Goal: Information Seeking & Learning: Learn about a topic

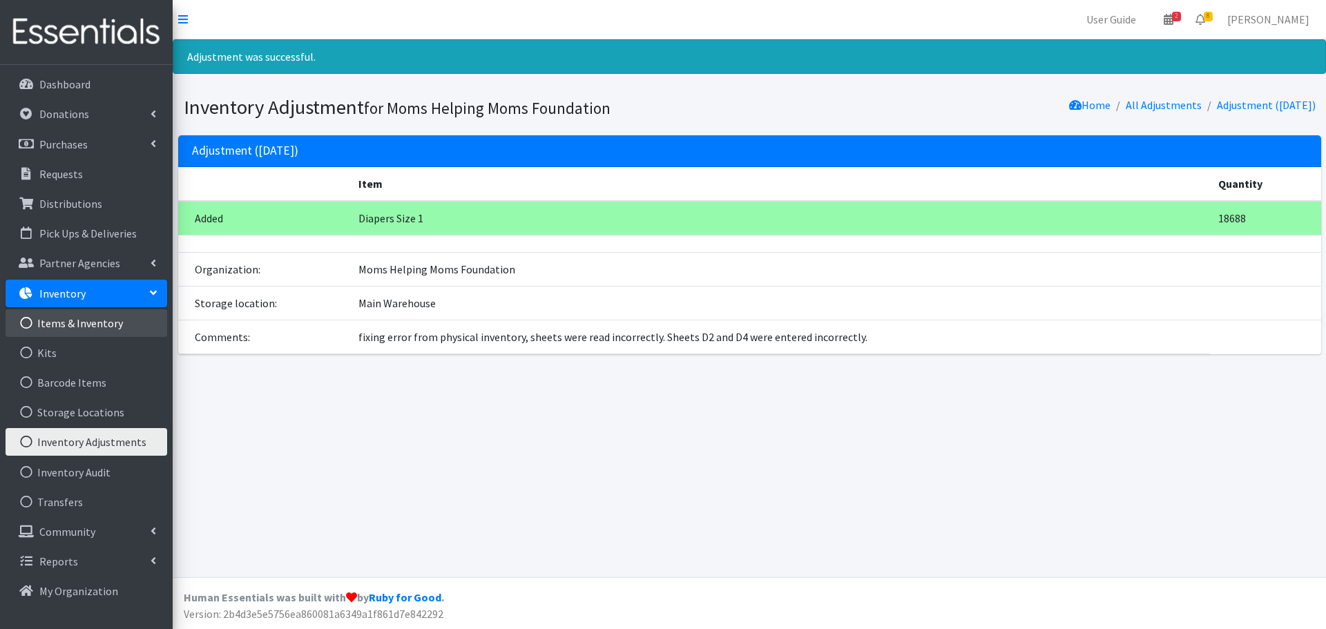
click at [88, 320] on link "Items & Inventory" at bounding box center [87, 323] width 162 height 28
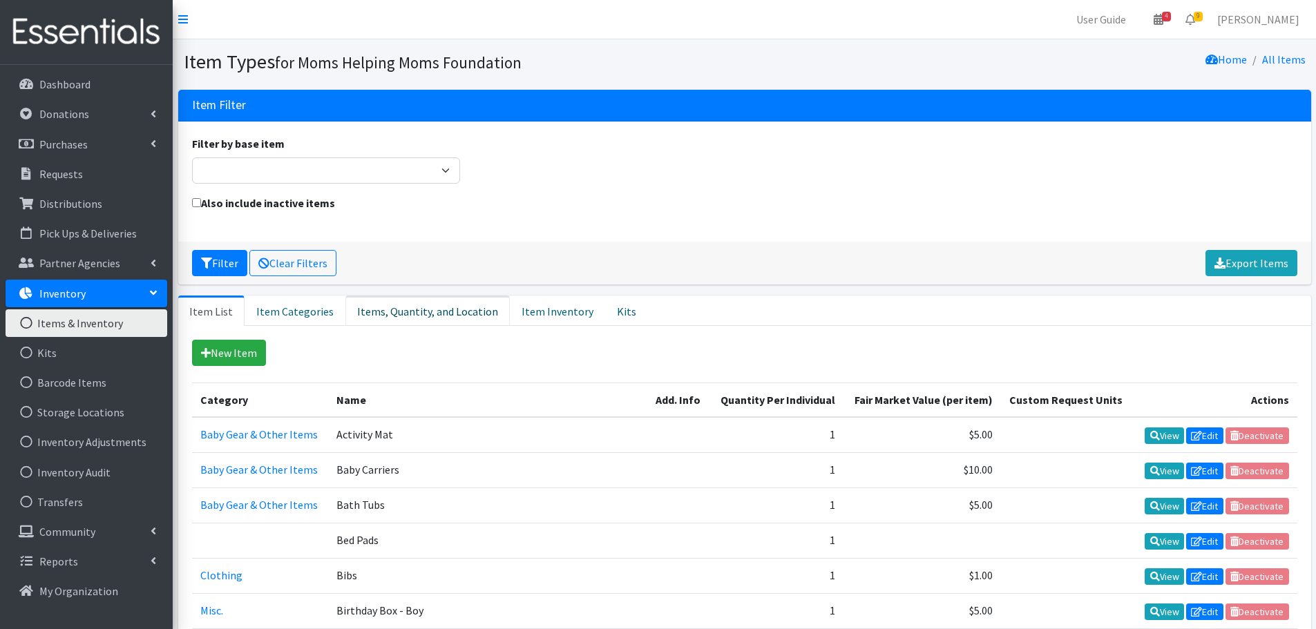
click at [405, 314] on link "Items, Quantity, and Location" at bounding box center [427, 311] width 164 height 30
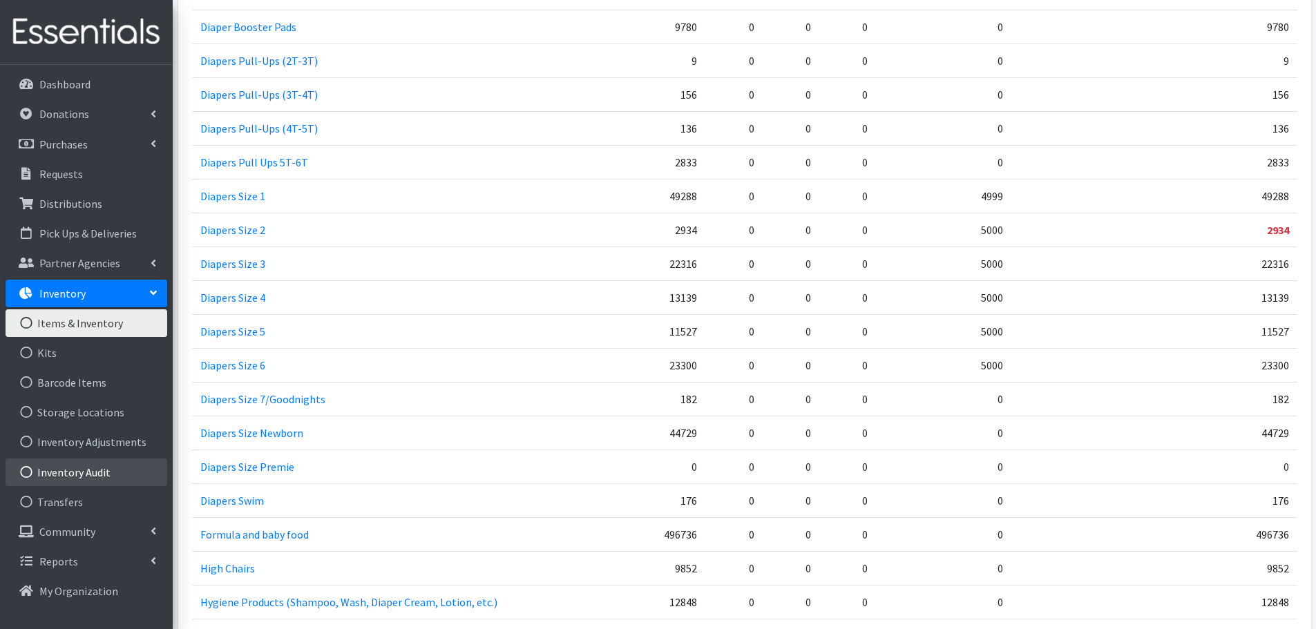
scroll to position [2279, 0]
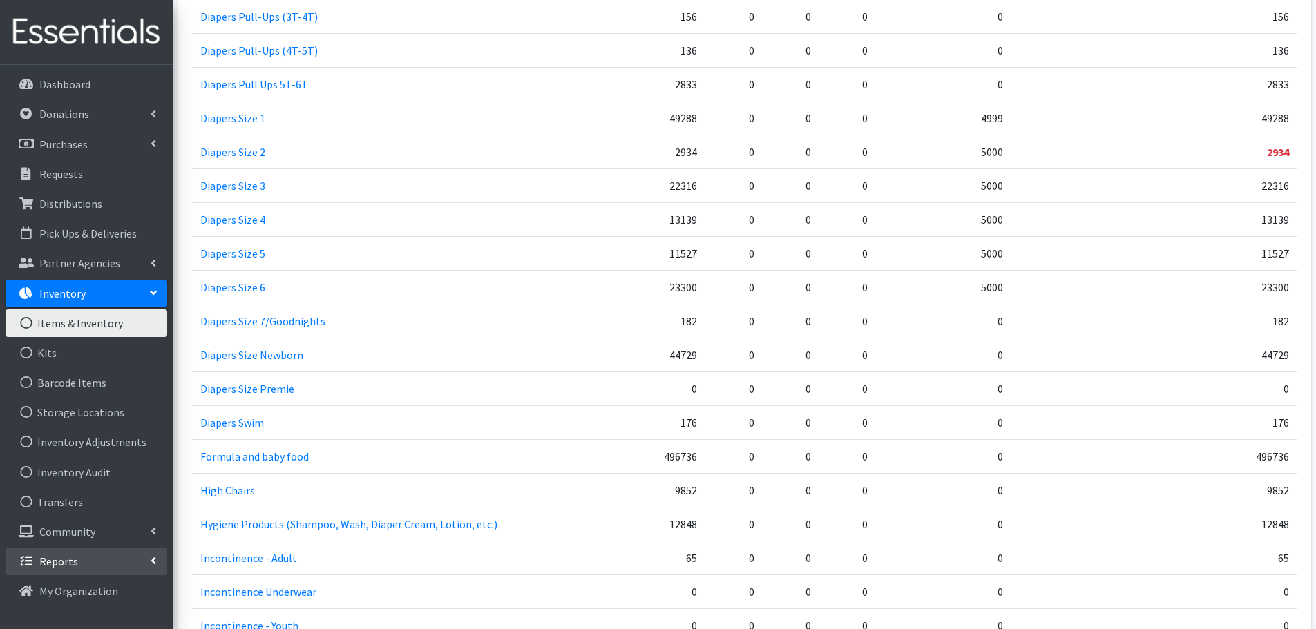
click at [50, 555] on p "Reports" at bounding box center [58, 562] width 39 height 14
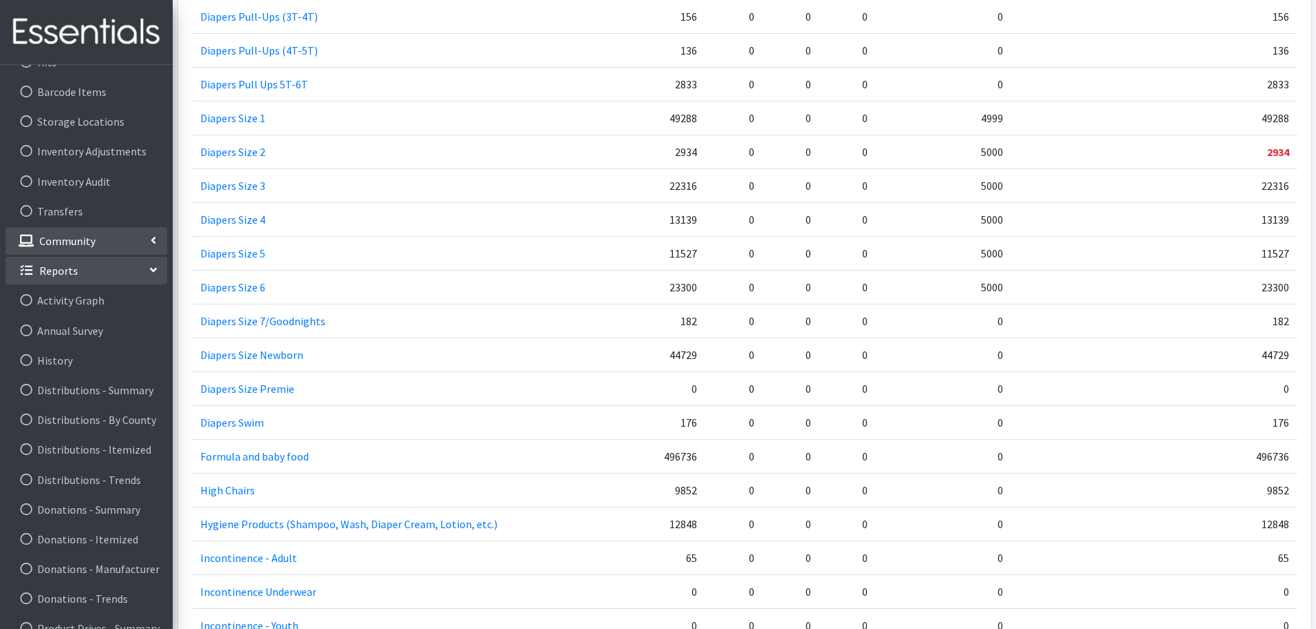
scroll to position [400, 0]
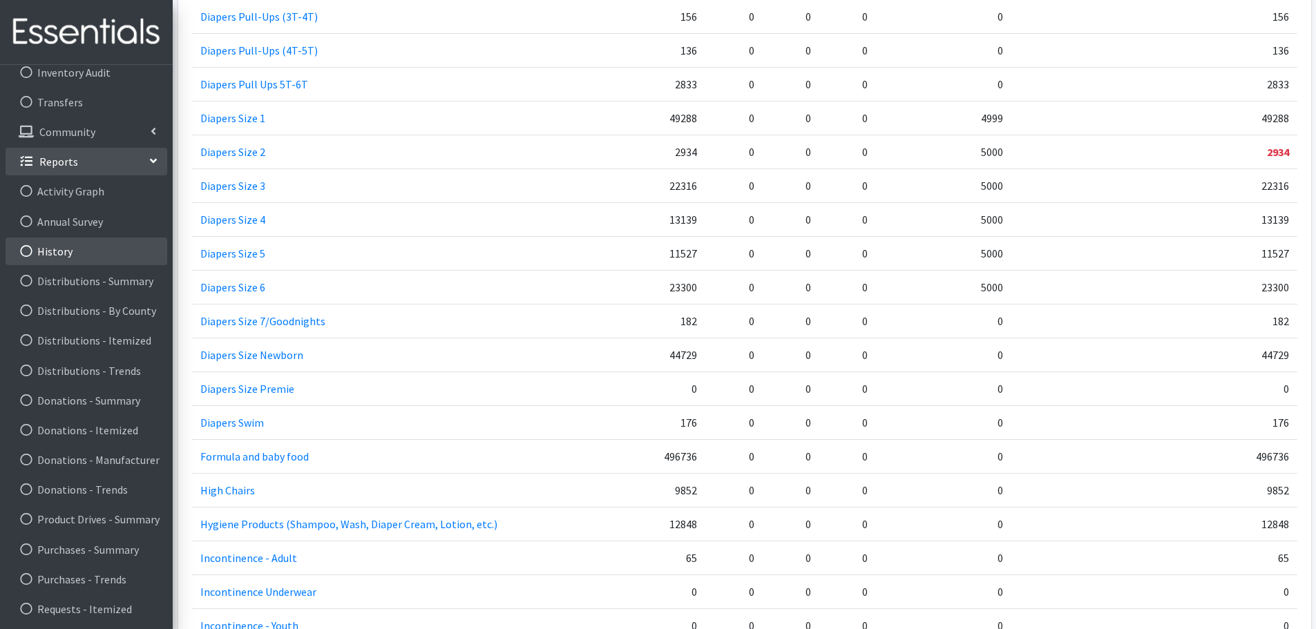
click at [63, 247] on link "History" at bounding box center [87, 252] width 162 height 28
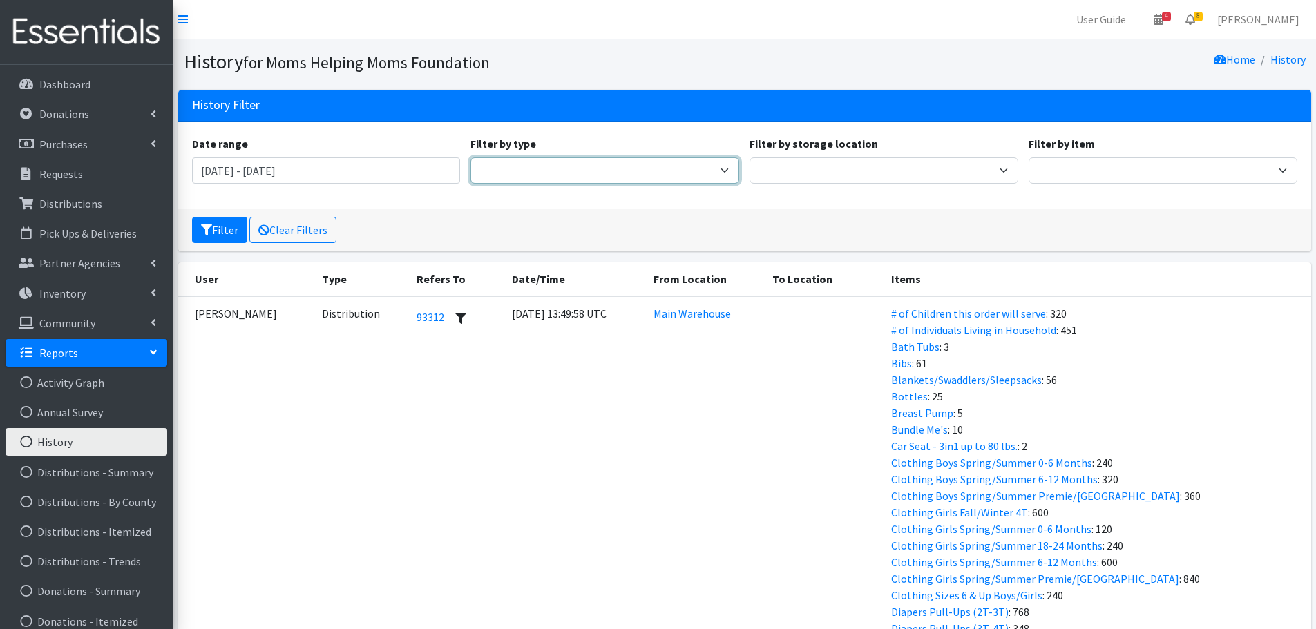
click at [611, 166] on select "Adjustment Audit Distribution Distribution Destroy Donation Donation Destroy Ki…" at bounding box center [604, 170] width 269 height 26
select select "AdjustmentEvent"
click at [470, 157] on select "Adjustment Audit Distribution Distribution Destroy Donation Donation Destroy Ki…" at bounding box center [604, 170] width 269 height 26
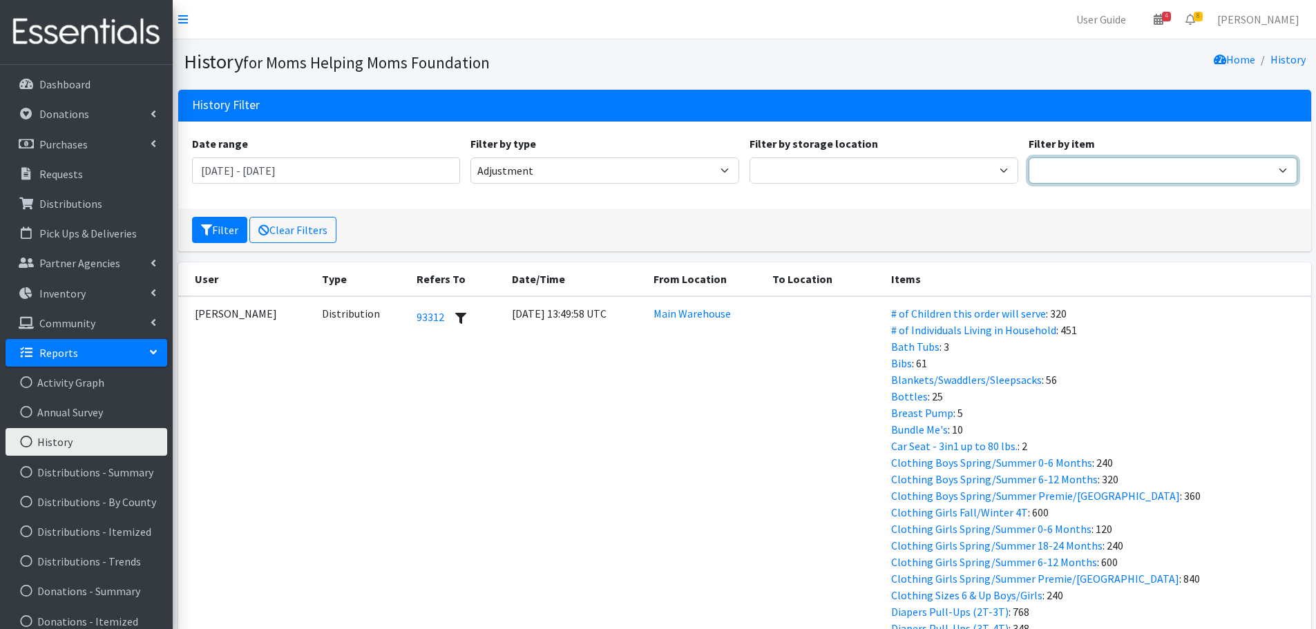
click at [1251, 176] on select "# of Children this order will serve # of Individuals Living in Household Activi…" at bounding box center [1162, 170] width 269 height 26
select select "1965"
click at [1028, 157] on select "# of Children this order will serve # of Individuals Living in Household Activi…" at bounding box center [1162, 170] width 269 height 26
click at [214, 228] on button "Filter" at bounding box center [219, 230] width 55 height 26
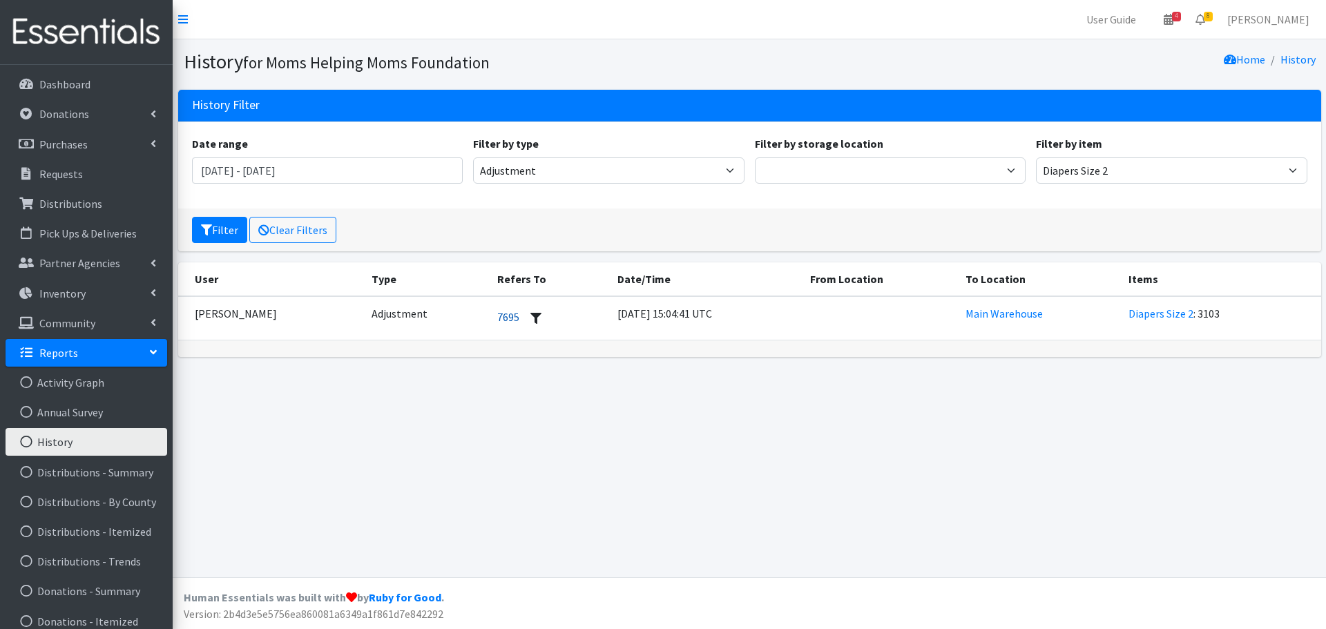
click at [497, 315] on link "7695" at bounding box center [508, 317] width 22 height 14
click at [72, 295] on p "Inventory" at bounding box center [62, 294] width 46 height 14
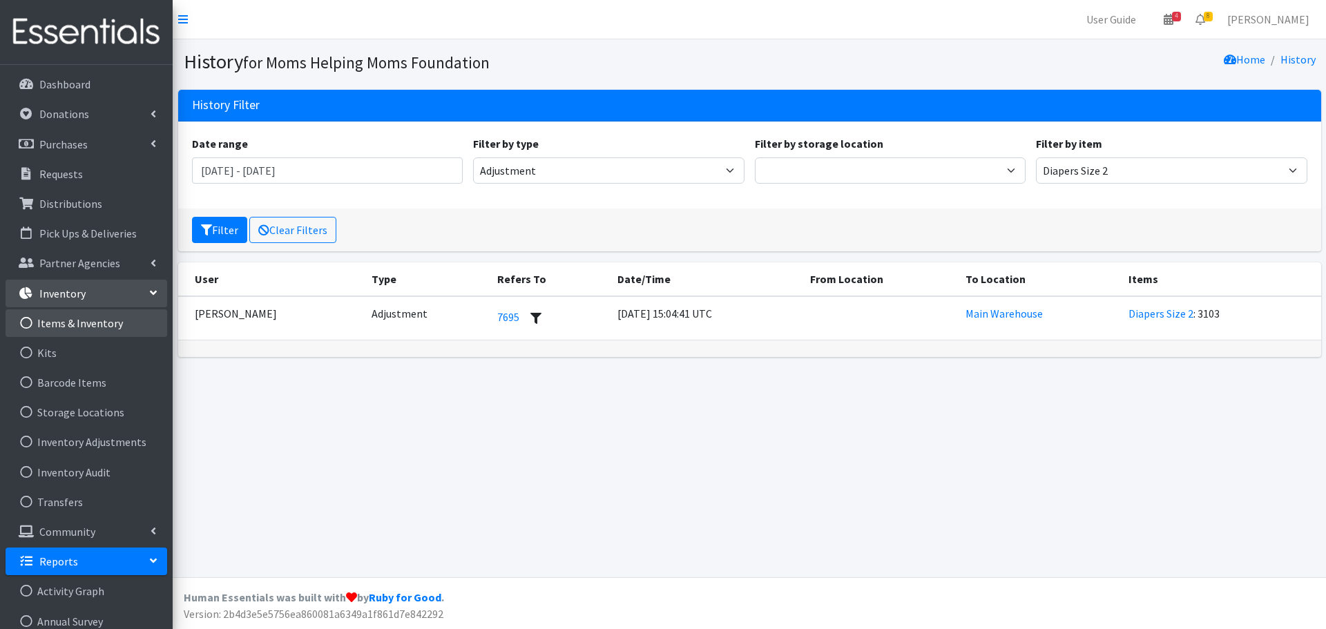
click at [70, 320] on link "Items & Inventory" at bounding box center [87, 323] width 162 height 28
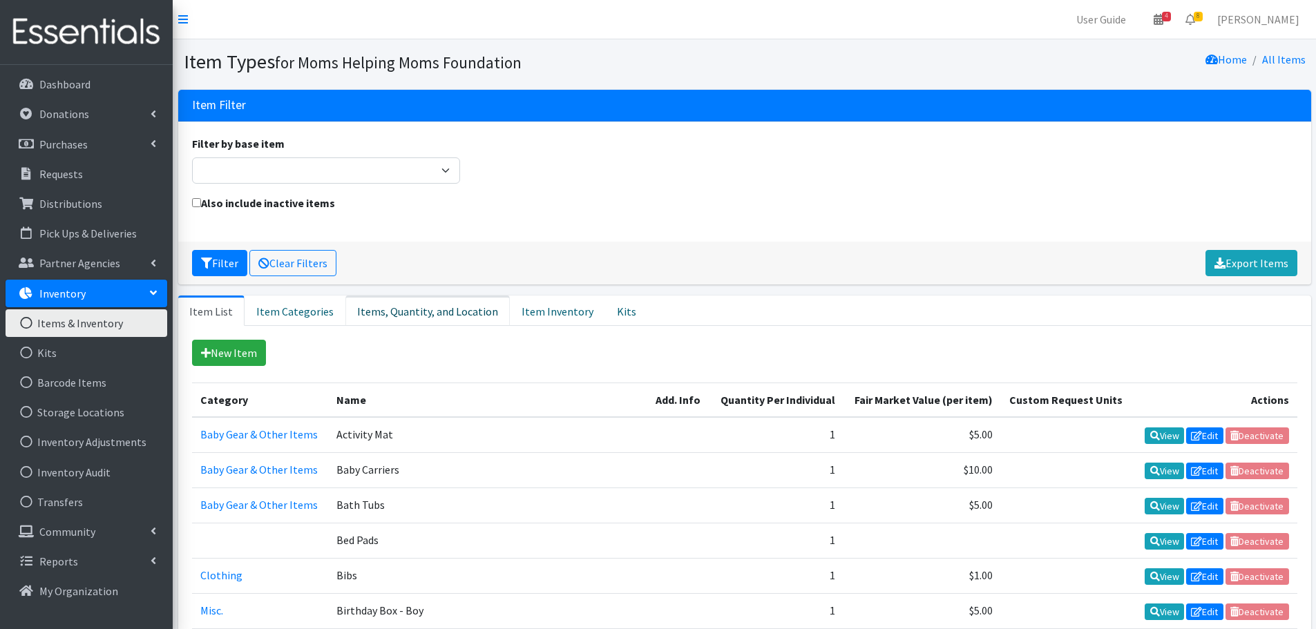
click at [456, 315] on link "Items, Quantity, and Location" at bounding box center [427, 311] width 164 height 30
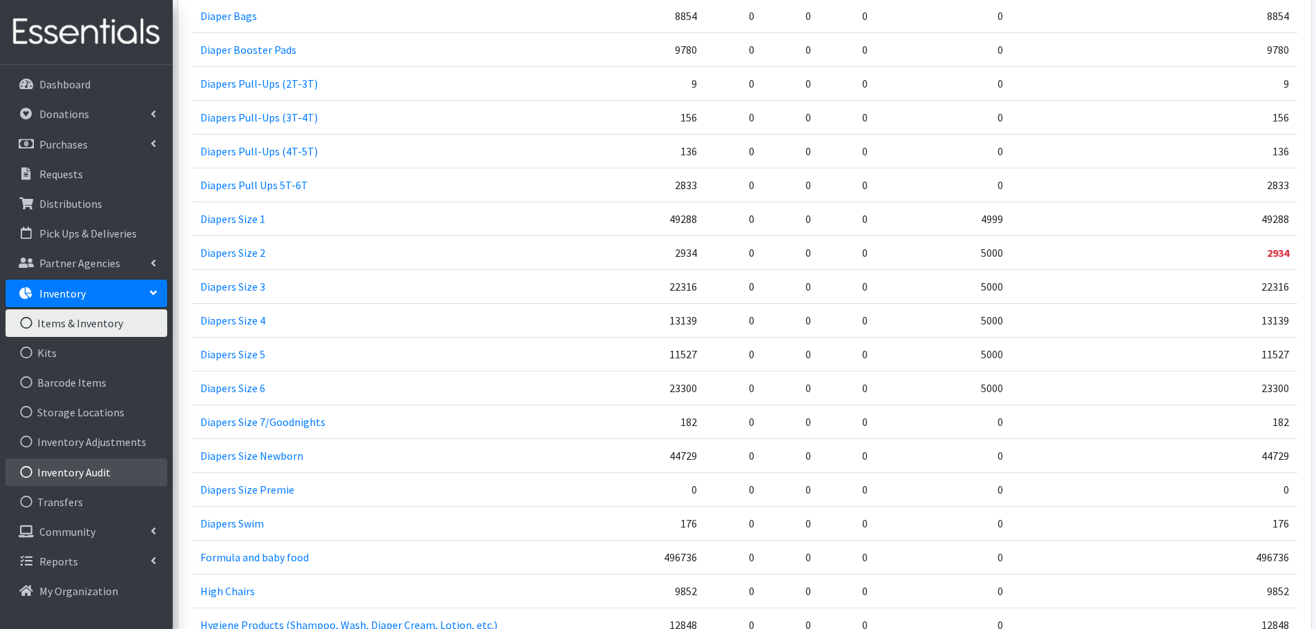
scroll to position [2279, 0]
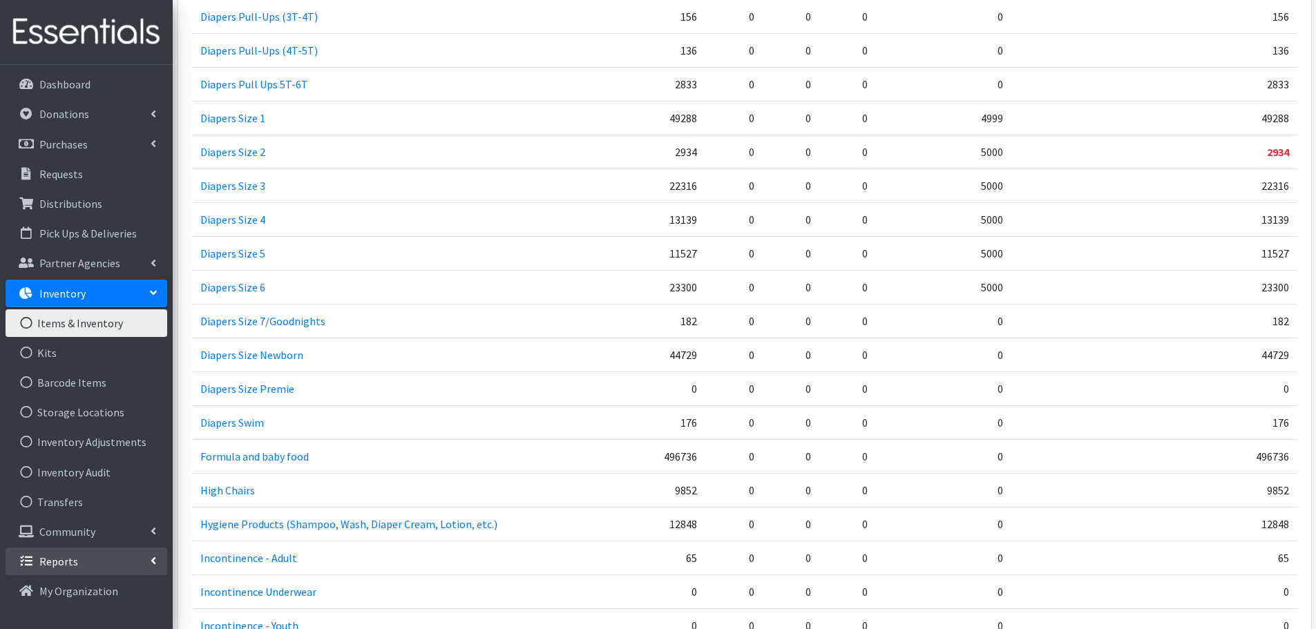
click at [59, 563] on p "Reports" at bounding box center [58, 562] width 39 height 14
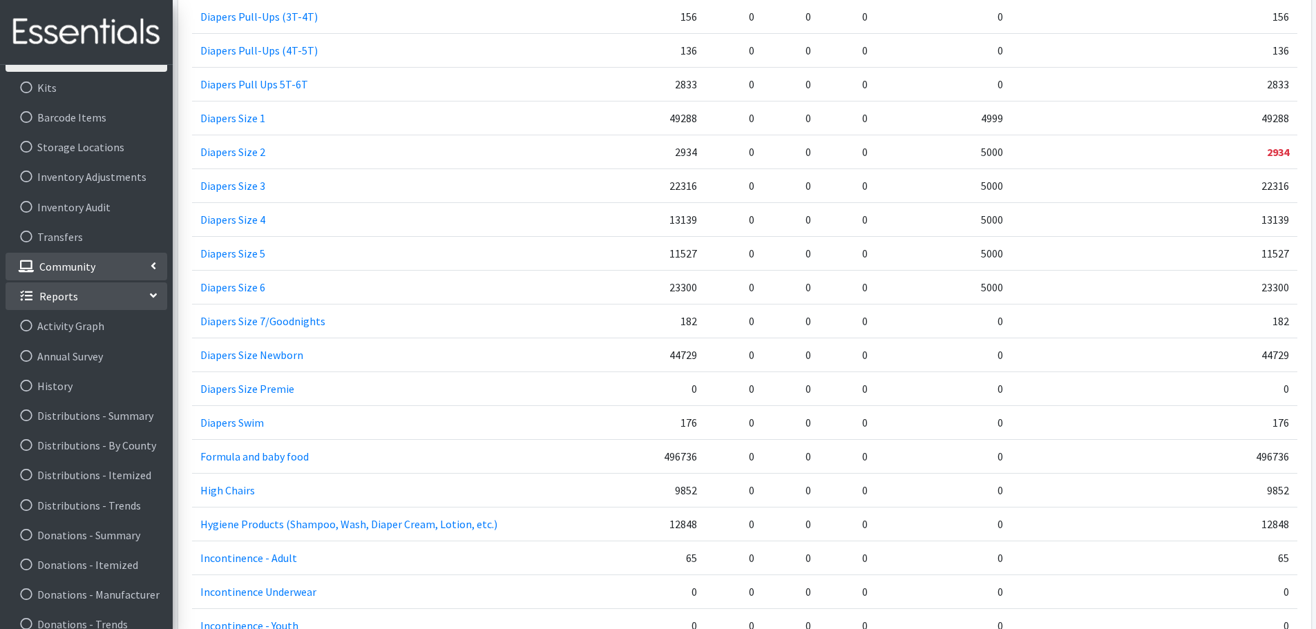
scroll to position [276, 0]
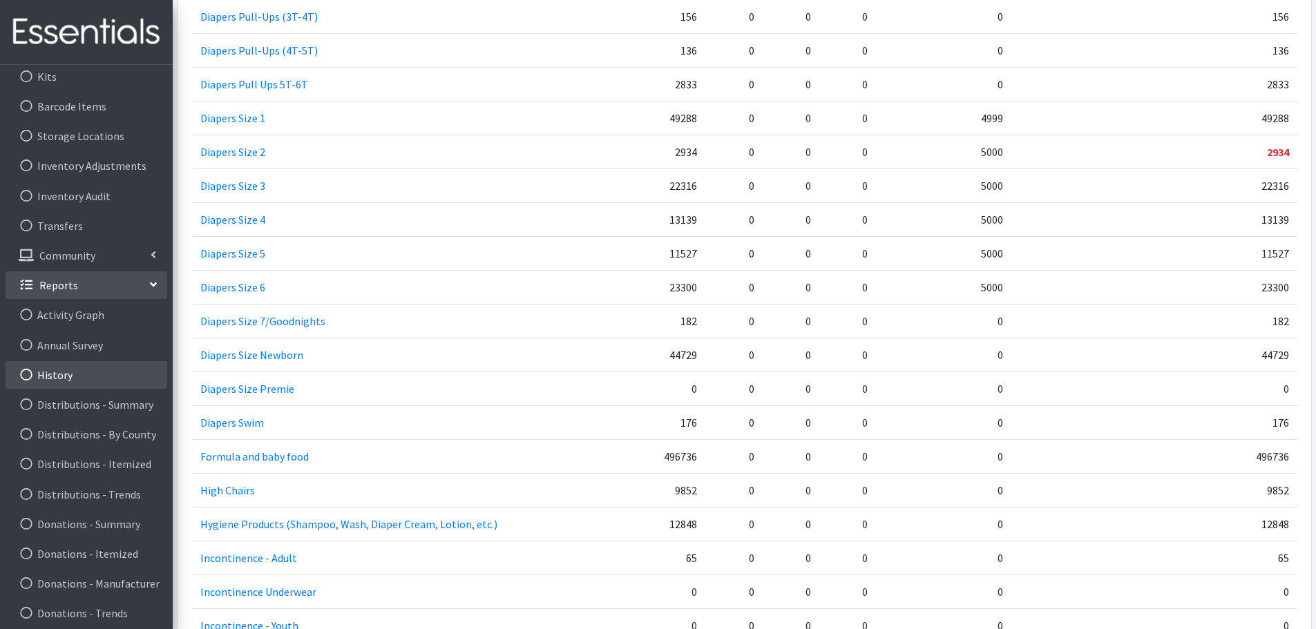
click at [53, 376] on link "History" at bounding box center [87, 375] width 162 height 28
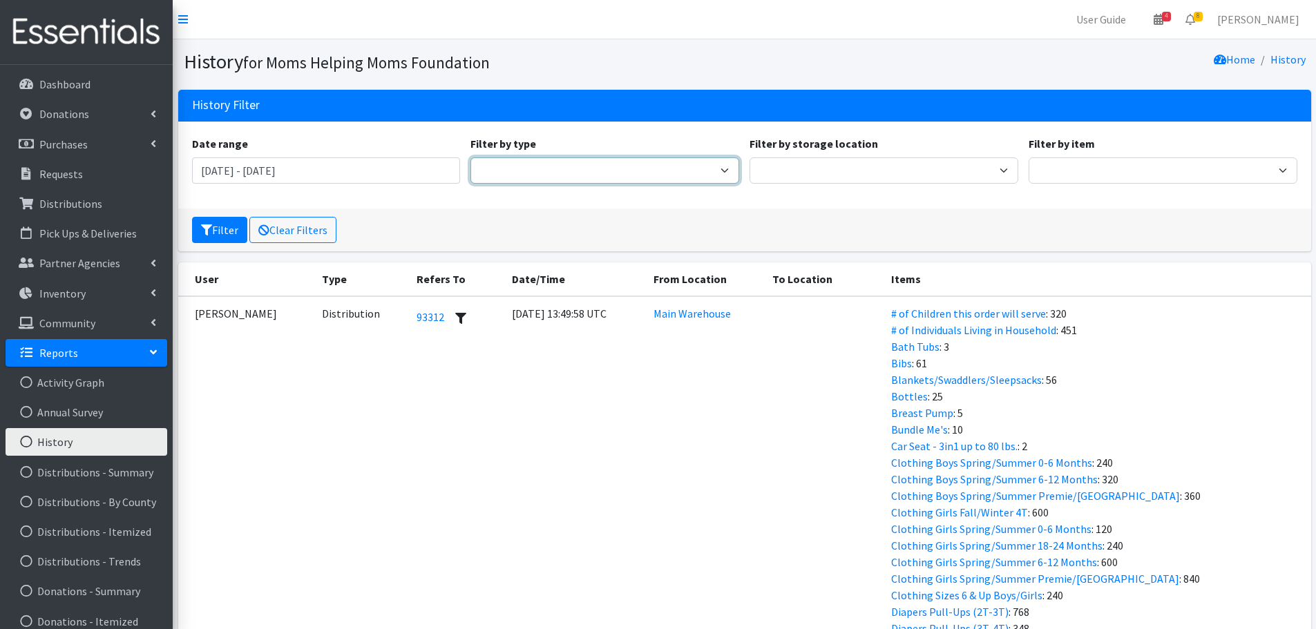
click at [586, 173] on select "Adjustment Audit Distribution Distribution Destroy Donation Donation Destroy Ki…" at bounding box center [604, 170] width 269 height 26
select select "AuditEvent"
click at [470, 157] on select "Adjustment Audit Distribution Distribution Destroy Donation Donation Destroy Ki…" at bounding box center [604, 170] width 269 height 26
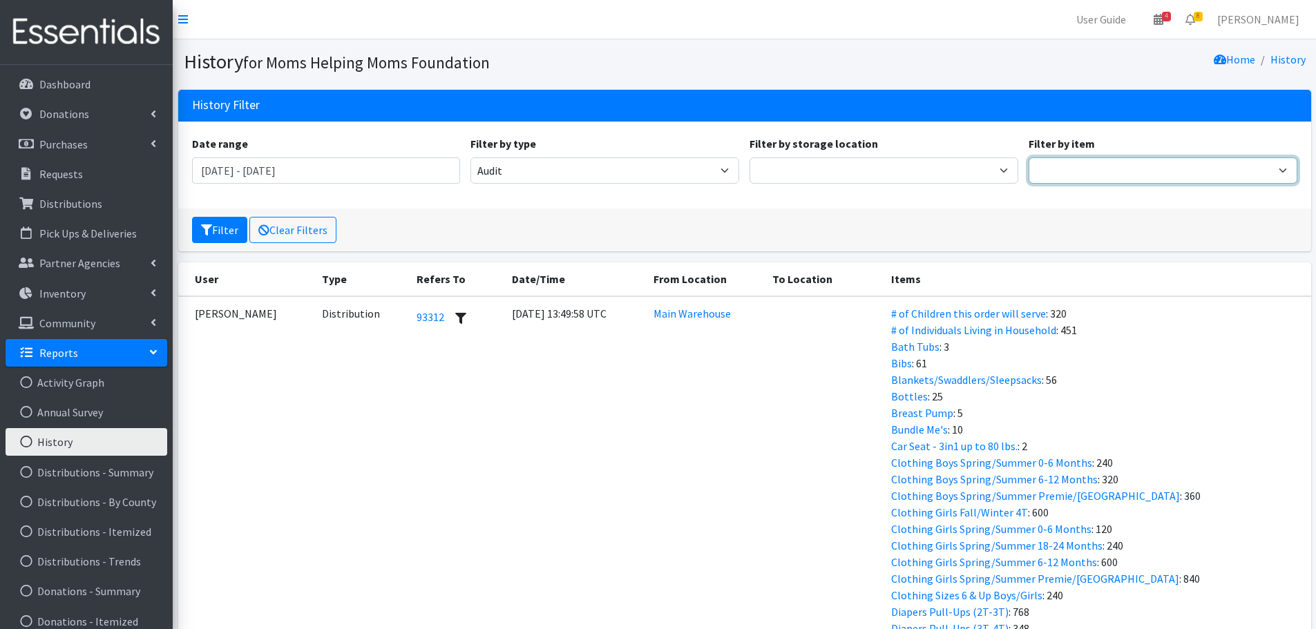
click at [1084, 166] on select "# of Children this order will serve # of Individuals Living in Household Activi…" at bounding box center [1162, 170] width 269 height 26
select select "1965"
click at [1028, 157] on select "# of Children this order will serve # of Individuals Living in Household Activi…" at bounding box center [1162, 170] width 269 height 26
click at [222, 238] on button "Filter" at bounding box center [219, 230] width 55 height 26
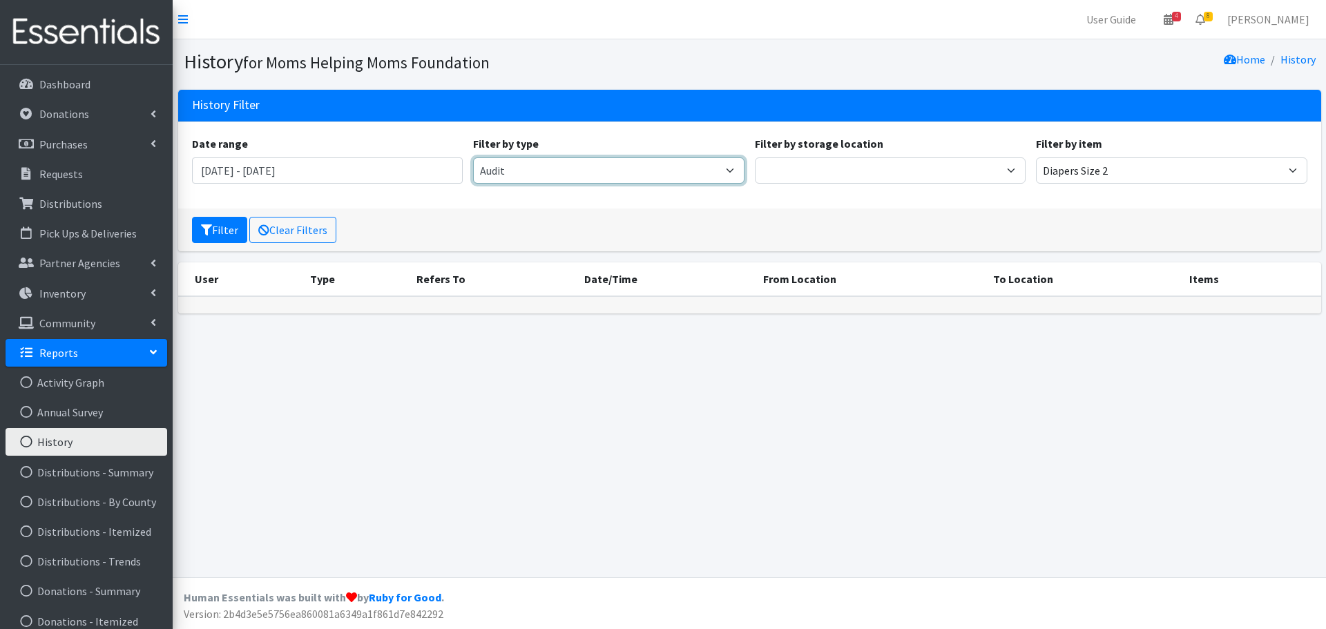
click at [732, 173] on select "Adjustment Audit Distribution Distribution Destroy Donation Donation Destroy Ki…" at bounding box center [608, 170] width 271 height 26
select select "DistributionEvent"
click at [473, 157] on select "Adjustment Audit Distribution Distribution Destroy Donation Donation Destroy Ki…" at bounding box center [608, 170] width 271 height 26
click at [410, 173] on input "[DATE] - [DATE]" at bounding box center [327, 170] width 271 height 26
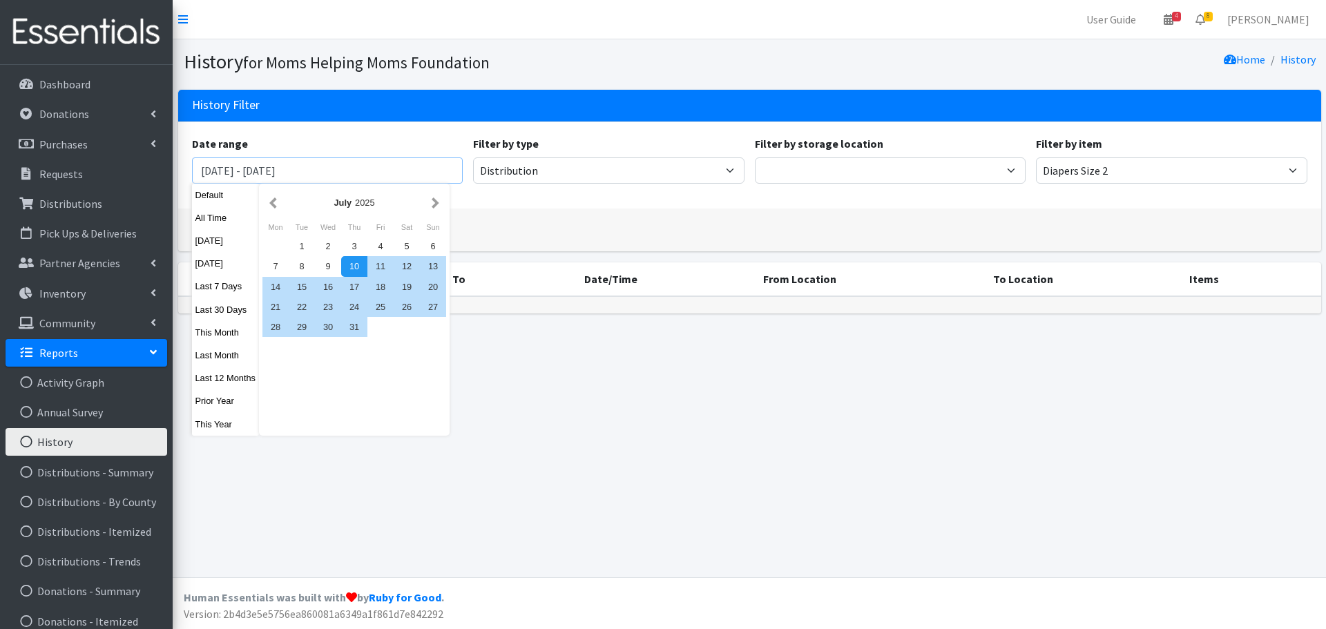
click at [232, 167] on input "[DATE] - [DATE]" at bounding box center [327, 170] width 271 height 26
click at [298, 249] on div "1" at bounding box center [302, 246] width 26 height 20
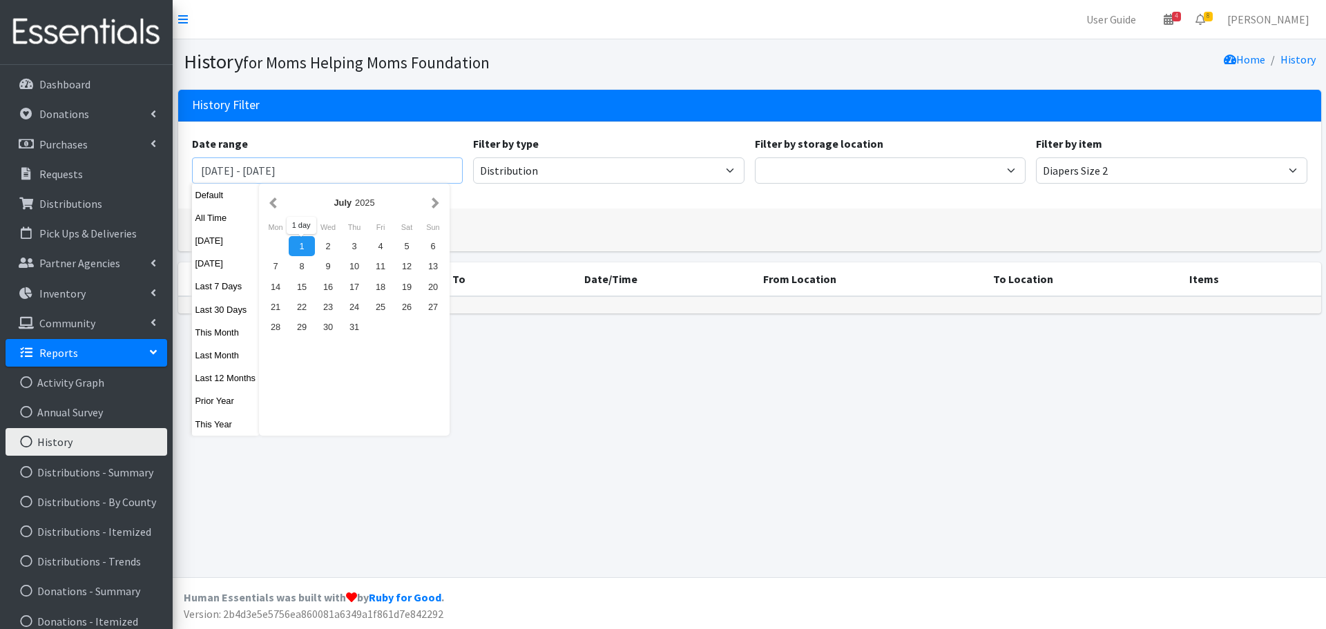
click at [363, 171] on input "[DATE] - [DATE]" at bounding box center [327, 170] width 271 height 26
click at [227, 168] on input "[DATE] - [DATE]" at bounding box center [327, 170] width 271 height 26
type input "July 1, 2025 - October 10, 2025"
click at [549, 173] on select "Adjustment Audit Distribution Distribution Destroy Donation Donation Destroy Ki…" at bounding box center [608, 170] width 271 height 26
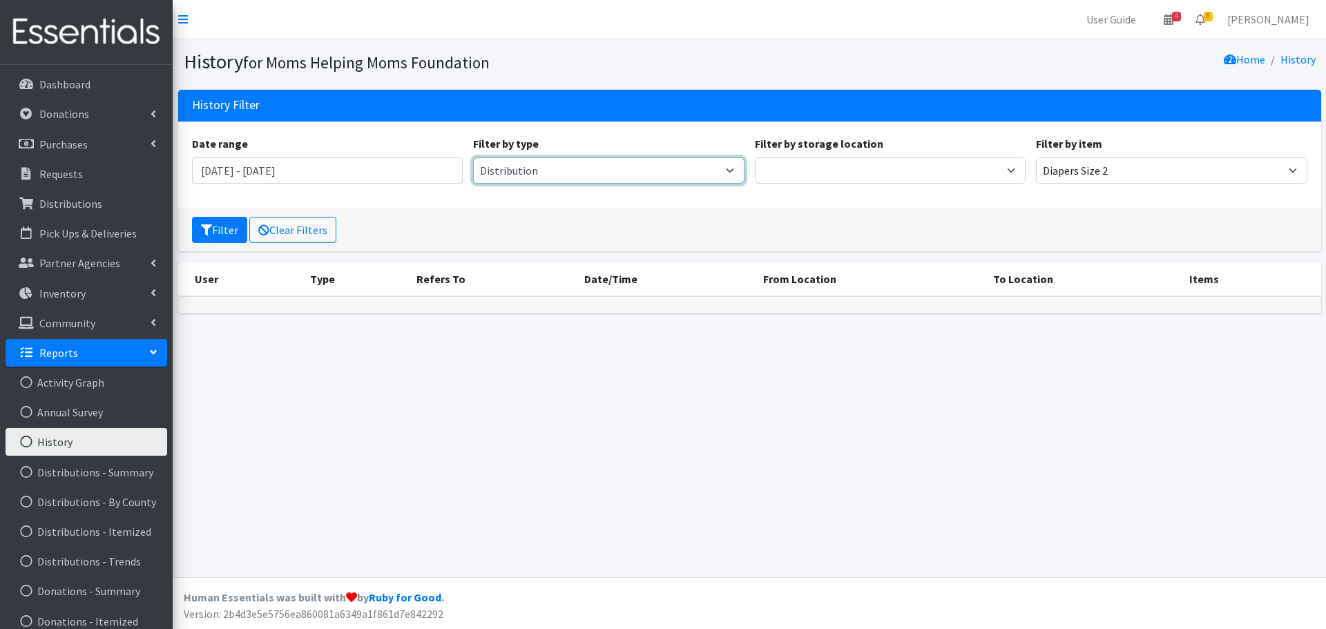
select select "AuditEvent"
click at [473, 157] on select "Adjustment Audit Distribution Distribution Destroy Donation Donation Destroy Ki…" at bounding box center [608, 170] width 271 height 26
click at [218, 237] on button "Filter" at bounding box center [219, 230] width 55 height 26
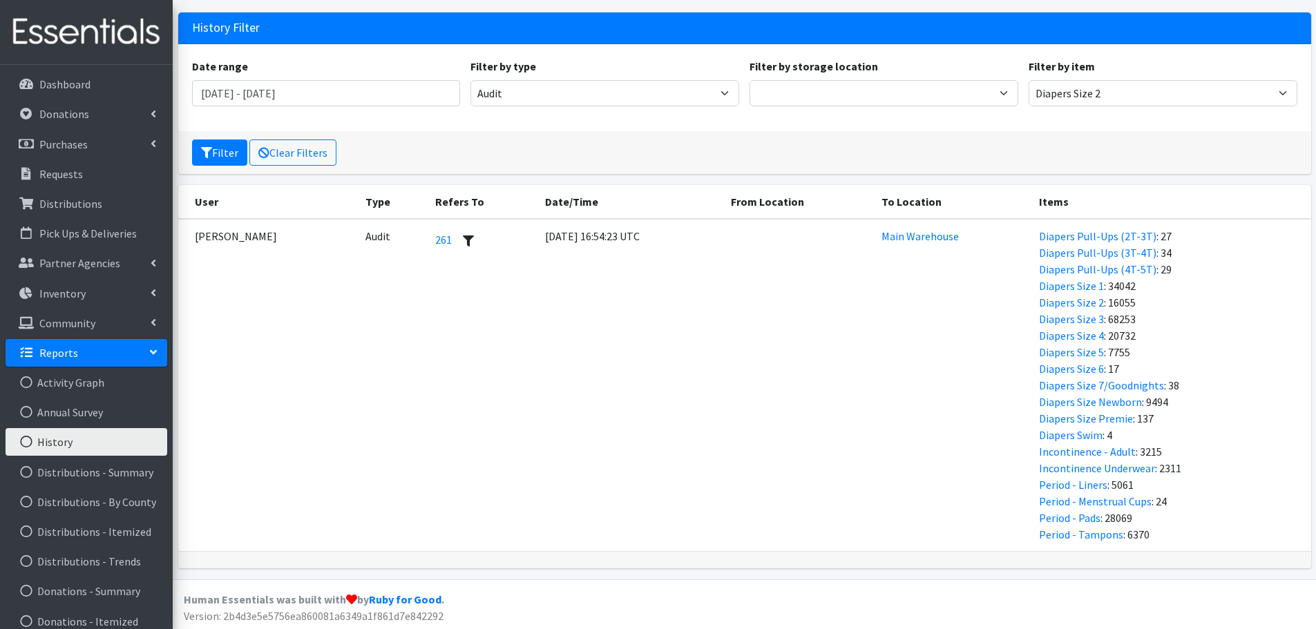
scroll to position [79, 0]
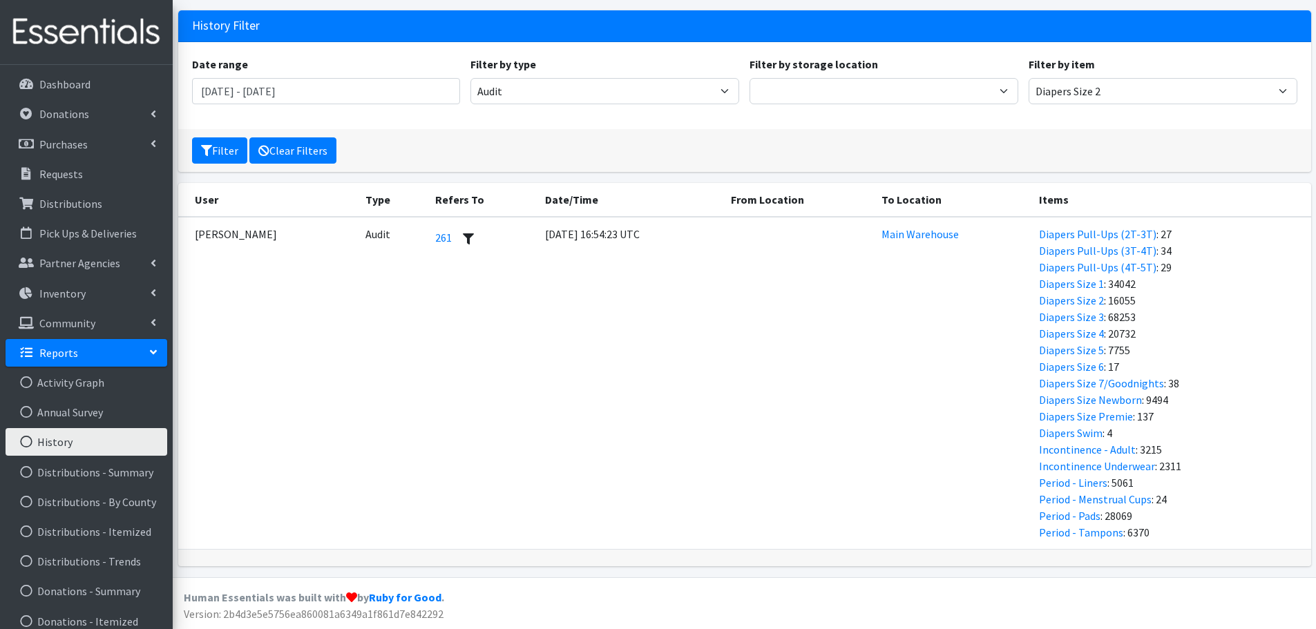
click at [295, 155] on link "Clear Filters" at bounding box center [292, 150] width 87 height 26
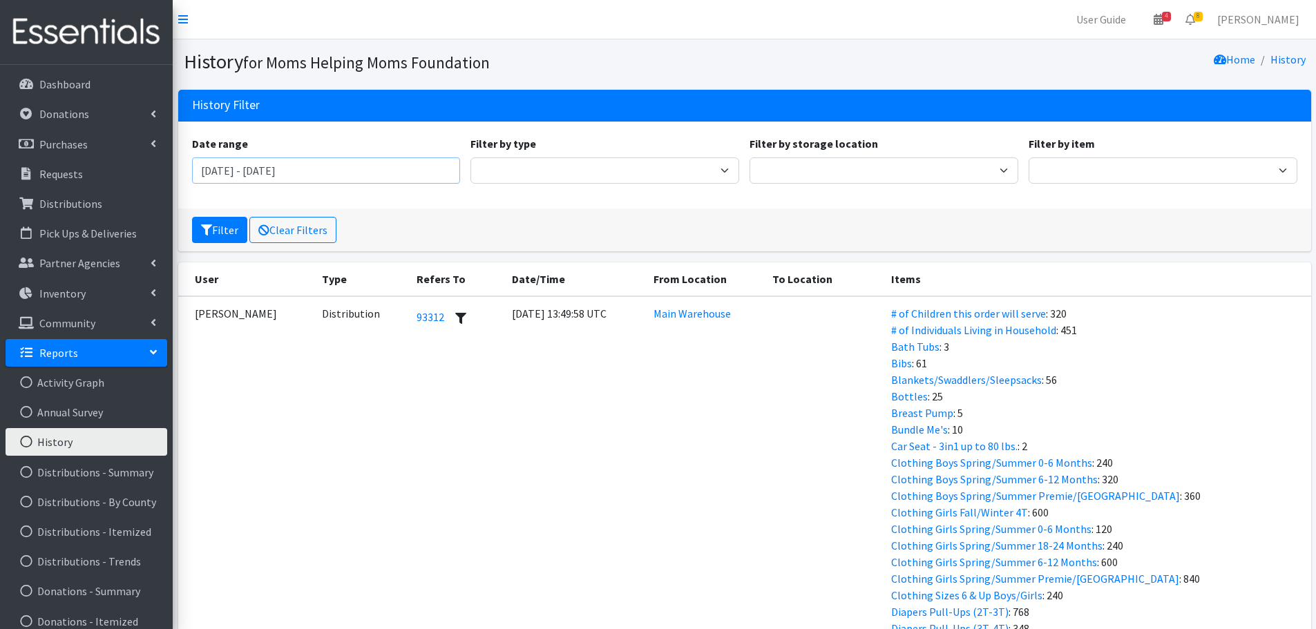
click at [231, 171] on input "[DATE] - [DATE]" at bounding box center [326, 170] width 269 height 26
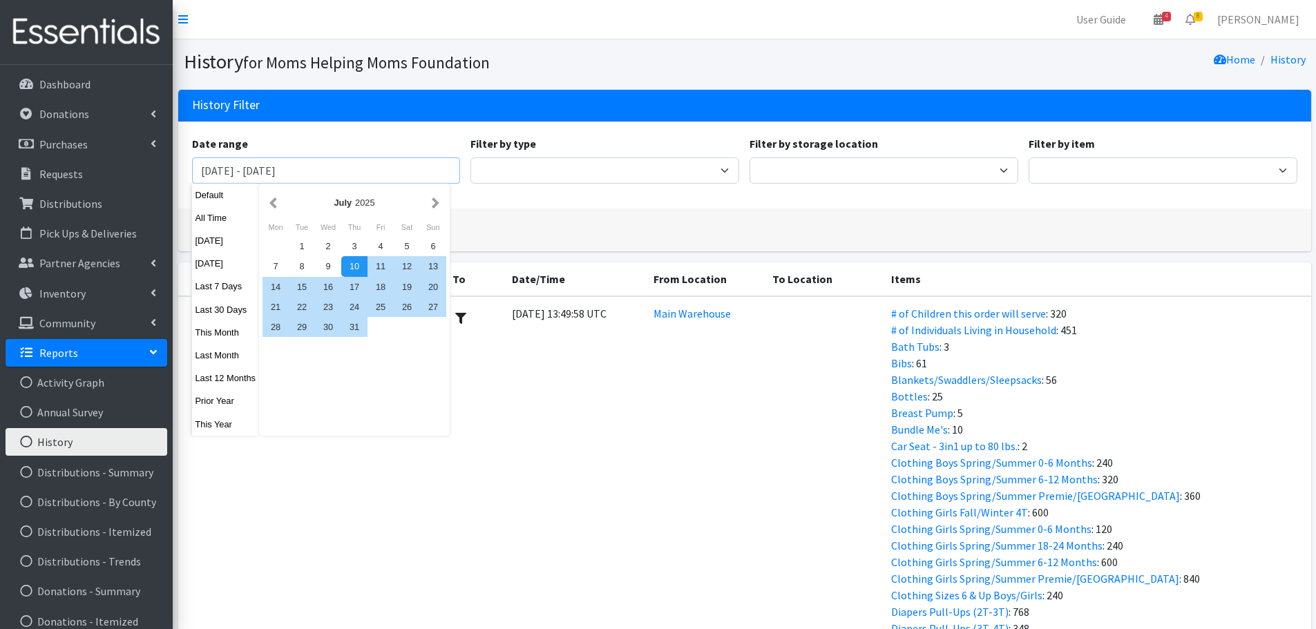
type input "[DATE] - [DATE]"
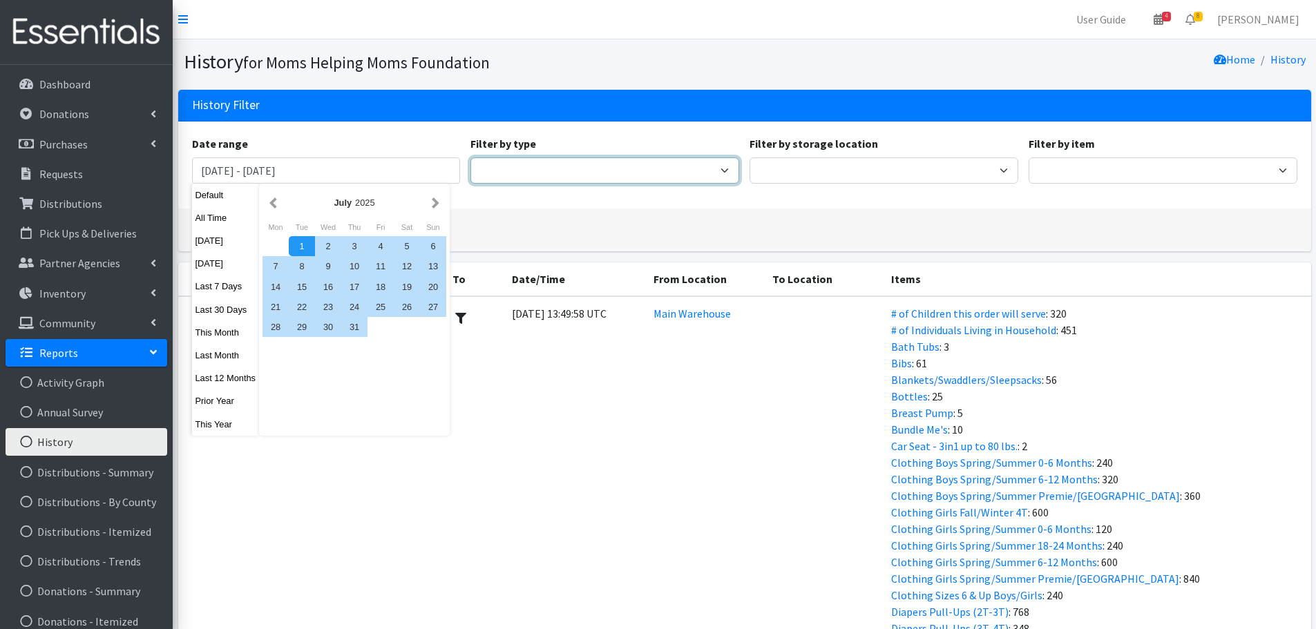
click at [553, 169] on select "Adjustment Audit Distribution Distribution Destroy Donation Donation Destroy Ki…" at bounding box center [604, 170] width 269 height 26
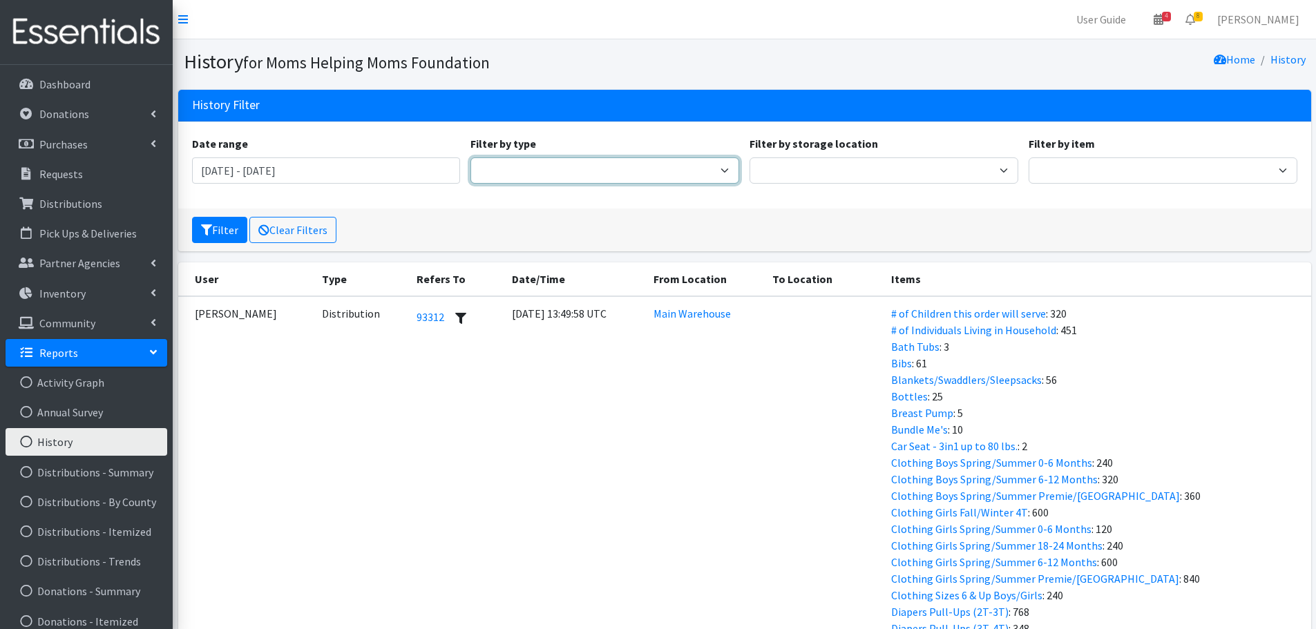
select select "DistributionEvent"
click at [470, 157] on select "Adjustment Audit Distribution Distribution Destroy Donation Donation Destroy Ki…" at bounding box center [604, 170] width 269 height 26
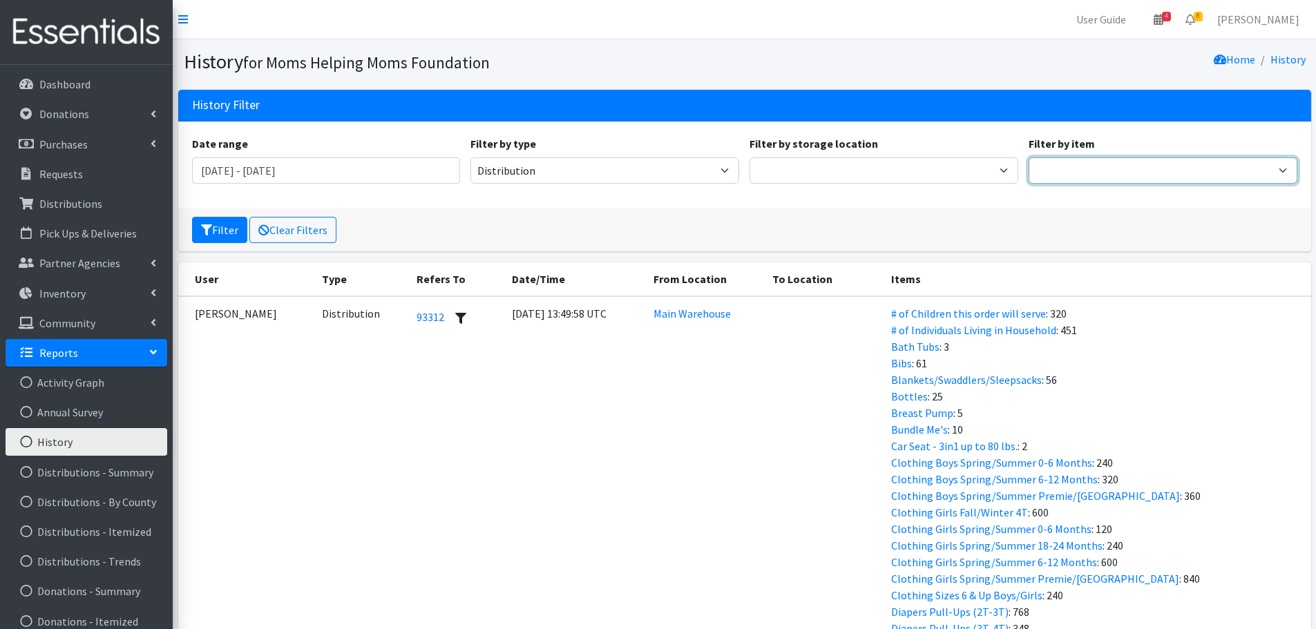
click at [1055, 167] on select "# of Children this order will serve # of Individuals Living in Household Activi…" at bounding box center [1162, 170] width 269 height 26
select select "1965"
click at [1028, 157] on select "# of Children this order will serve # of Individuals Living in Household Activi…" at bounding box center [1162, 170] width 269 height 26
click at [223, 233] on button "Filter" at bounding box center [219, 230] width 55 height 26
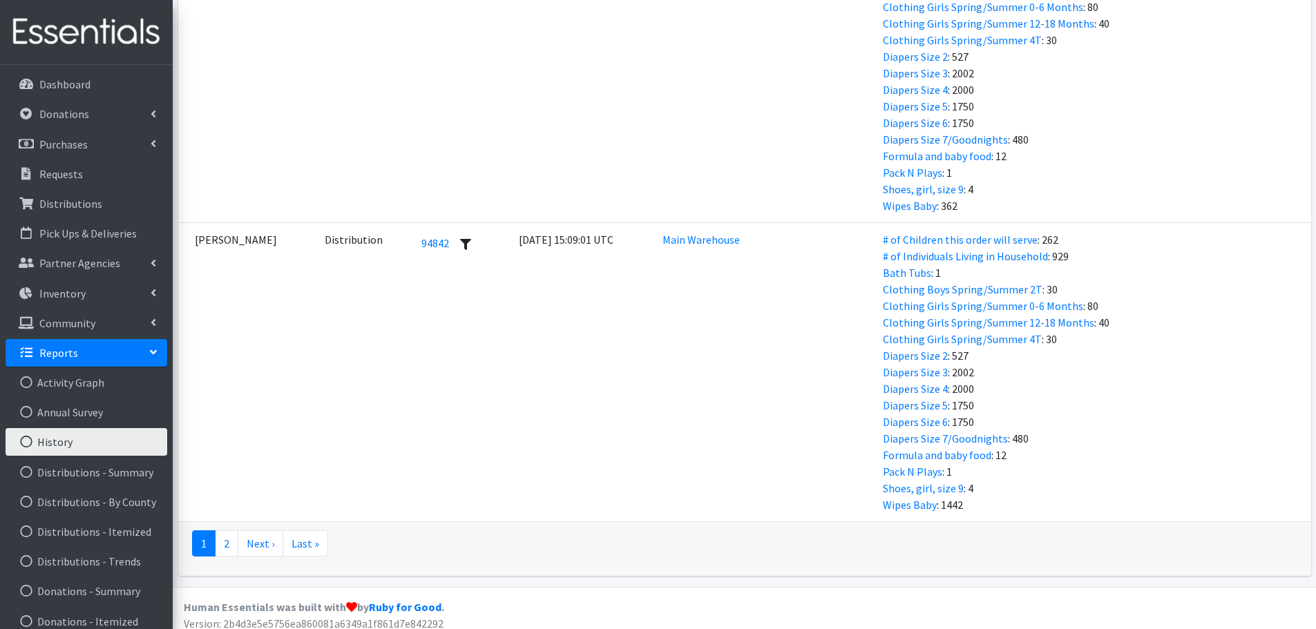
scroll to position [15451, 0]
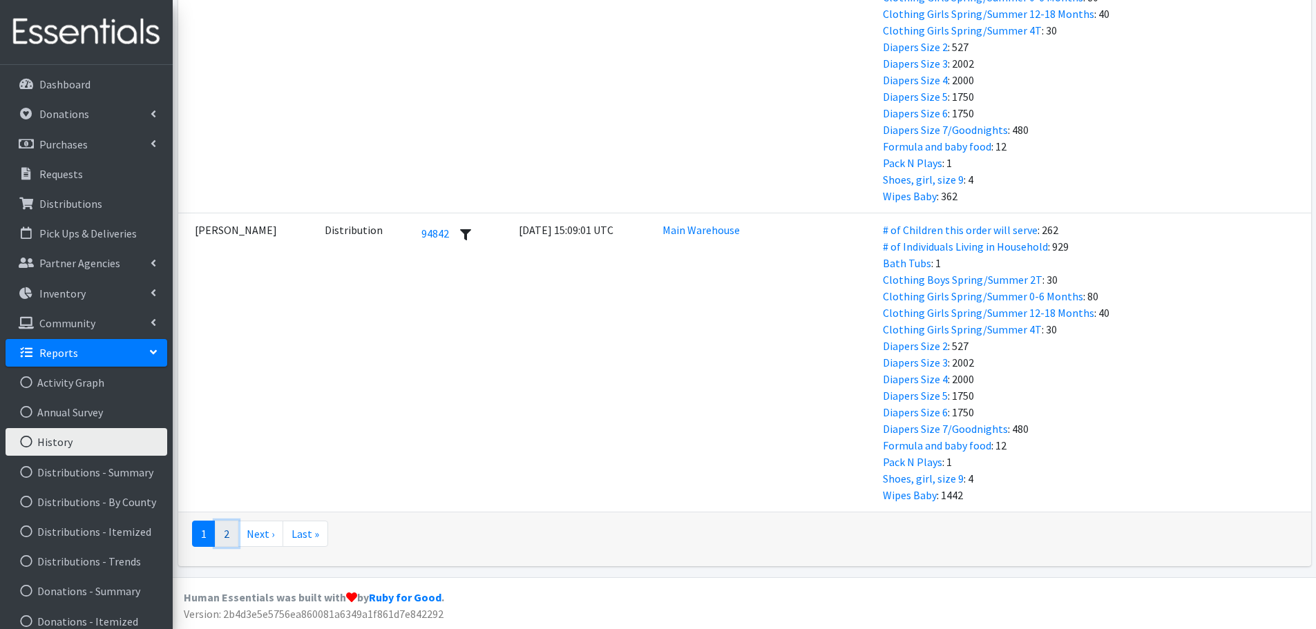
click at [226, 531] on link "2" at bounding box center [226, 534] width 23 height 26
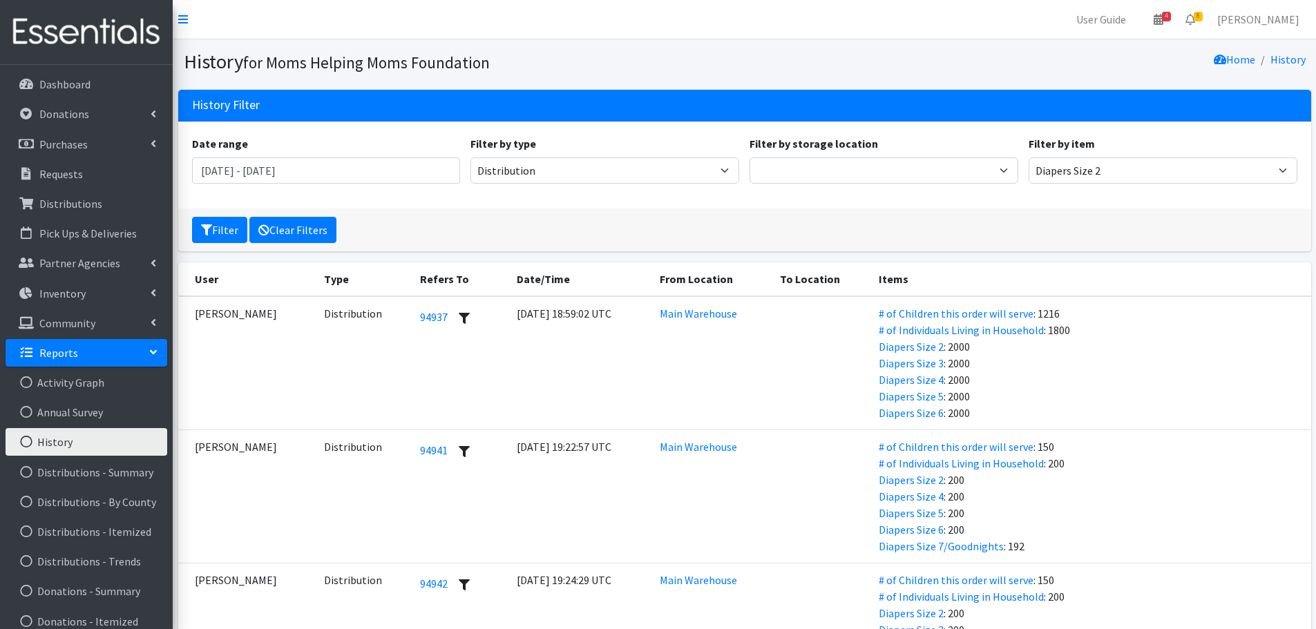
click at [295, 227] on link "Clear Filters" at bounding box center [292, 230] width 87 height 26
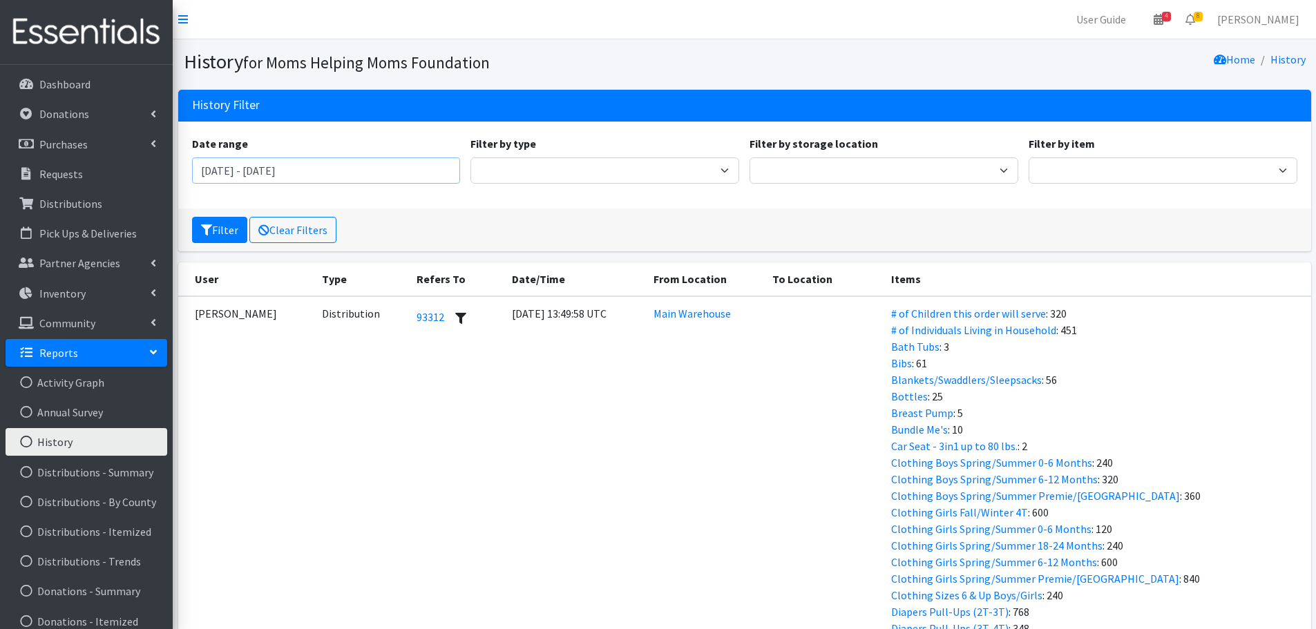
click at [231, 169] on input "[DATE] - [DATE]" at bounding box center [326, 170] width 269 height 26
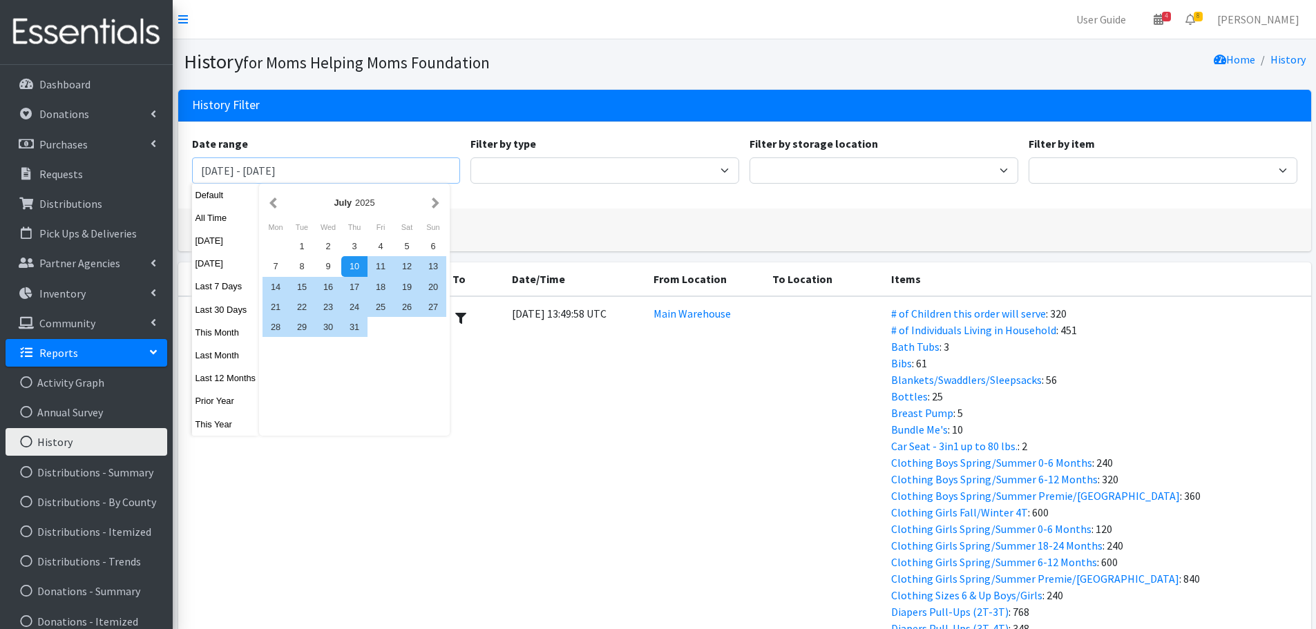
type input "[DATE] - [DATE]"
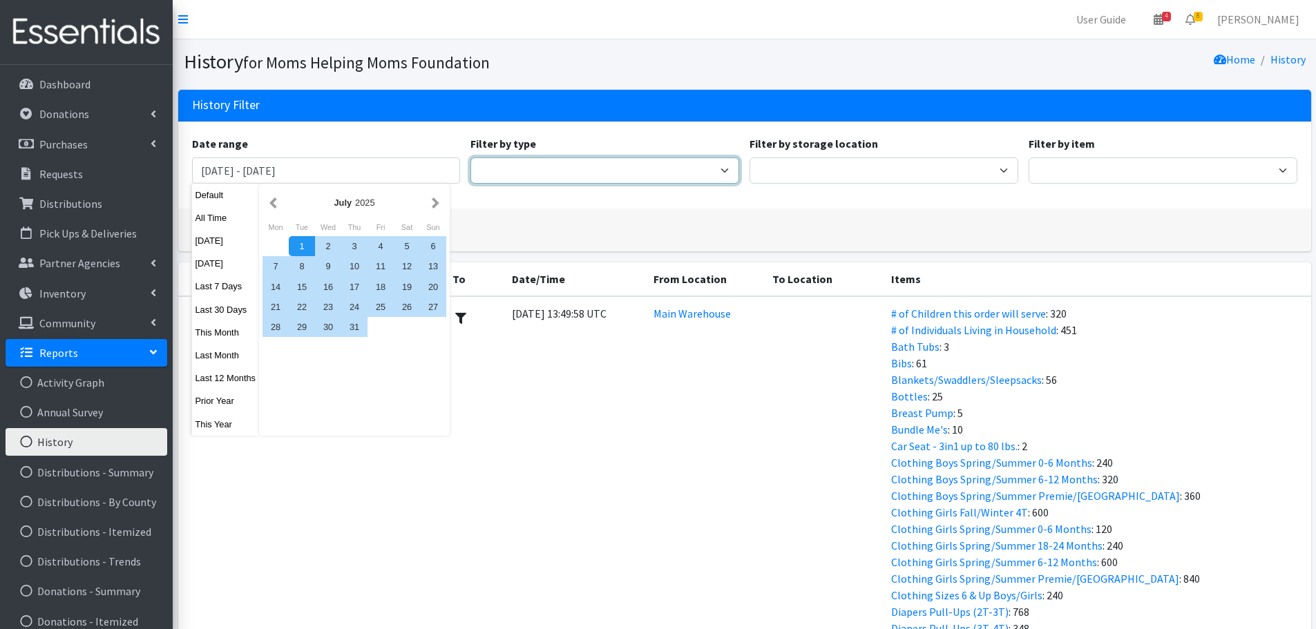
click at [537, 175] on select "Adjustment Audit Distribution Distribution Destroy Donation Donation Destroy Ki…" at bounding box center [604, 170] width 269 height 26
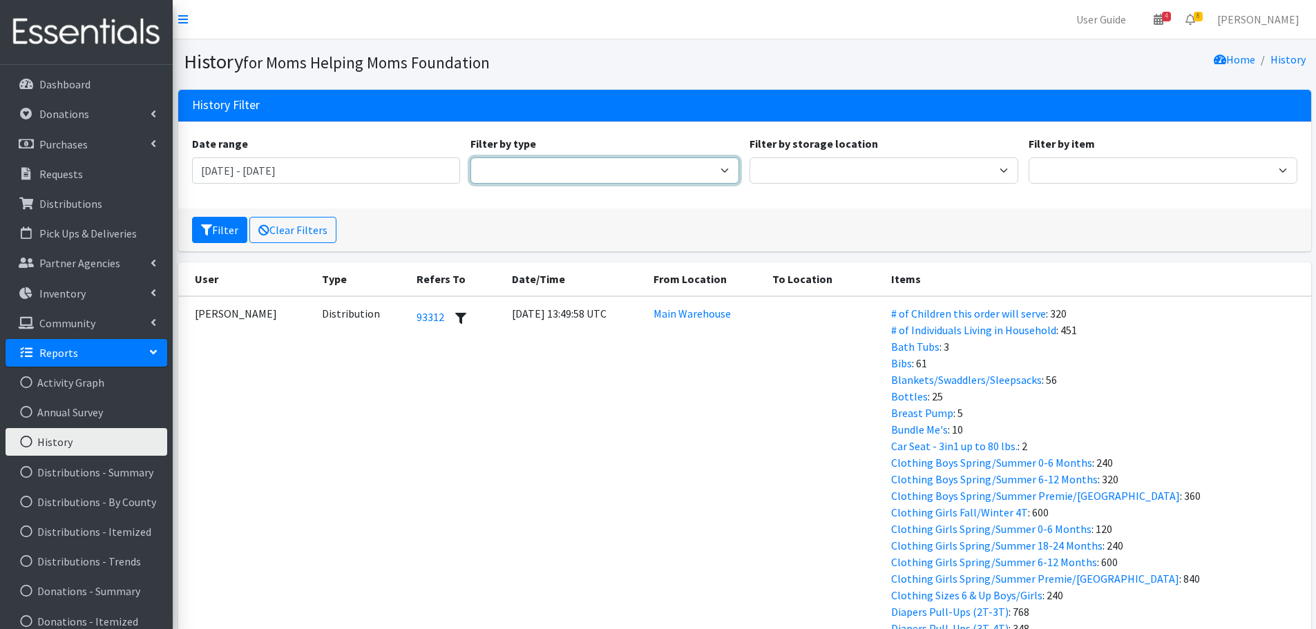
select select "AdjustmentEvent"
click at [470, 157] on select "Adjustment Audit Distribution Distribution Destroy Donation Donation Destroy Ki…" at bounding box center [604, 170] width 269 height 26
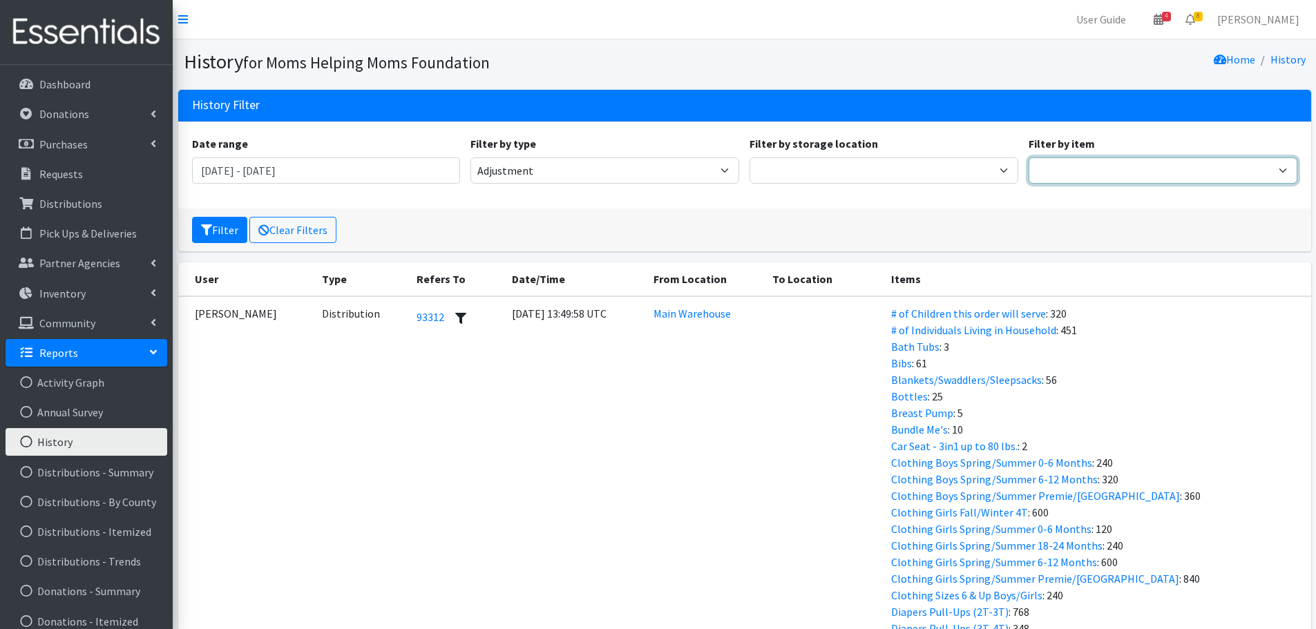
click at [1172, 171] on select "# of Children this order will serve # of Individuals Living in Household Activi…" at bounding box center [1162, 170] width 269 height 26
select select "1965"
click at [1028, 157] on select "# of Children this order will serve # of Individuals Living in Household Activi…" at bounding box center [1162, 170] width 269 height 26
click at [222, 223] on button "Filter" at bounding box center [219, 230] width 55 height 26
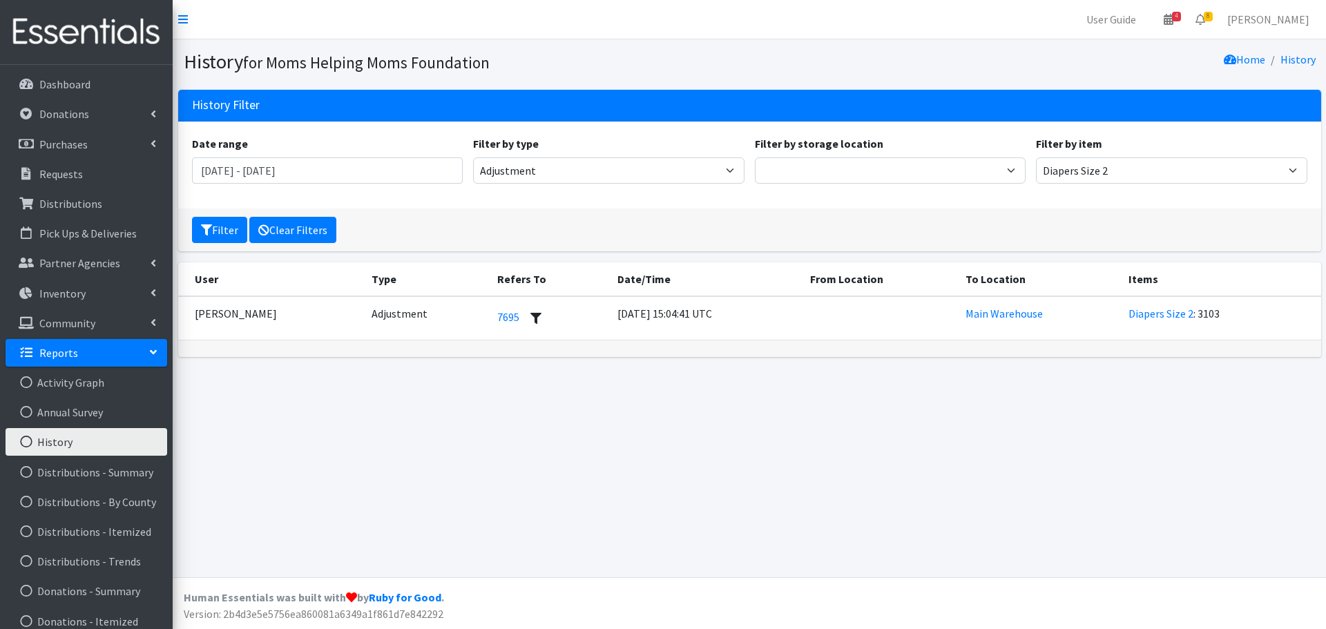
click at [320, 233] on link "Clear Filters" at bounding box center [292, 230] width 87 height 26
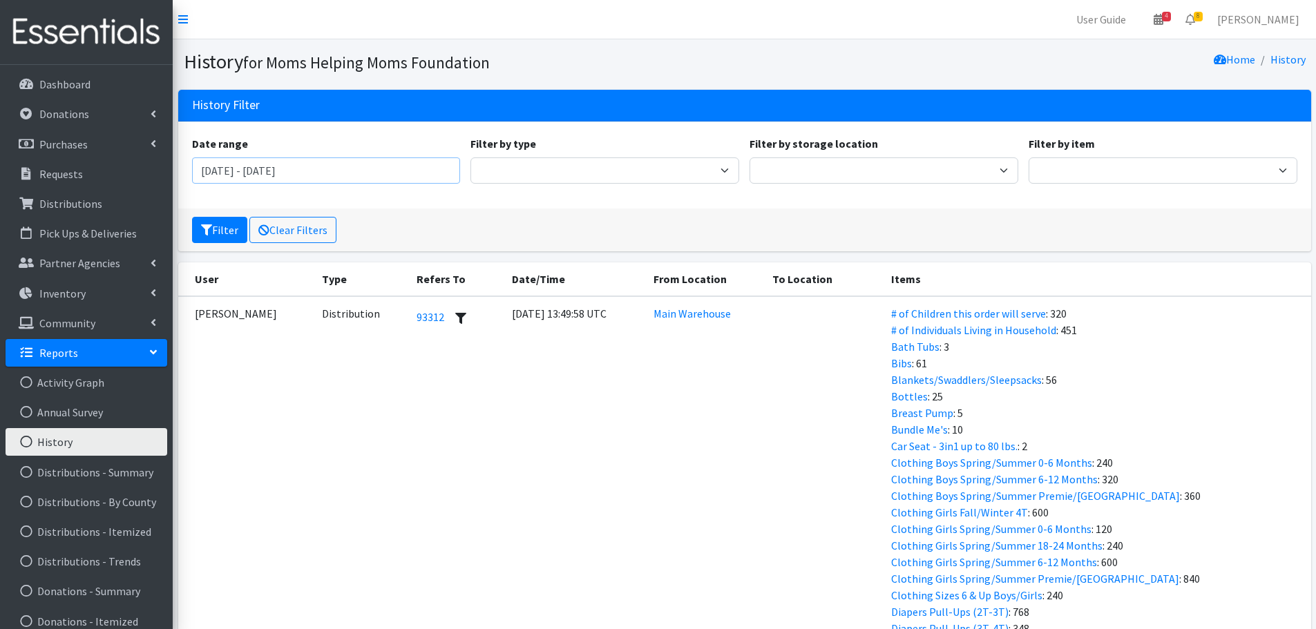
click at [230, 175] on input "[DATE] - [DATE]" at bounding box center [326, 170] width 269 height 26
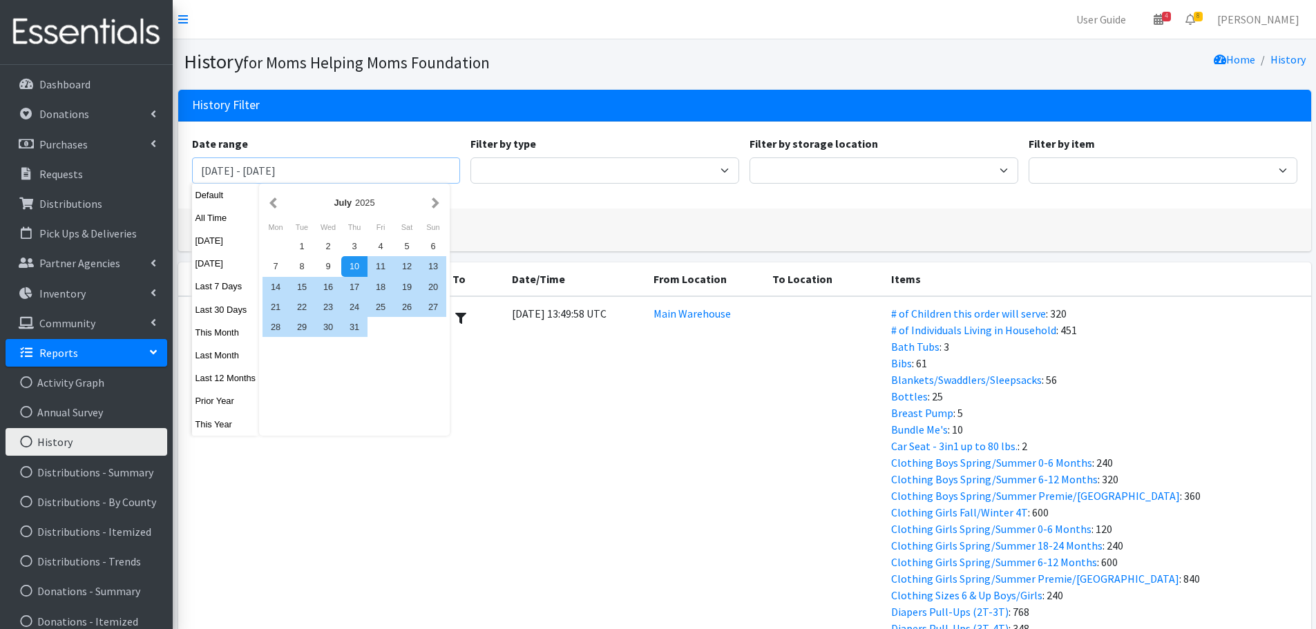
type input "[DATE] - [DATE]"
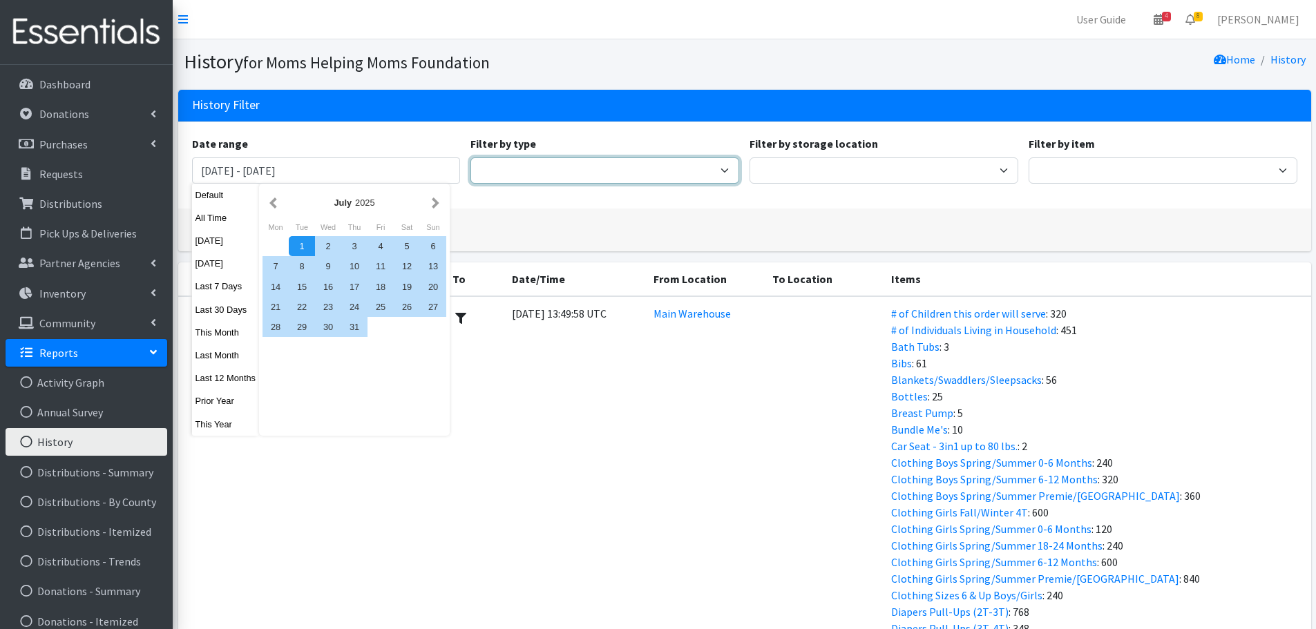
click at [512, 172] on select "Adjustment Audit Distribution Distribution Destroy Donation Donation Destroy Ki…" at bounding box center [604, 170] width 269 height 26
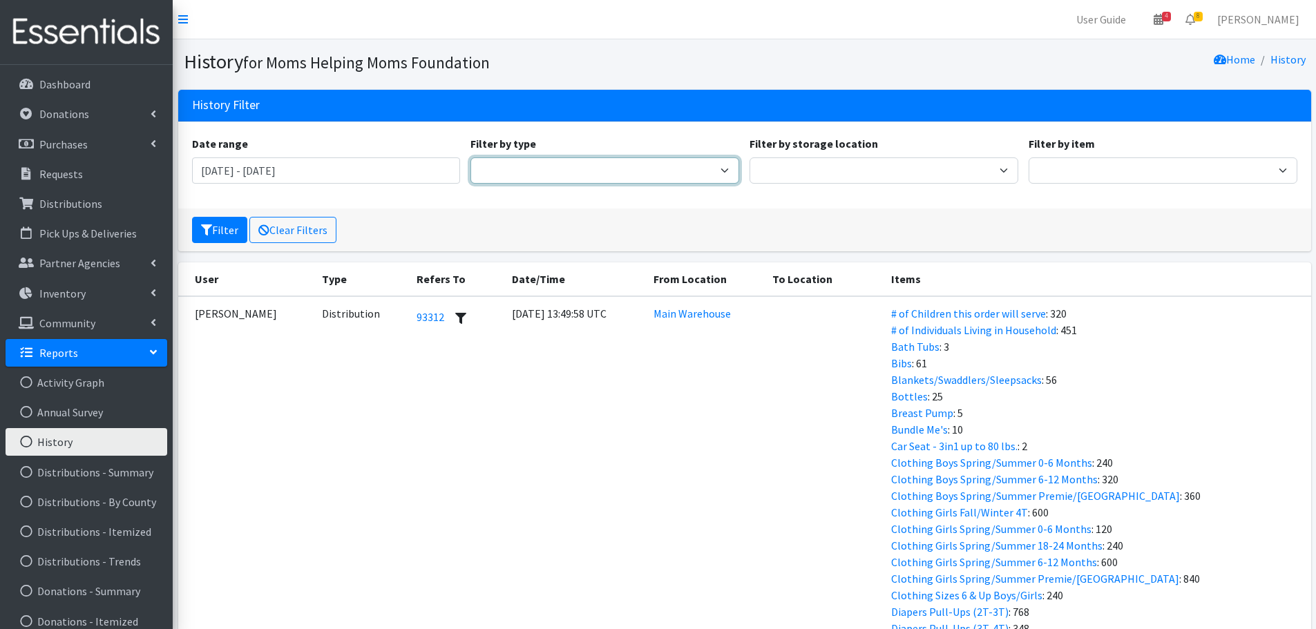
select select "DonationEvent"
click at [470, 157] on select "Adjustment Audit Distribution Distribution Destroy Donation Donation Destroy Ki…" at bounding box center [604, 170] width 269 height 26
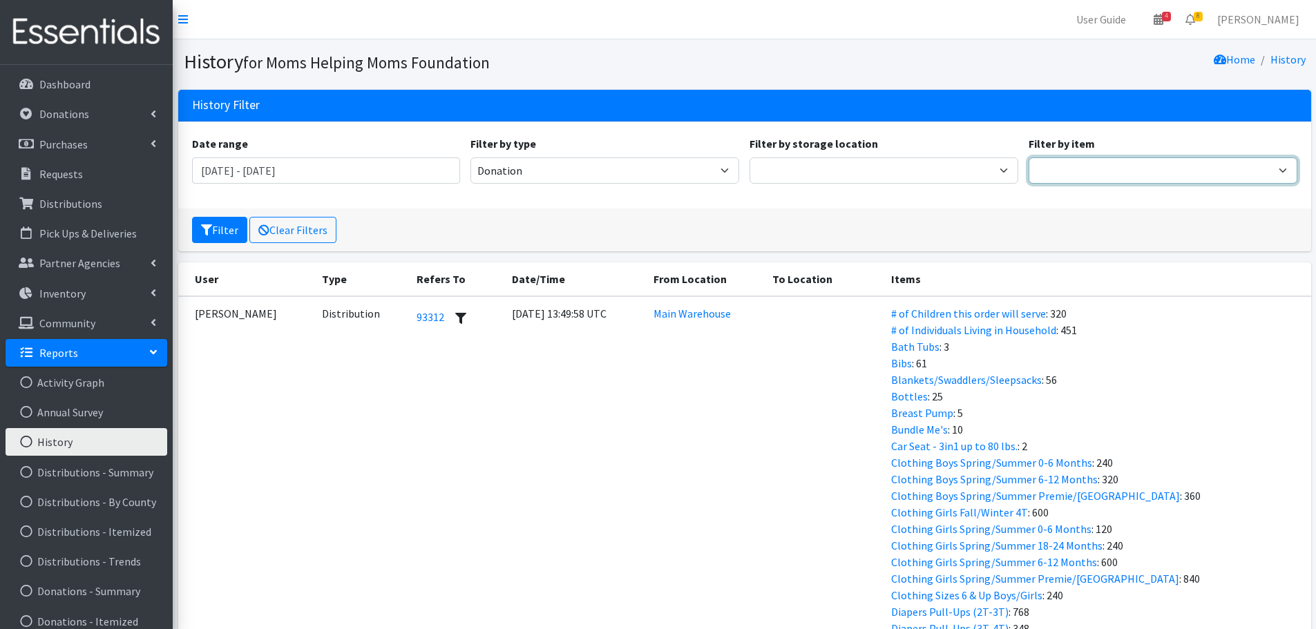
click at [1075, 164] on select "# of Children this order will serve # of Individuals Living in Household Activi…" at bounding box center [1162, 170] width 269 height 26
select select "1965"
click at [1028, 157] on select "# of Children this order will serve # of Individuals Living in Household Activi…" at bounding box center [1162, 170] width 269 height 26
click at [222, 224] on button "Filter" at bounding box center [219, 230] width 55 height 26
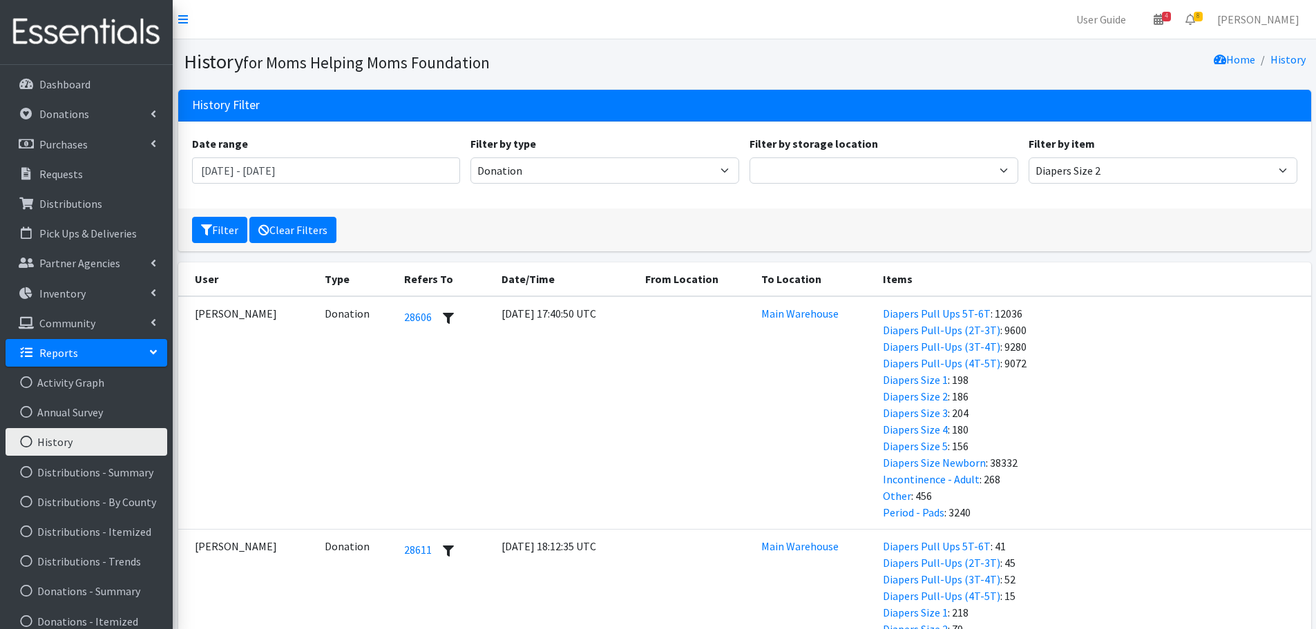
click at [307, 232] on link "Clear Filters" at bounding box center [292, 230] width 87 height 26
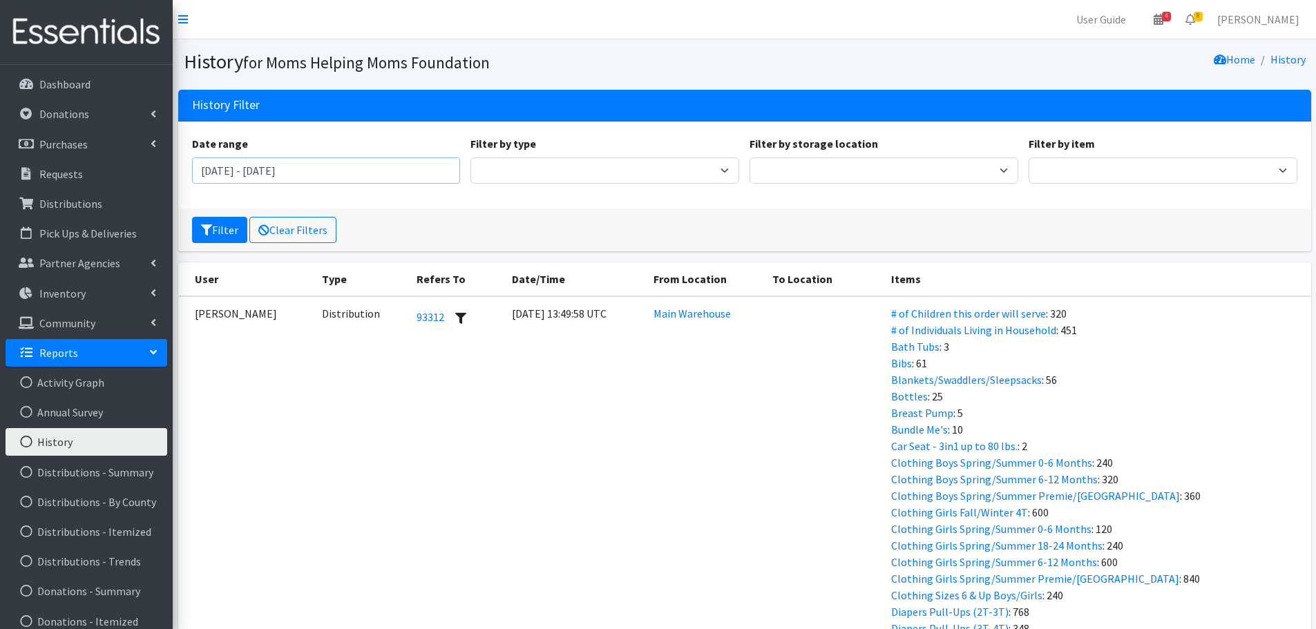
click at [233, 170] on input "[DATE] - [DATE]" at bounding box center [326, 170] width 269 height 26
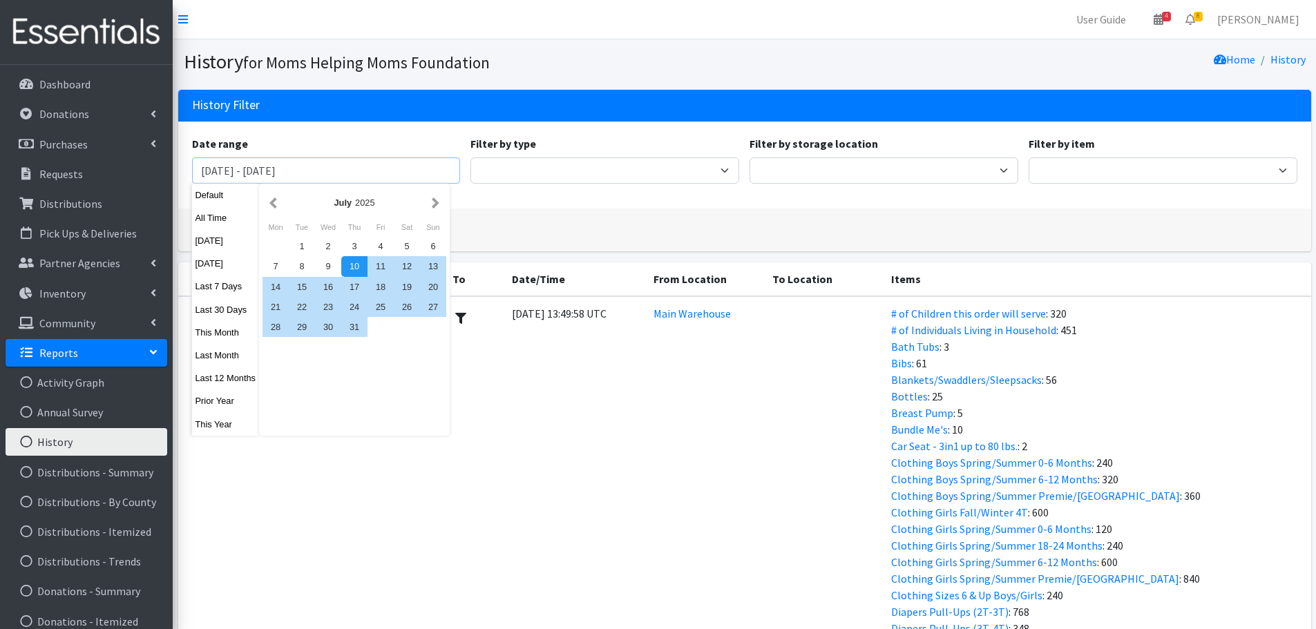
type input "[DATE] - [DATE]"
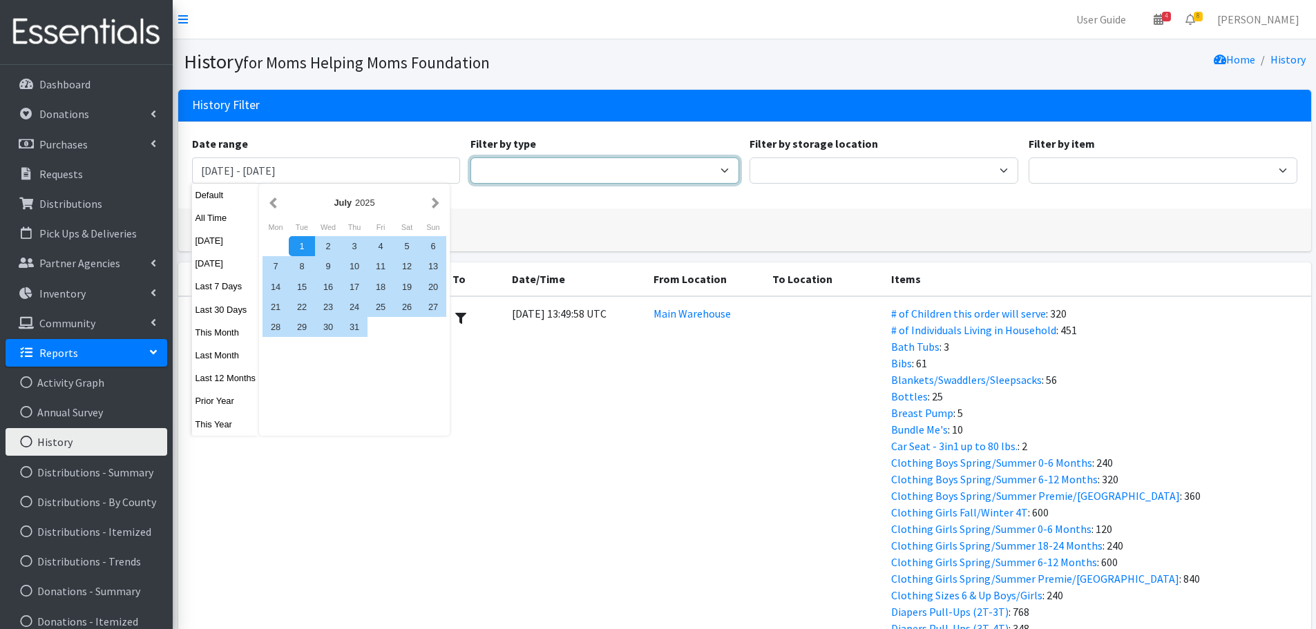
click at [549, 167] on select "Adjustment Audit Distribution Distribution Destroy Donation Donation Destroy Ki…" at bounding box center [604, 170] width 269 height 26
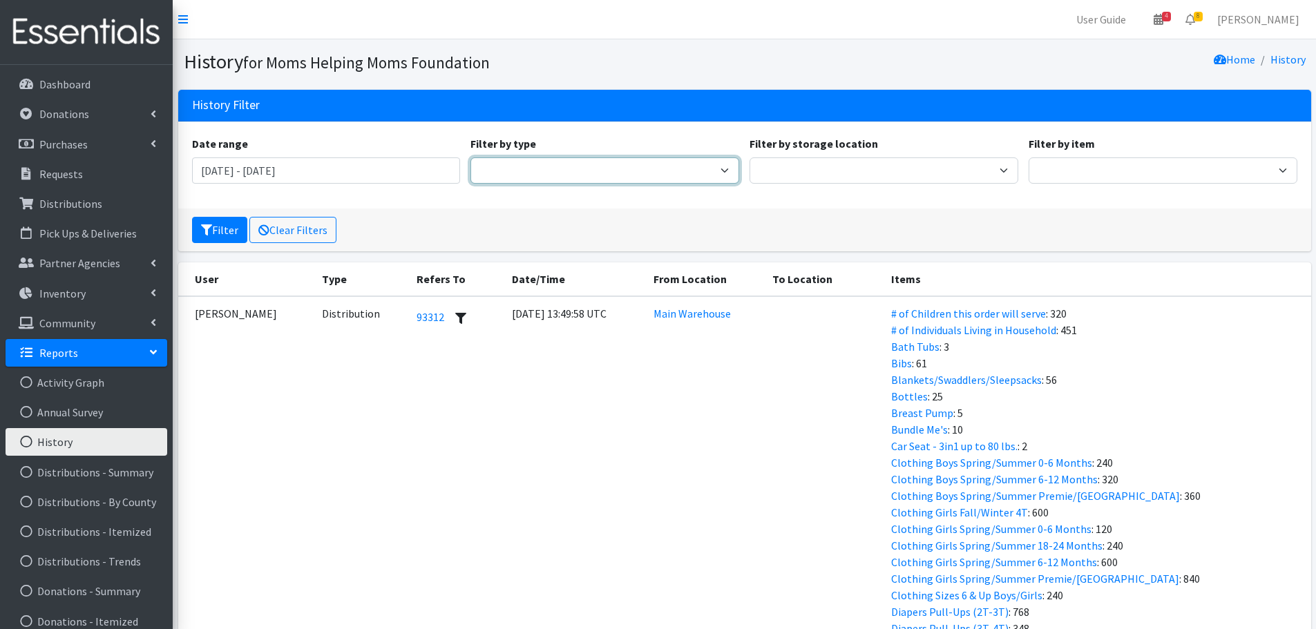
select select "PurchaseEvent"
click at [470, 157] on select "Adjustment Audit Distribution Distribution Destroy Donation Donation Destroy Ki…" at bounding box center [604, 170] width 269 height 26
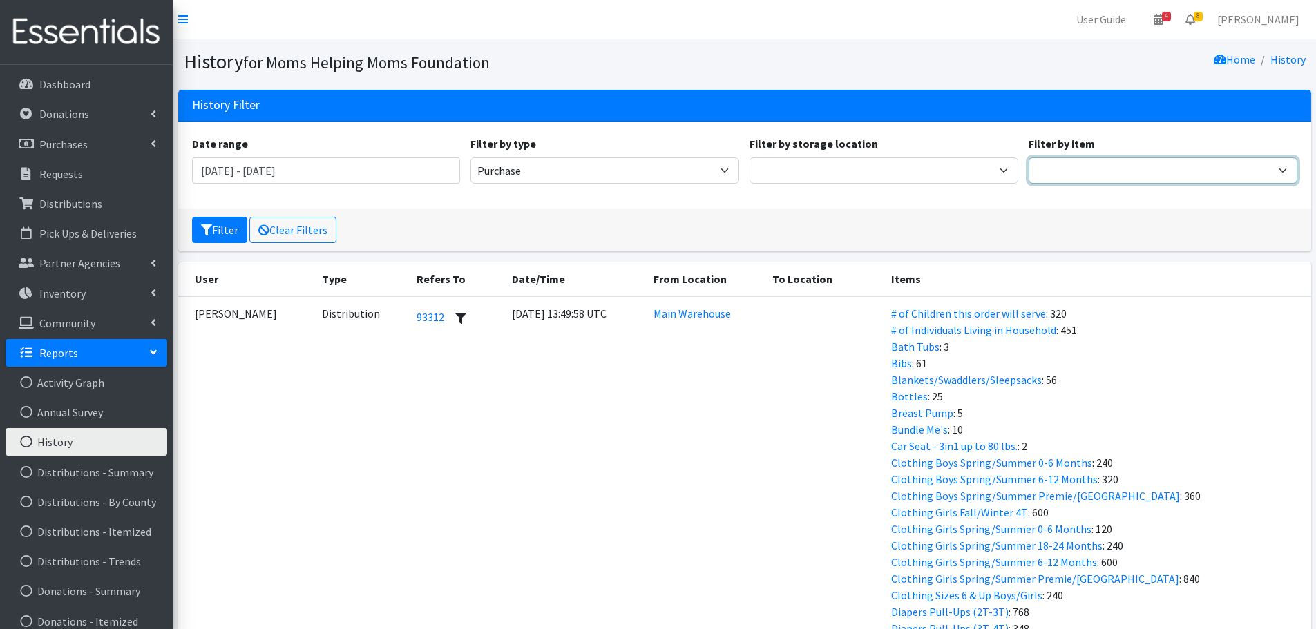
click at [1121, 172] on select "# of Children this order will serve # of Individuals Living in Household Activi…" at bounding box center [1162, 170] width 269 height 26
select select "1965"
click at [1028, 157] on select "# of Children this order will serve # of Individuals Living in Household Activi…" at bounding box center [1162, 170] width 269 height 26
click at [220, 227] on button "Filter" at bounding box center [219, 230] width 55 height 26
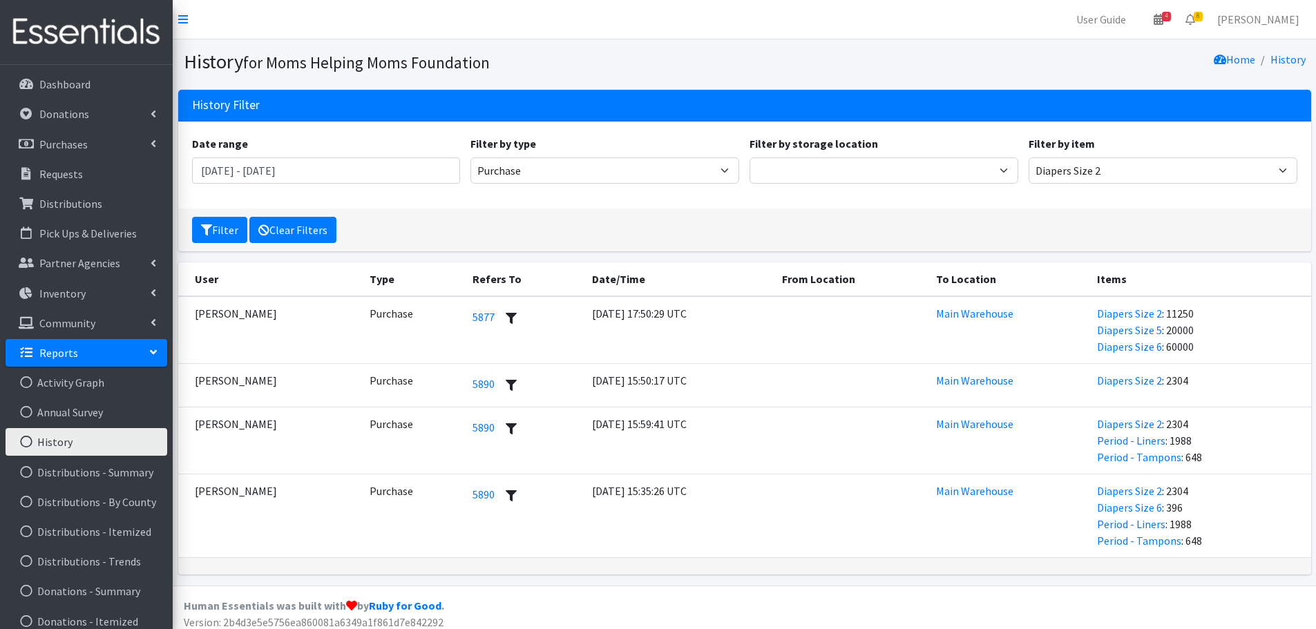
click at [298, 226] on link "Clear Filters" at bounding box center [292, 230] width 87 height 26
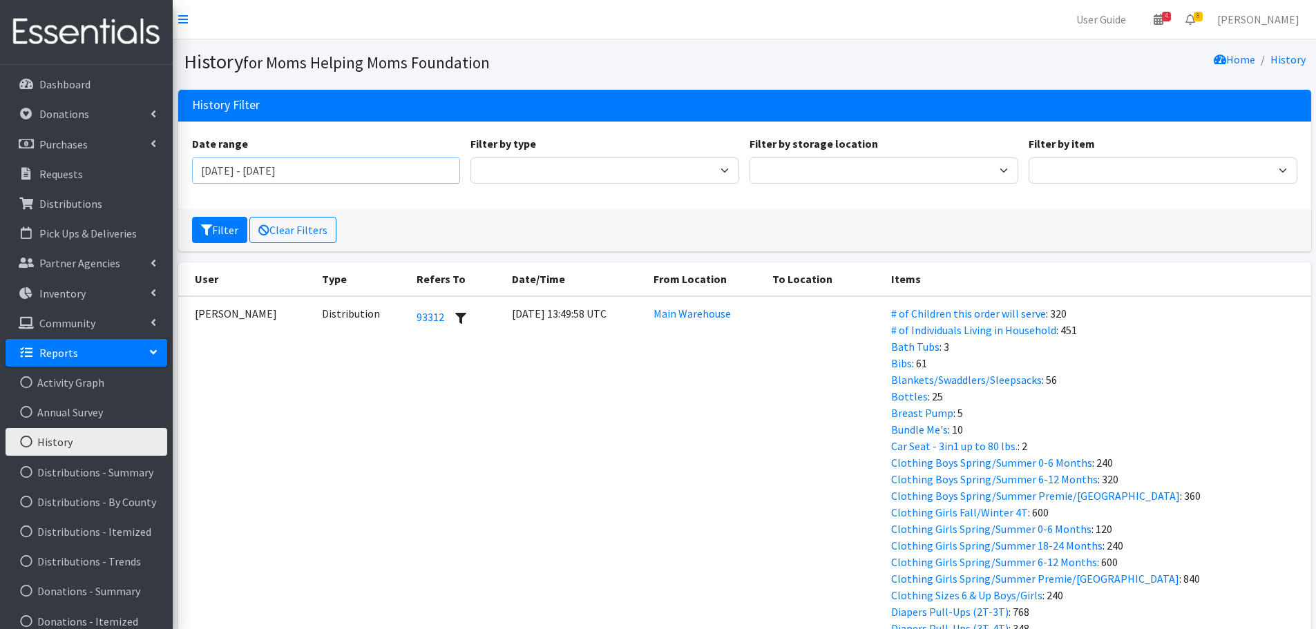
drag, startPoint x: 229, startPoint y: 173, endPoint x: 276, endPoint y: 175, distance: 47.0
click at [230, 173] on input "[DATE] - [DATE]" at bounding box center [326, 170] width 269 height 26
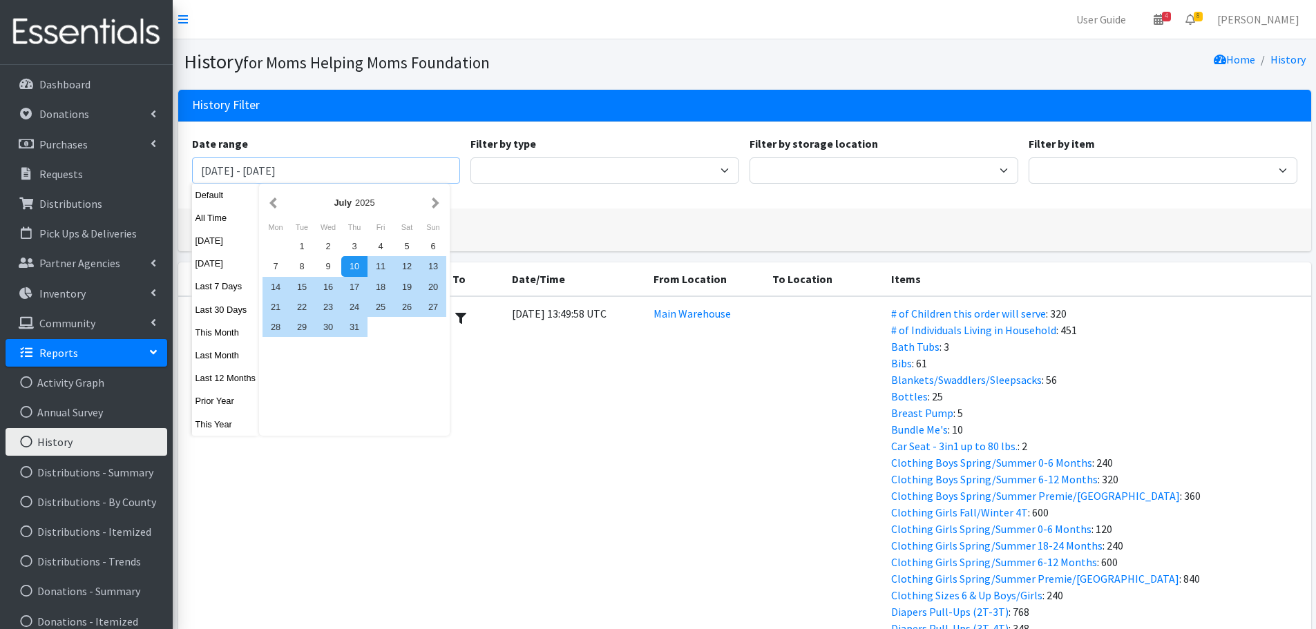
type input "[DATE] - [DATE]"
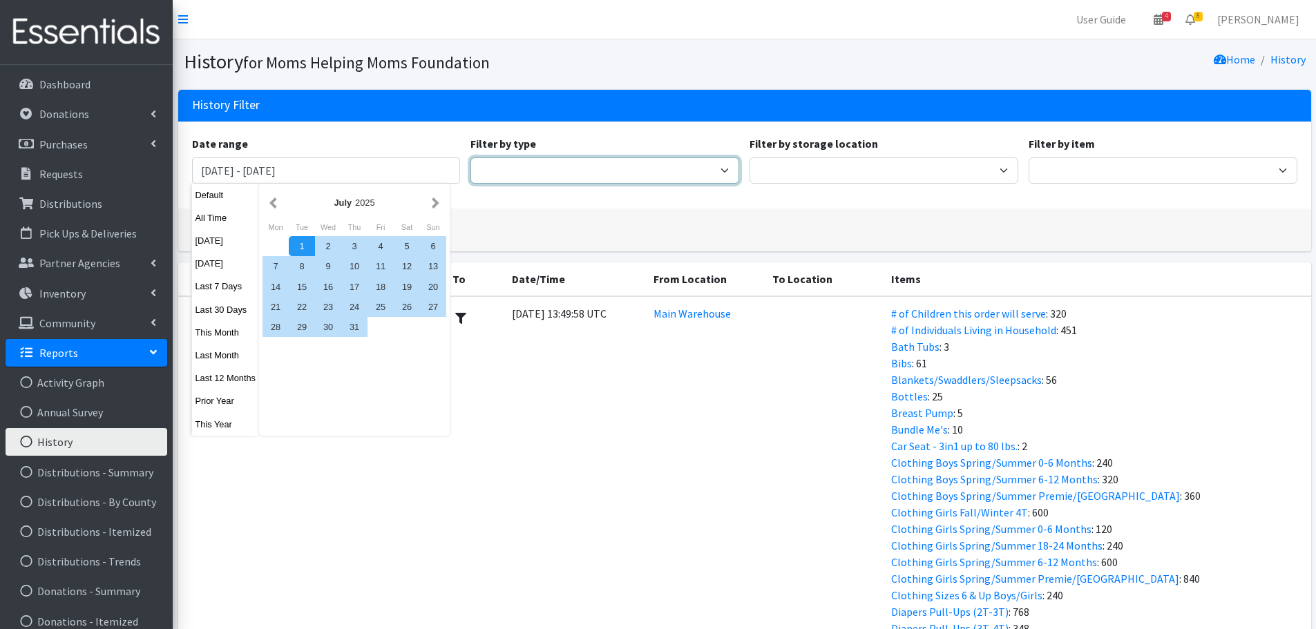
click at [524, 164] on select "Adjustment Audit Distribution Distribution Destroy Donation Donation Destroy Ki…" at bounding box center [604, 170] width 269 height 26
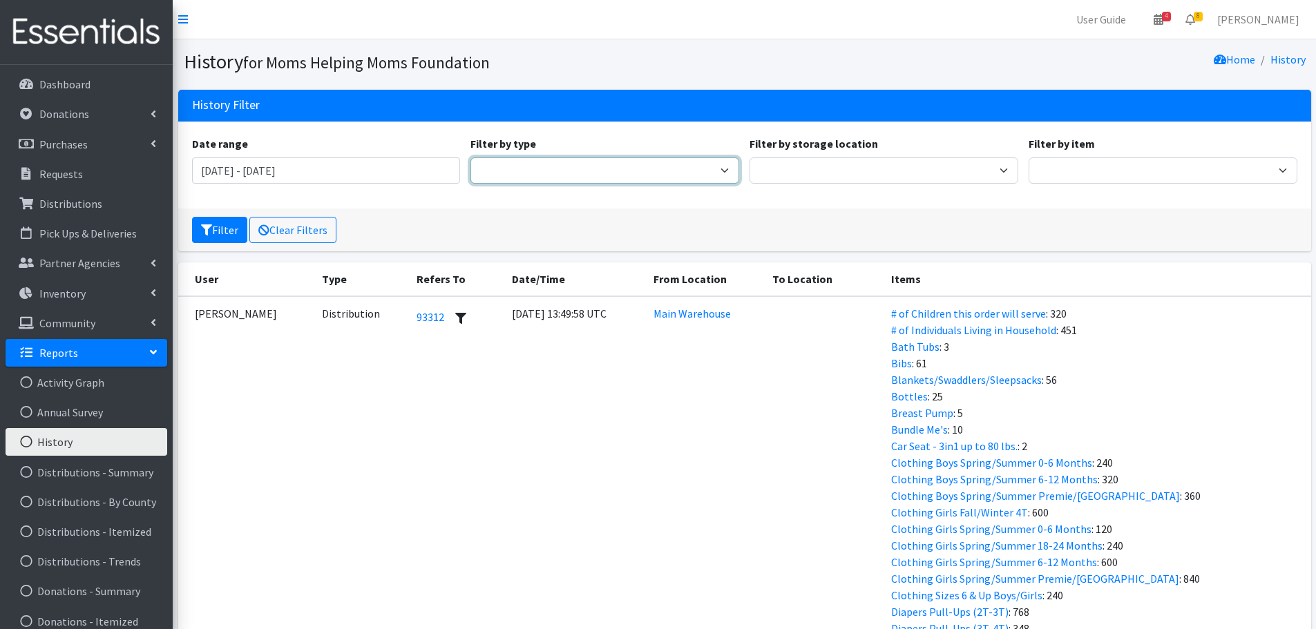
select select "TransferEvent"
click at [470, 157] on select "Adjustment Audit Distribution Distribution Destroy Donation Donation Destroy Ki…" at bounding box center [604, 170] width 269 height 26
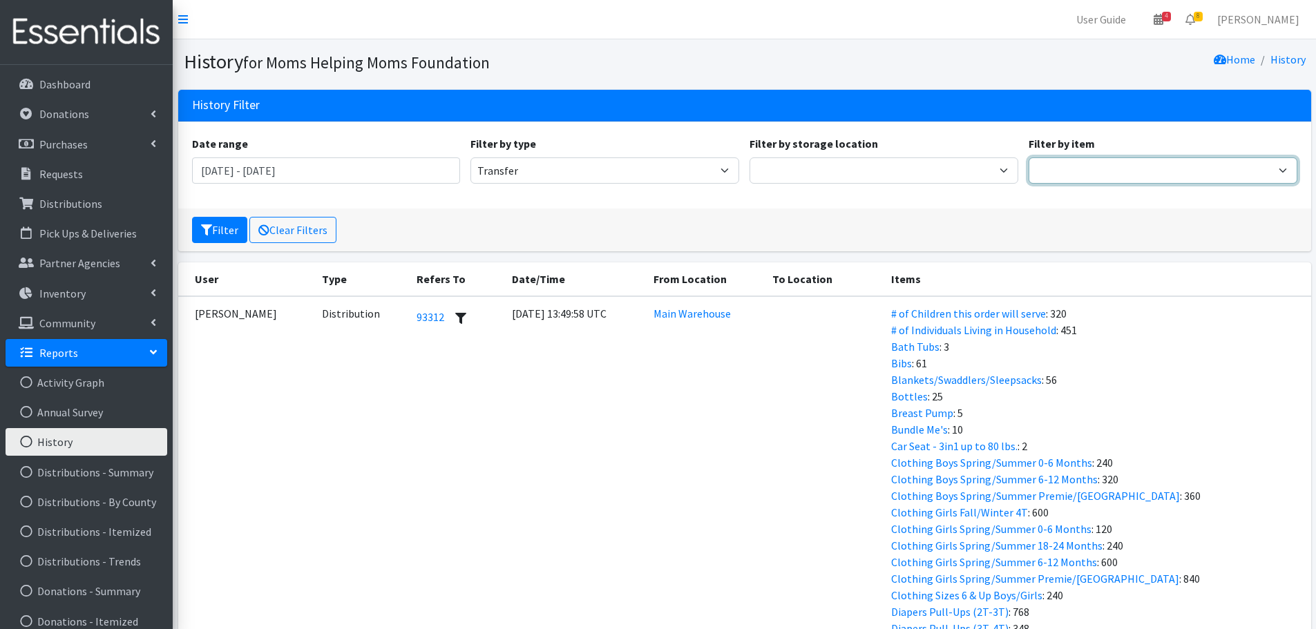
click at [1039, 173] on select "# of Children this order will serve # of Individuals Living in Household Activi…" at bounding box center [1162, 170] width 269 height 26
select select "1965"
click at [1028, 157] on select "# of Children this order will serve # of Individuals Living in Household Activi…" at bounding box center [1162, 170] width 269 height 26
click at [218, 230] on button "Filter" at bounding box center [219, 230] width 55 height 26
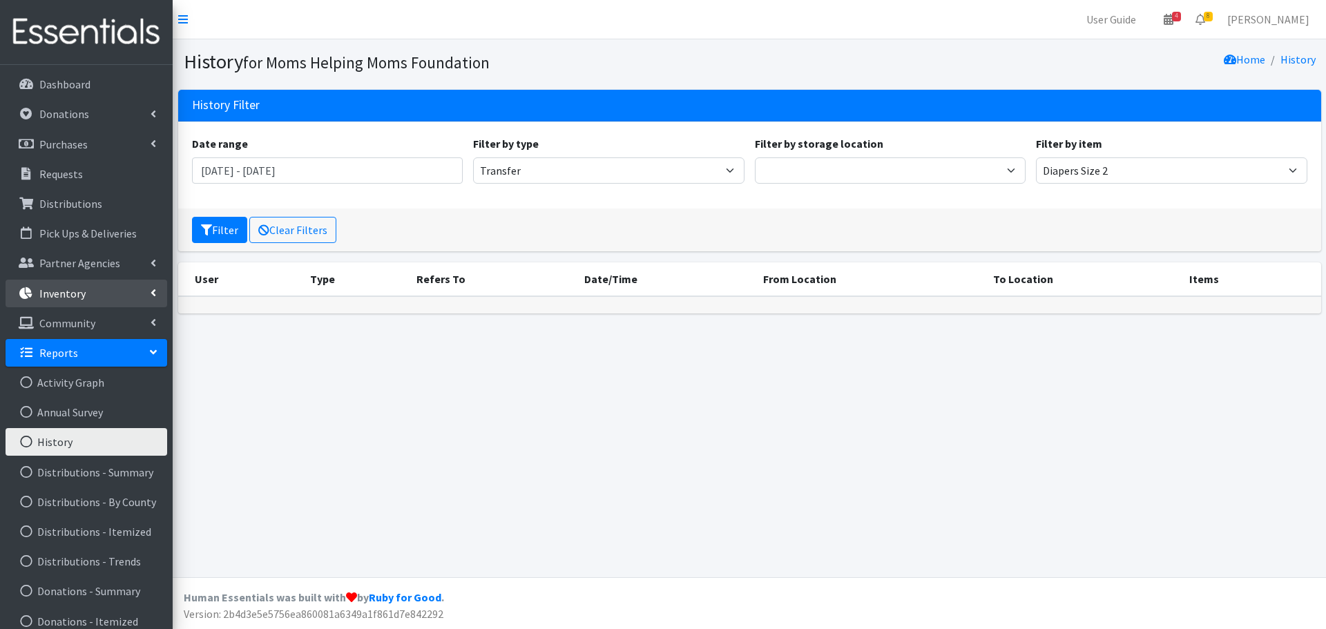
click at [73, 293] on p "Inventory" at bounding box center [62, 294] width 46 height 14
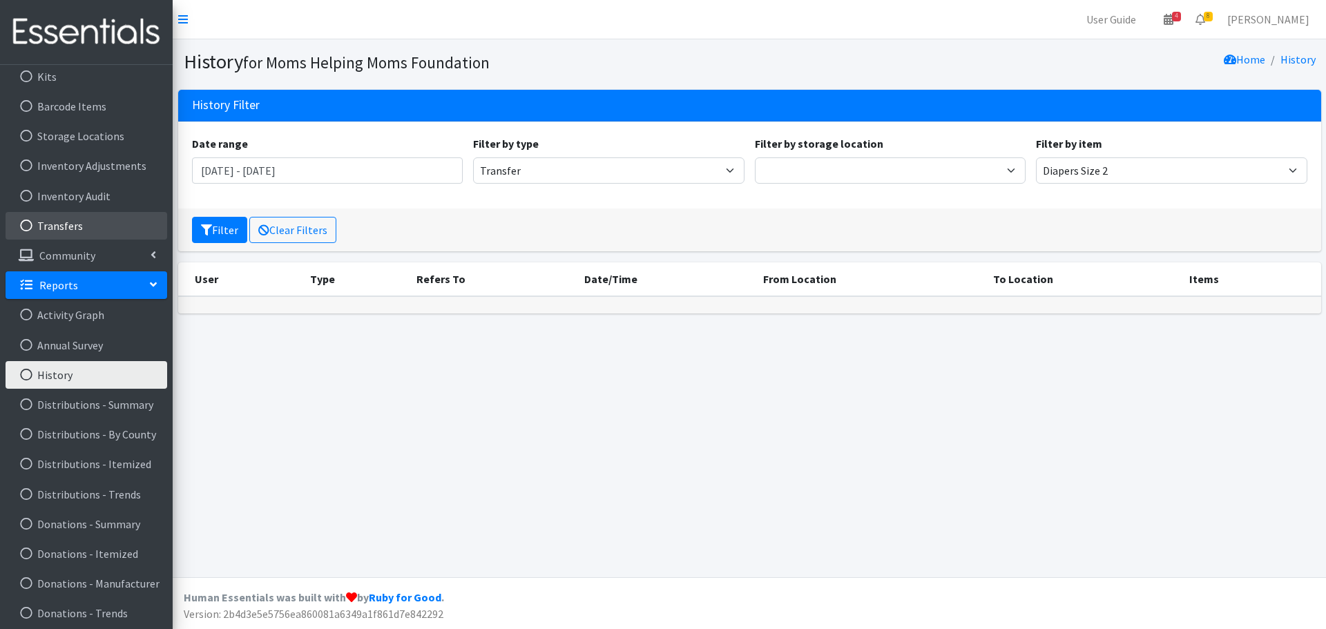
scroll to position [207, 0]
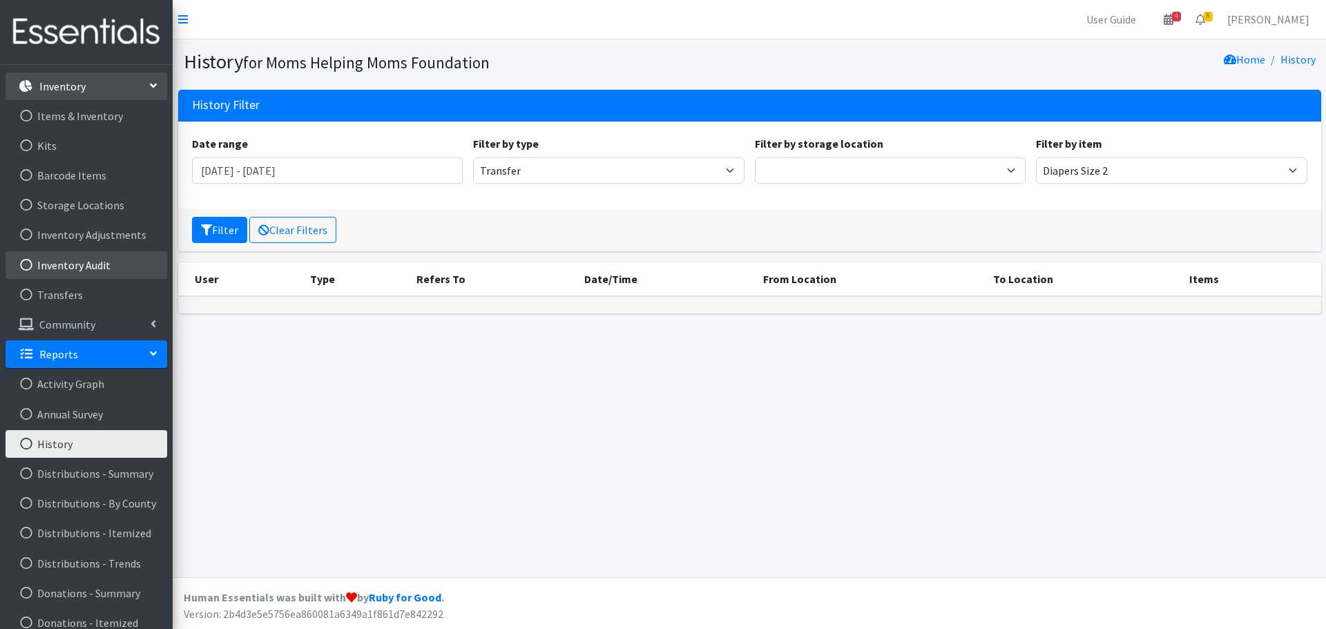
click at [74, 264] on link "Inventory Audit" at bounding box center [87, 265] width 162 height 28
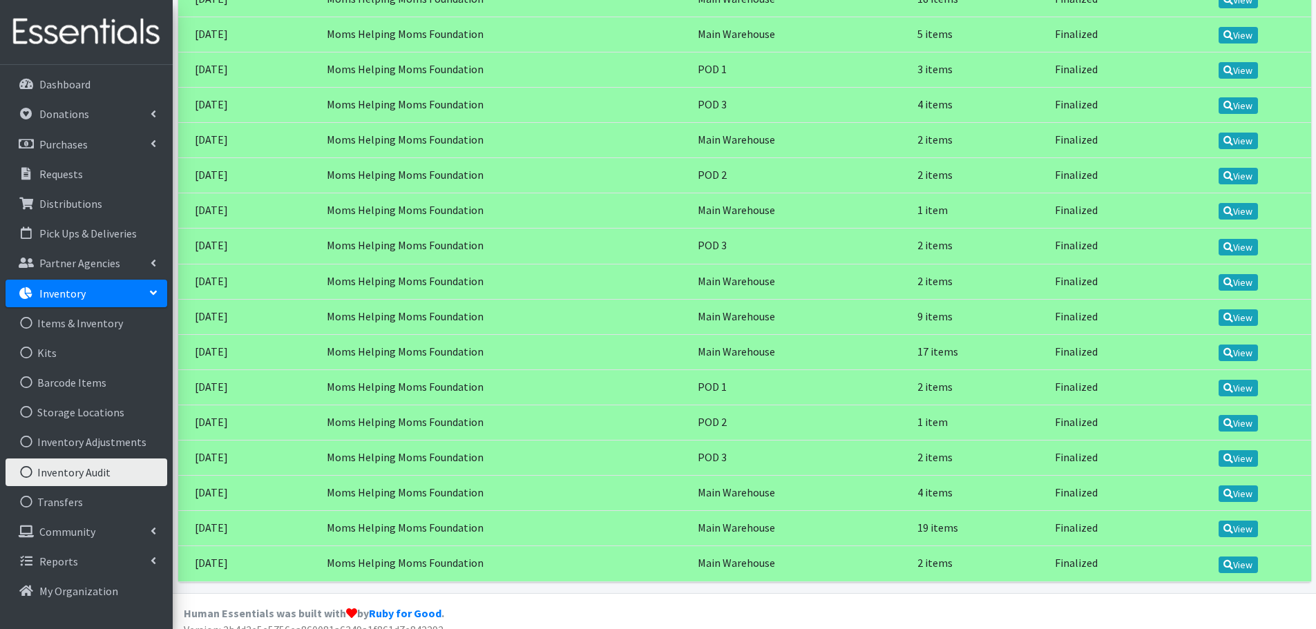
scroll to position [331, 0]
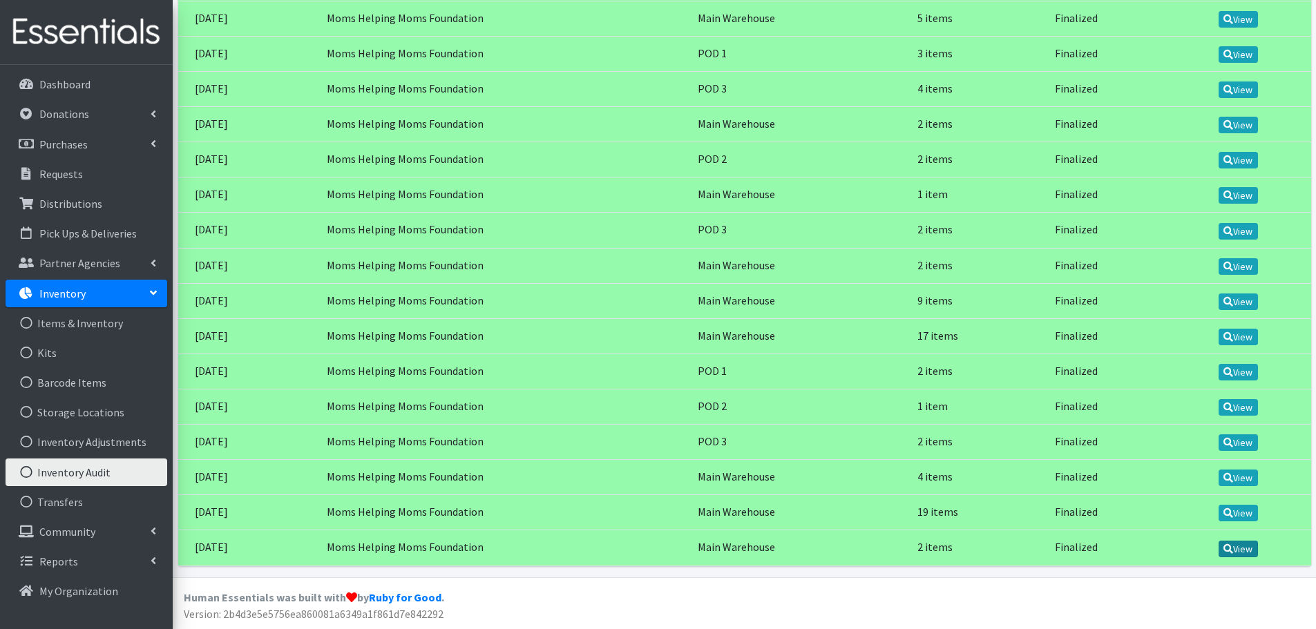
click at [1254, 550] on link "View" at bounding box center [1237, 549] width 39 height 17
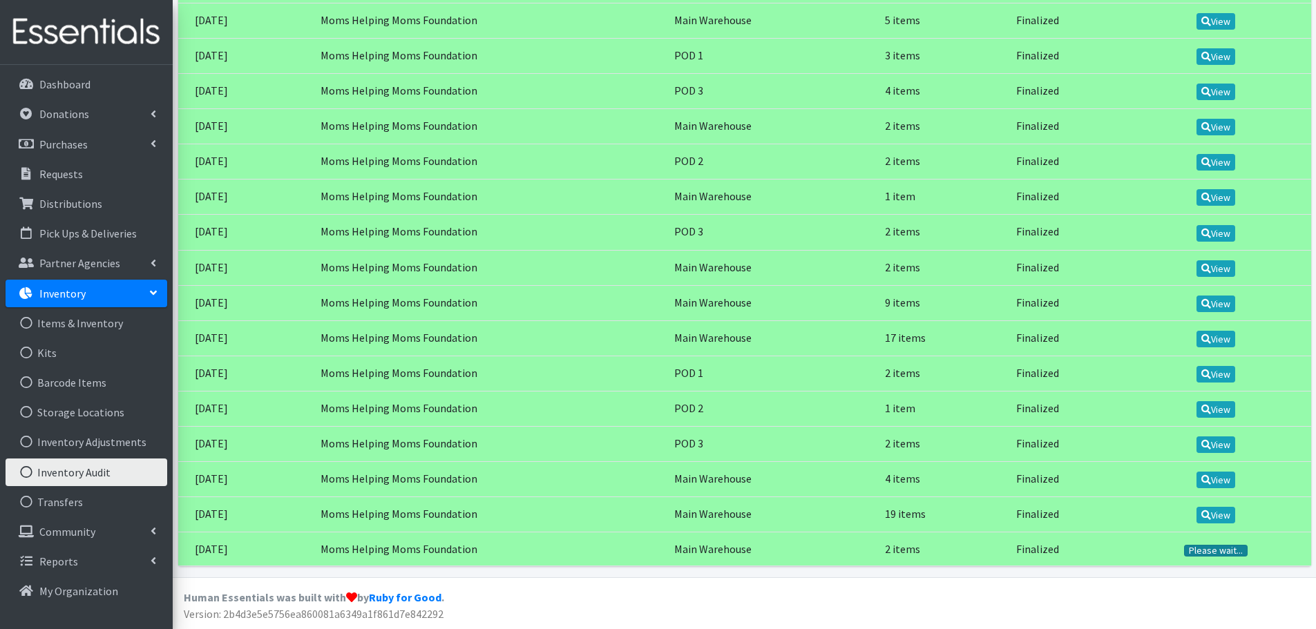
scroll to position [329, 0]
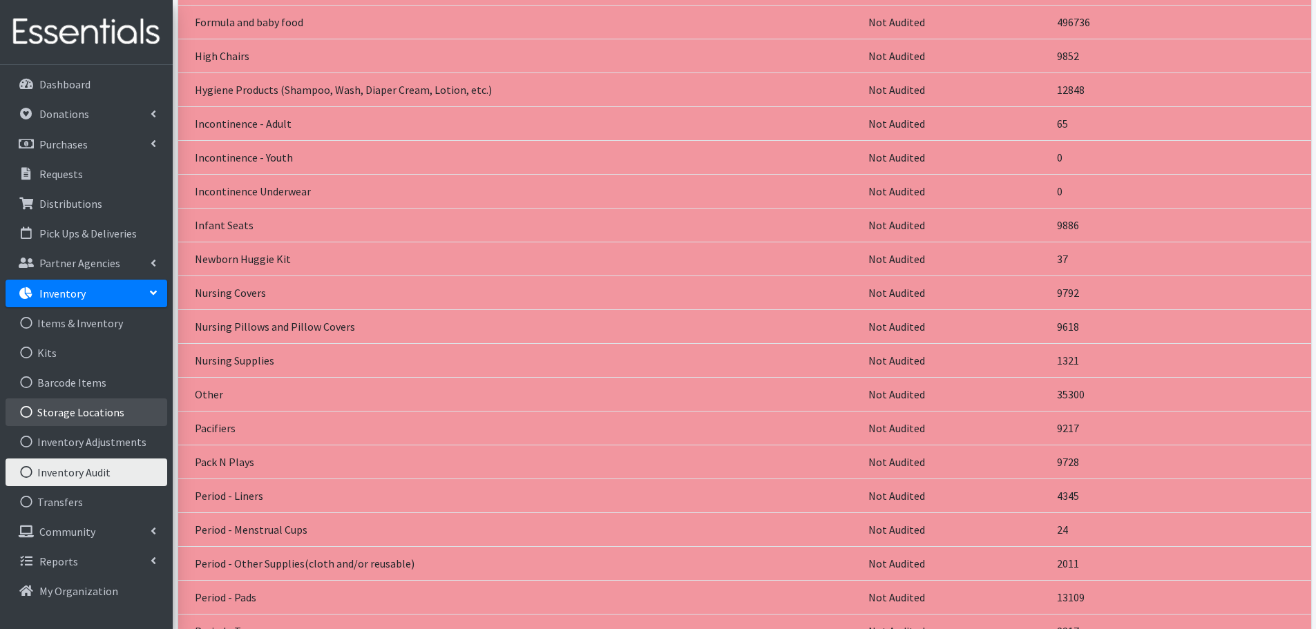
scroll to position [2832, 0]
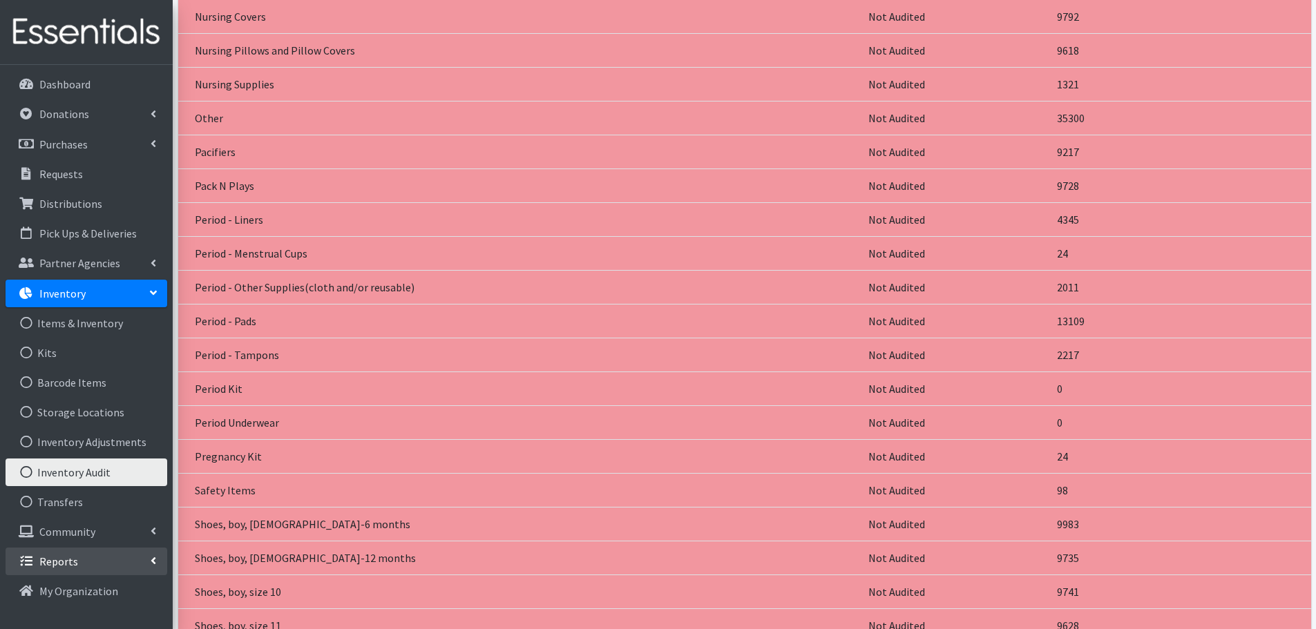
click at [61, 562] on p "Reports" at bounding box center [58, 562] width 39 height 14
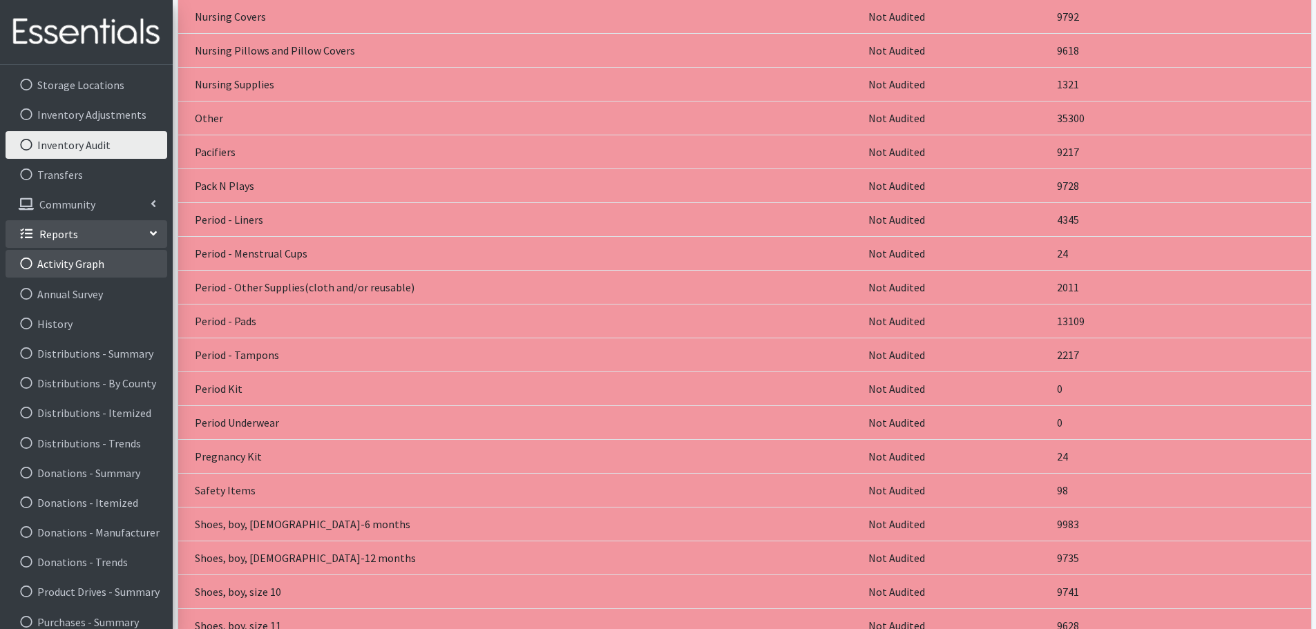
scroll to position [345, 0]
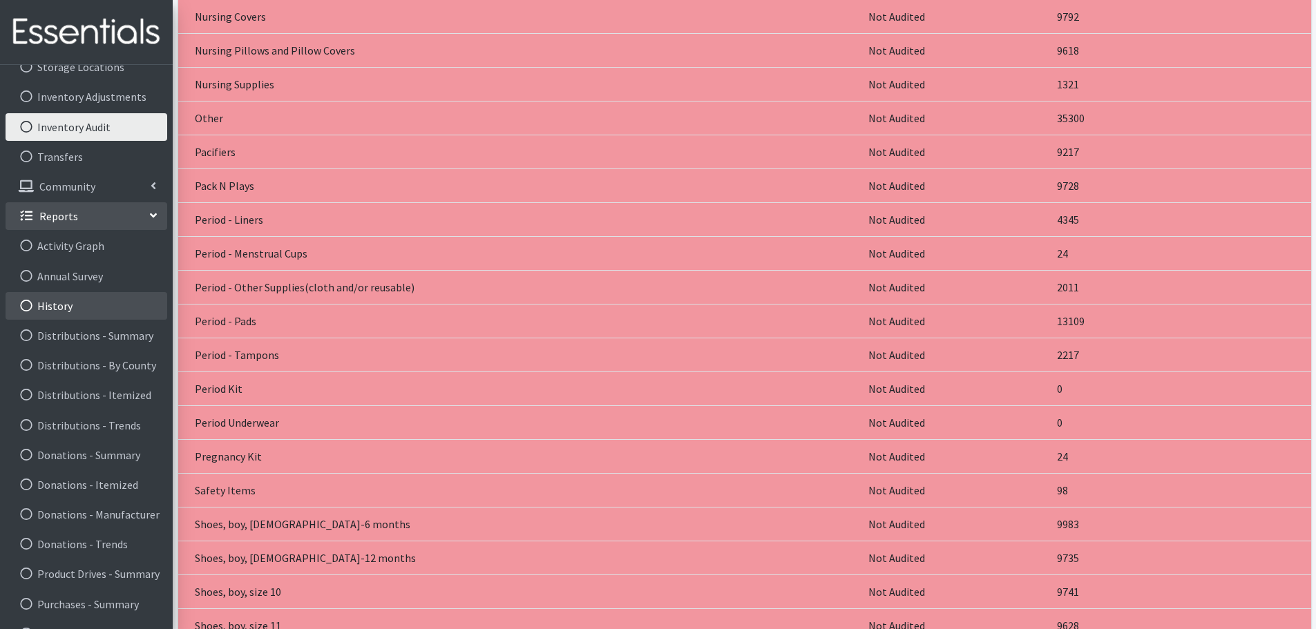
click at [52, 308] on link "History" at bounding box center [87, 306] width 162 height 28
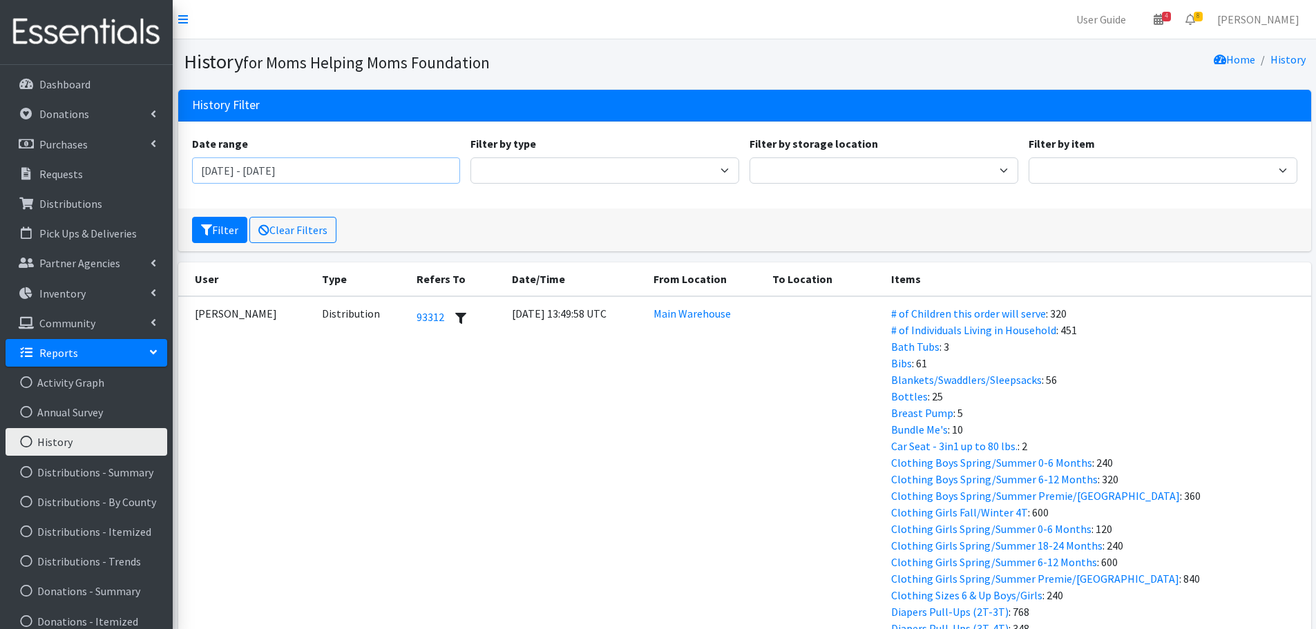
click at [230, 173] on input "[DATE] - [DATE]" at bounding box center [326, 170] width 269 height 26
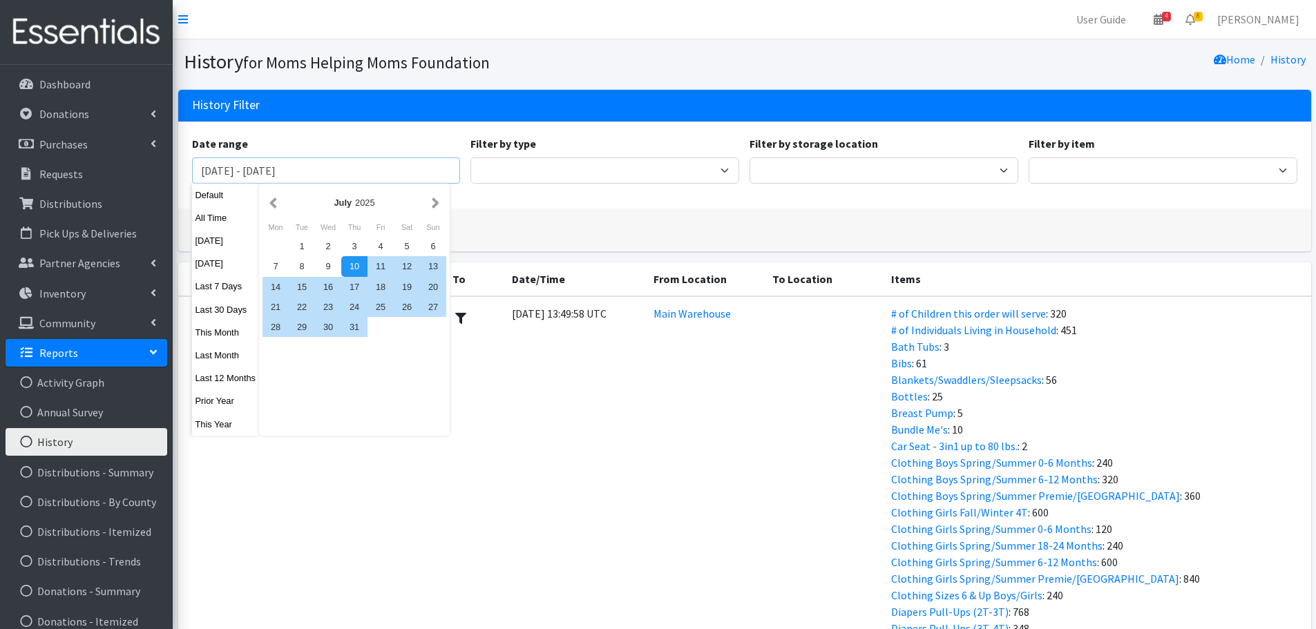
type input "[DATE] - [DATE]"
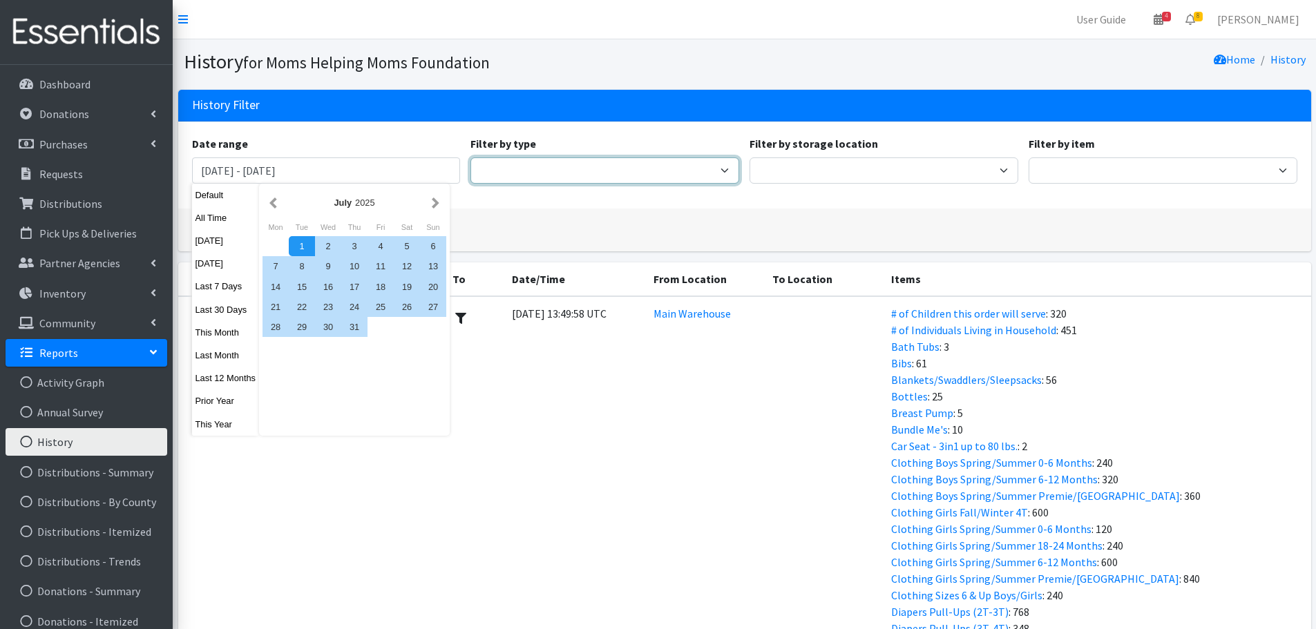
click at [517, 174] on select "Adjustment Audit Distribution Distribution Destroy Donation Donation Destroy Ki…" at bounding box center [604, 170] width 269 height 26
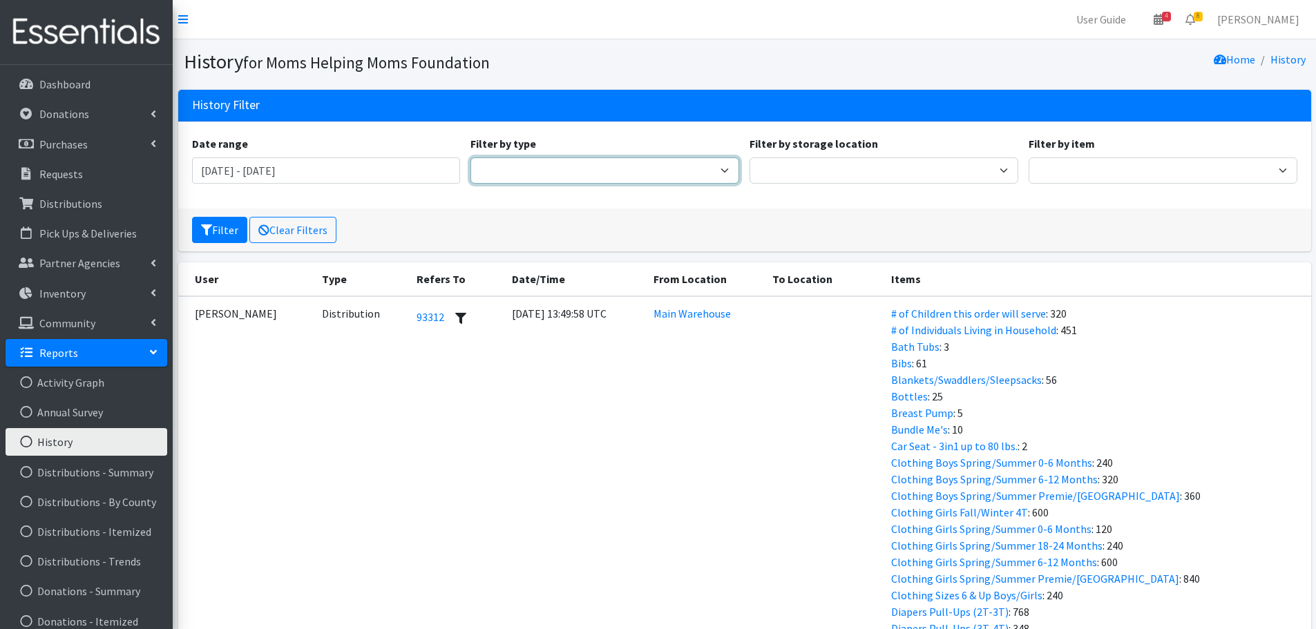
select select "DonationEvent"
click at [470, 157] on select "Adjustment Audit Distribution Distribution Destroy Donation Donation Destroy Ki…" at bounding box center [604, 170] width 269 height 26
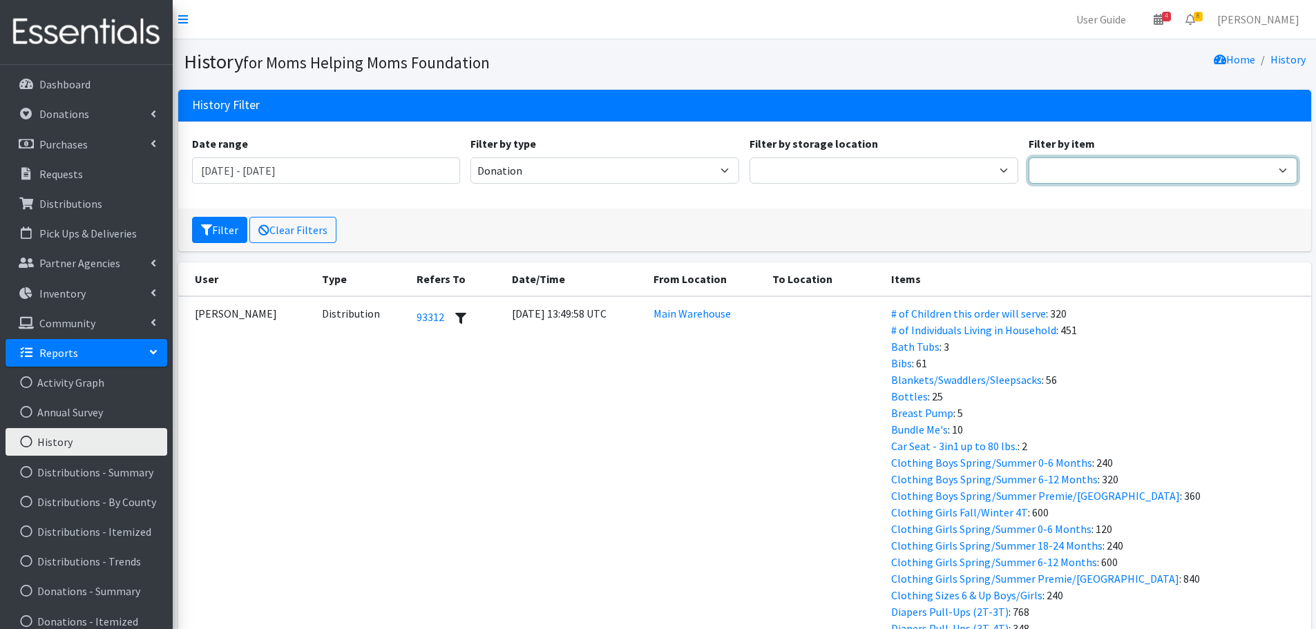
click at [1145, 174] on select "# of Children this order will serve # of Individuals Living in Household Activi…" at bounding box center [1162, 170] width 269 height 26
select select "1965"
click at [1028, 157] on select "# of Children this order will serve # of Individuals Living in Household Activi…" at bounding box center [1162, 170] width 269 height 26
click at [224, 233] on button "Filter" at bounding box center [219, 230] width 55 height 26
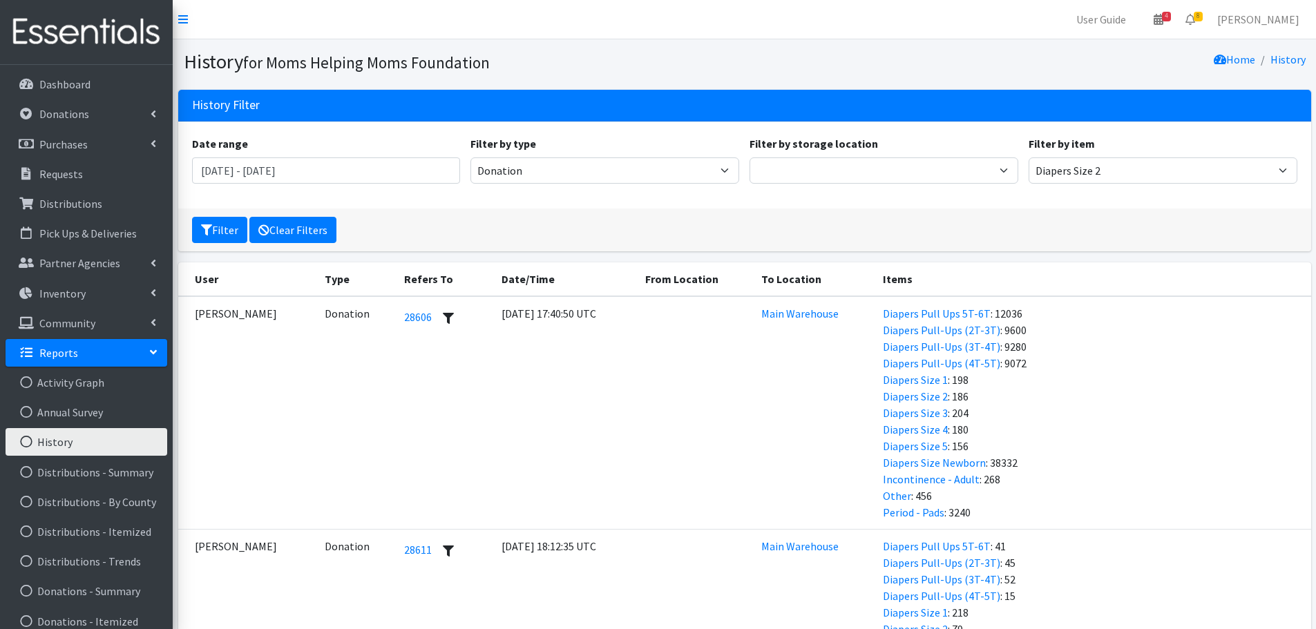
click at [300, 225] on link "Clear Filters" at bounding box center [292, 230] width 87 height 26
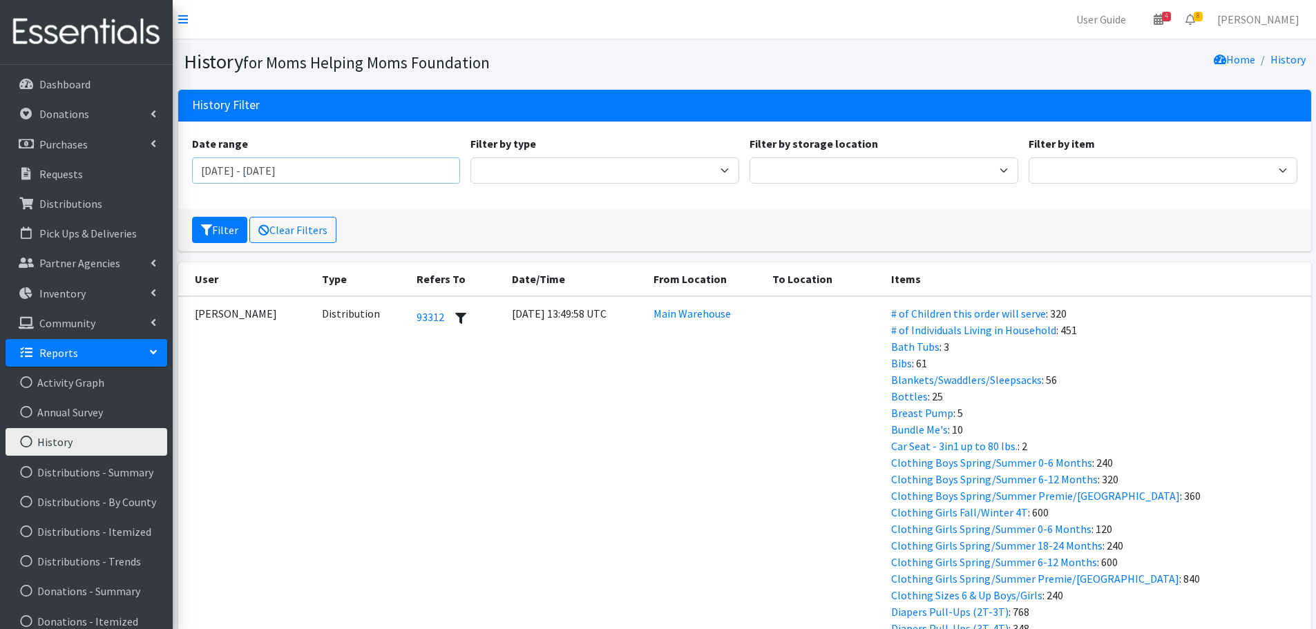
click at [229, 167] on input "[DATE] - [DATE]" at bounding box center [326, 170] width 269 height 26
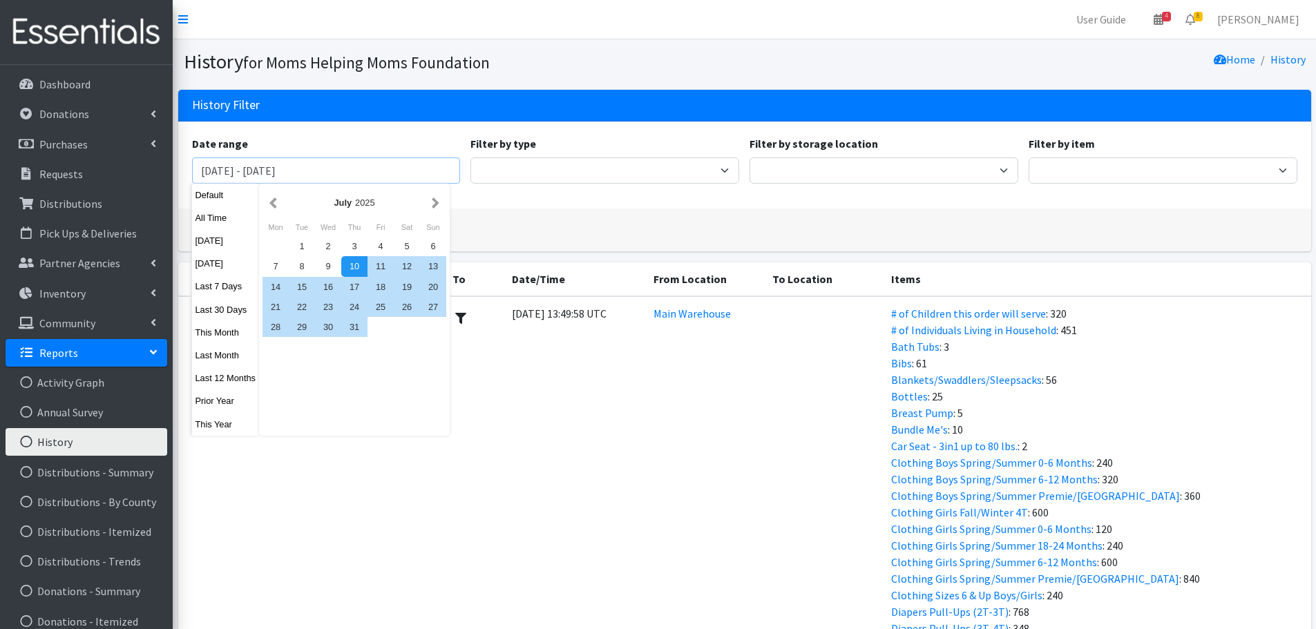
type input "[DATE] - [DATE]"
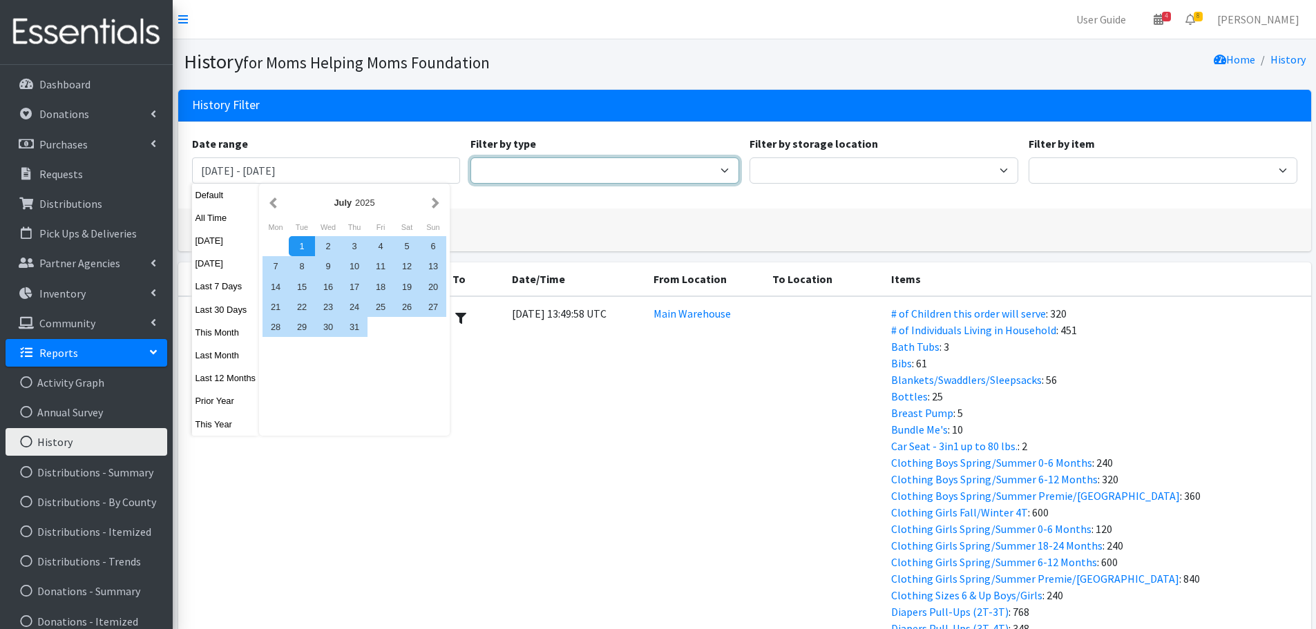
click at [576, 171] on select "Adjustment Audit Distribution Distribution Destroy Donation Donation Destroy Ki…" at bounding box center [604, 170] width 269 height 26
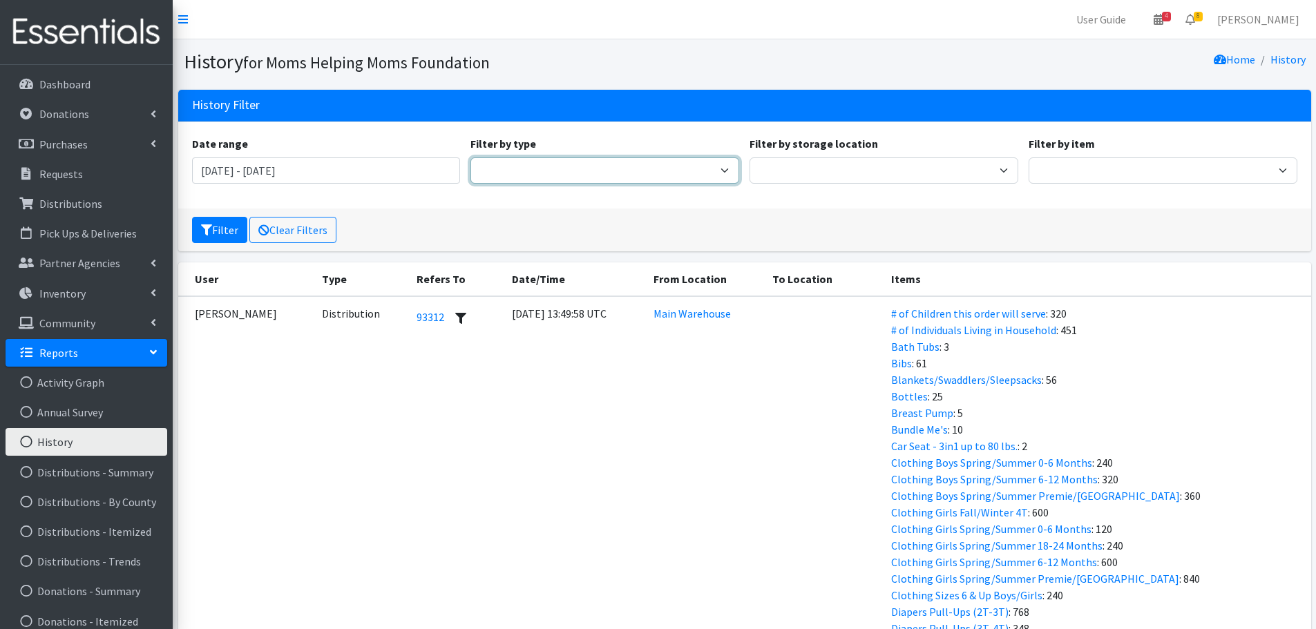
select select "DistributionDestroyEvent"
click at [470, 157] on select "Adjustment Audit Distribution Distribution Destroy Donation Donation Destroy Ki…" at bounding box center [604, 170] width 269 height 26
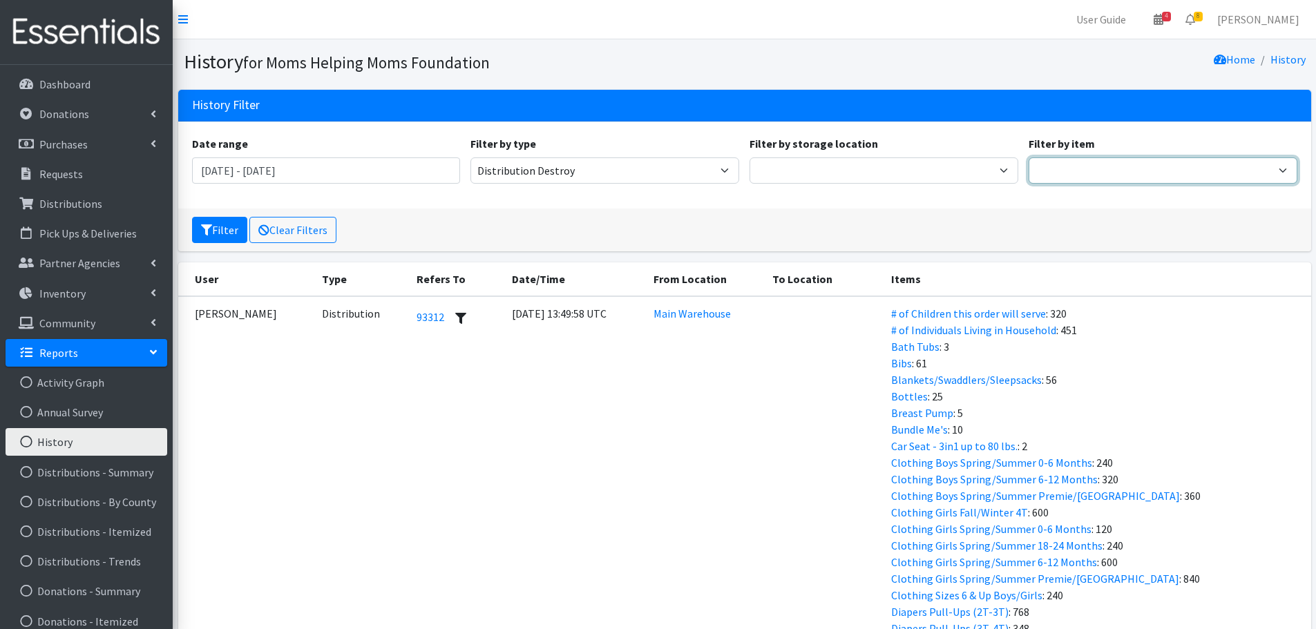
drag, startPoint x: 1064, startPoint y: 166, endPoint x: 1073, endPoint y: 176, distance: 13.7
click at [1064, 166] on select "# of Children this order will serve # of Individuals Living in Household Activi…" at bounding box center [1162, 170] width 269 height 26
select select "1965"
click at [1028, 157] on select "# of Children this order will serve # of Individuals Living in Household Activi…" at bounding box center [1162, 170] width 269 height 26
click at [219, 233] on button "Filter" at bounding box center [219, 230] width 55 height 26
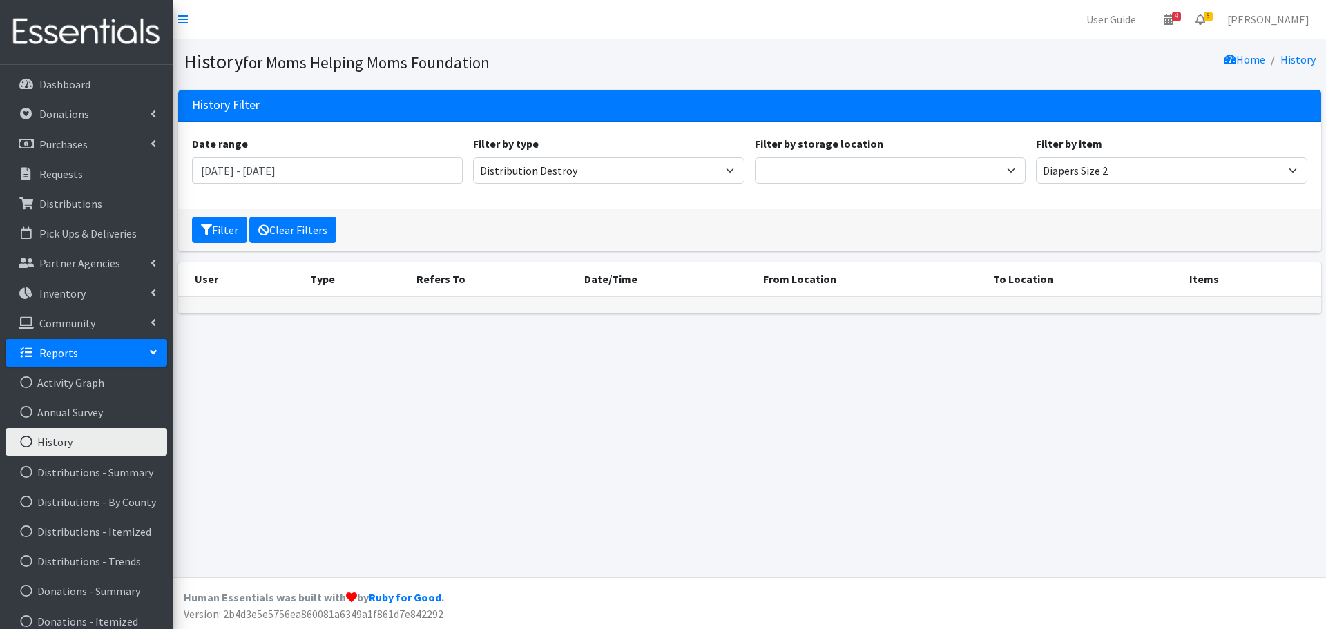
click at [291, 227] on link "Clear Filters" at bounding box center [292, 230] width 87 height 26
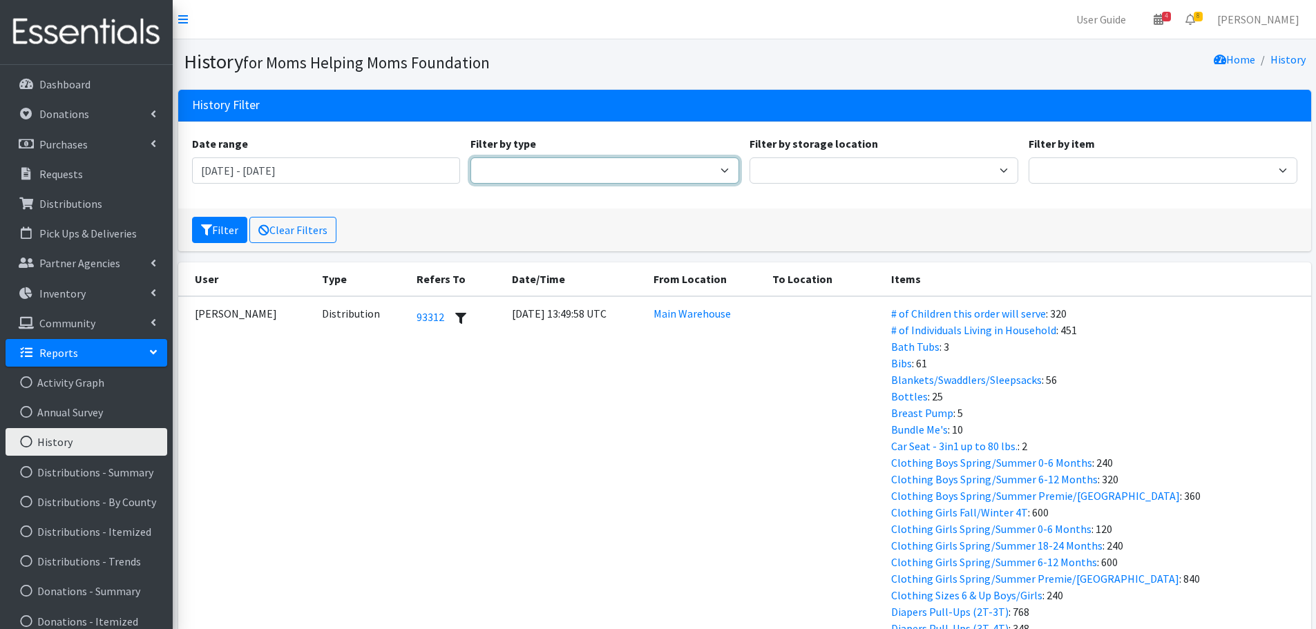
click at [577, 170] on select "Adjustment Audit Distribution Distribution Destroy Donation Donation Destroy Ki…" at bounding box center [604, 170] width 269 height 26
select select "SnapshotEvent"
click at [470, 157] on select "Adjustment Audit Distribution Distribution Destroy Donation Donation Destroy Ki…" at bounding box center [604, 170] width 269 height 26
click at [384, 171] on input "[DATE] - [DATE]" at bounding box center [326, 170] width 269 height 26
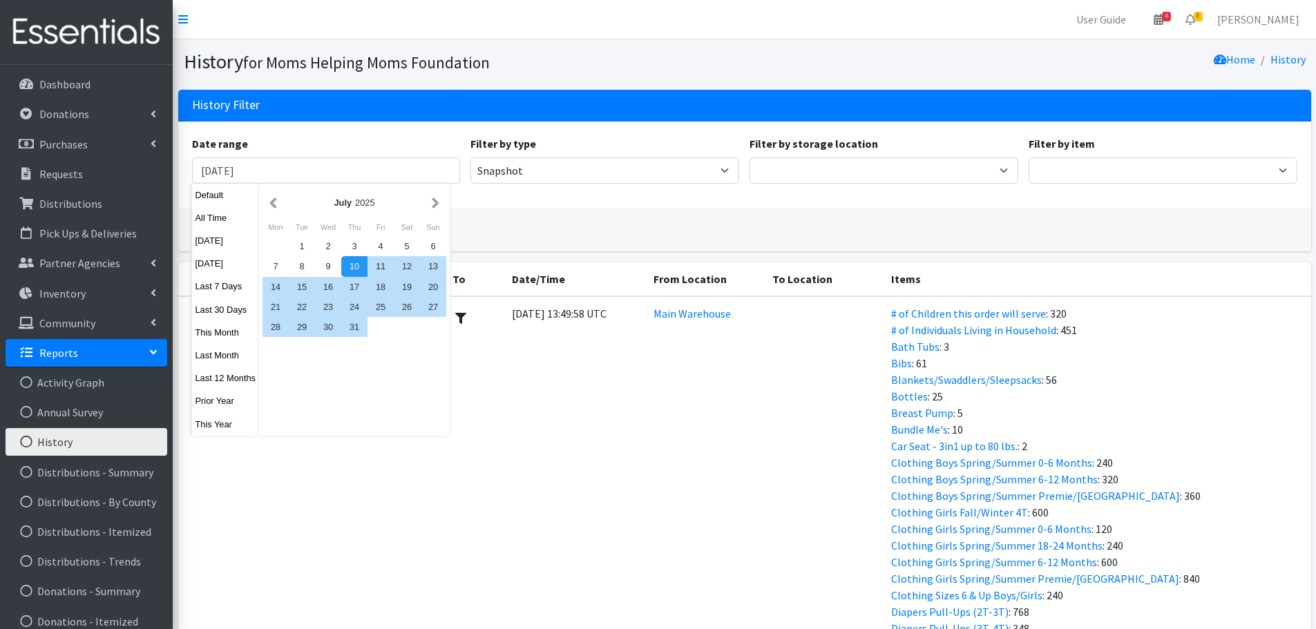
click at [576, 227] on div "Filter Clear Filters" at bounding box center [744, 230] width 1133 height 43
type input "[DATE] - [DATE]"
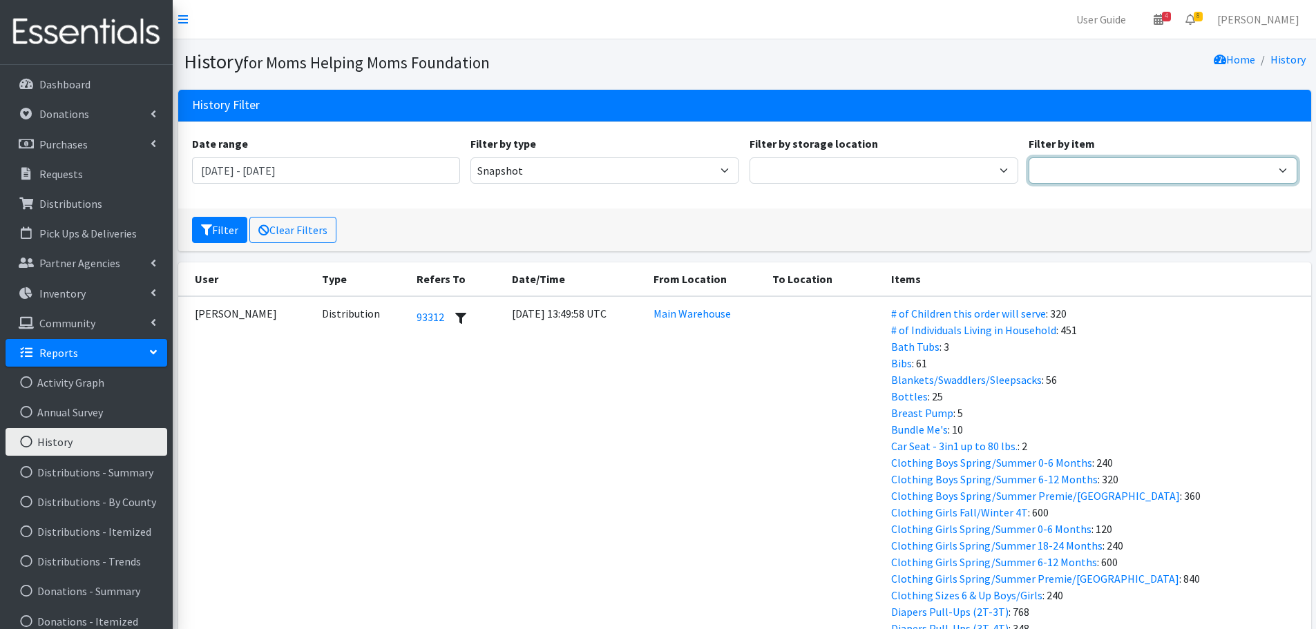
click at [1139, 178] on select "# of Children this order will serve # of Individuals Living in Household Activi…" at bounding box center [1162, 170] width 269 height 26
select select "1965"
click at [1028, 157] on select "# of Children this order will serve # of Individuals Living in Household Activi…" at bounding box center [1162, 170] width 269 height 26
click at [215, 224] on button "Filter" at bounding box center [219, 230] width 55 height 26
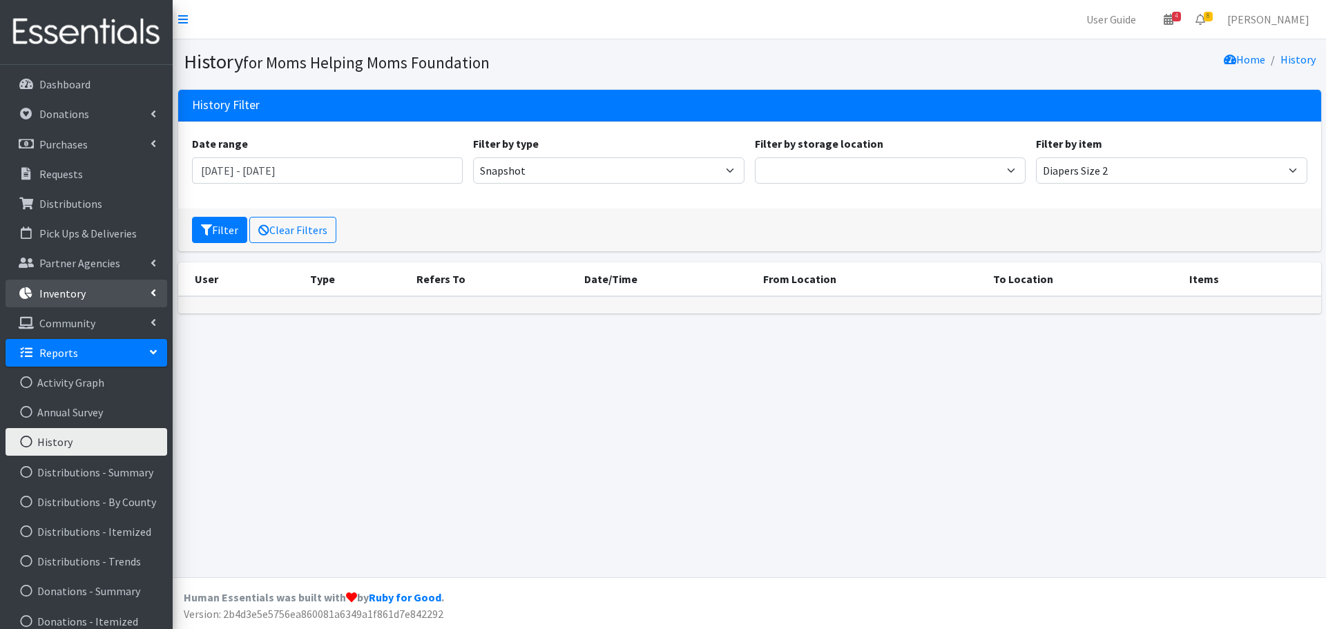
click at [72, 293] on p "Inventory" at bounding box center [62, 294] width 46 height 14
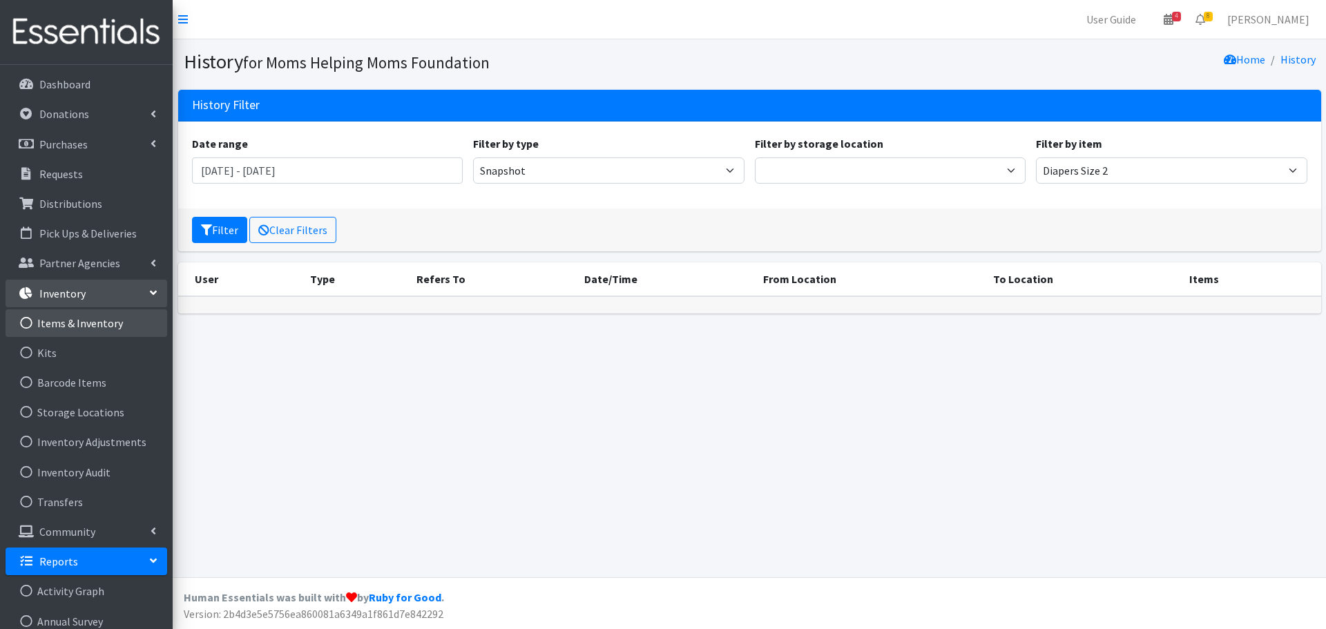
click at [87, 320] on link "Items & Inventory" at bounding box center [87, 323] width 162 height 28
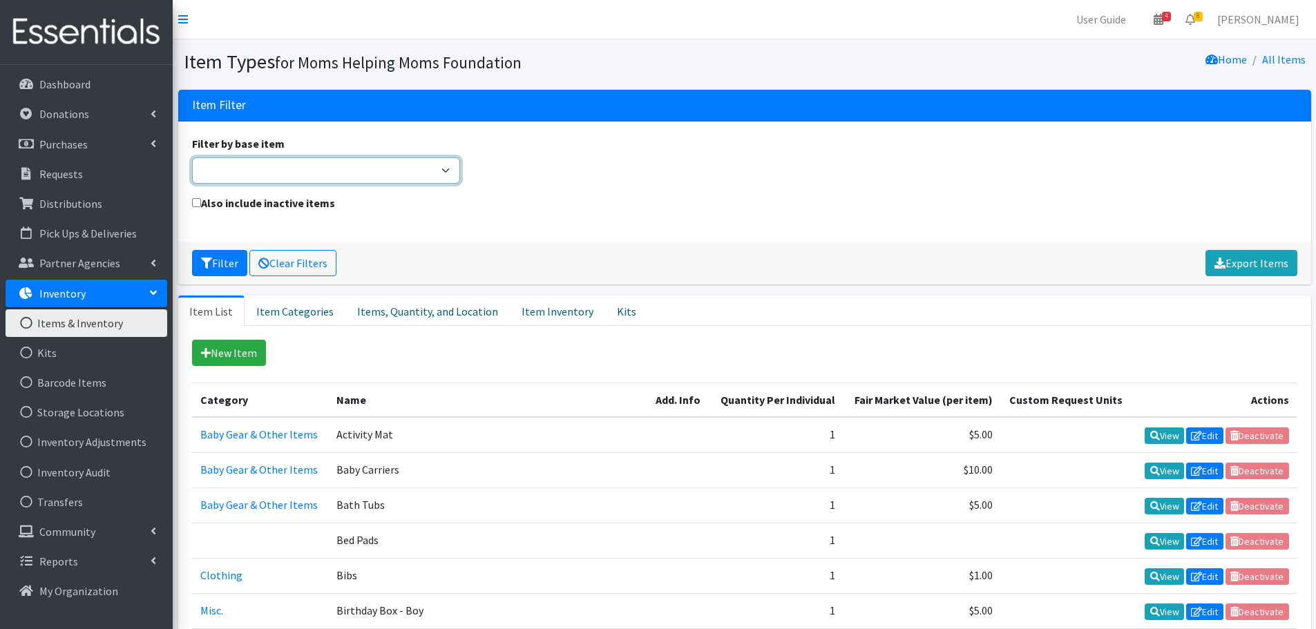
click at [406, 175] on select "Adult Briefs (Large/X-Large) Adult Briefs (Medium/Large) Adult Briefs (Small/Me…" at bounding box center [326, 170] width 269 height 26
click at [541, 220] on div "Also include inactive items" at bounding box center [743, 211] width 1115 height 33
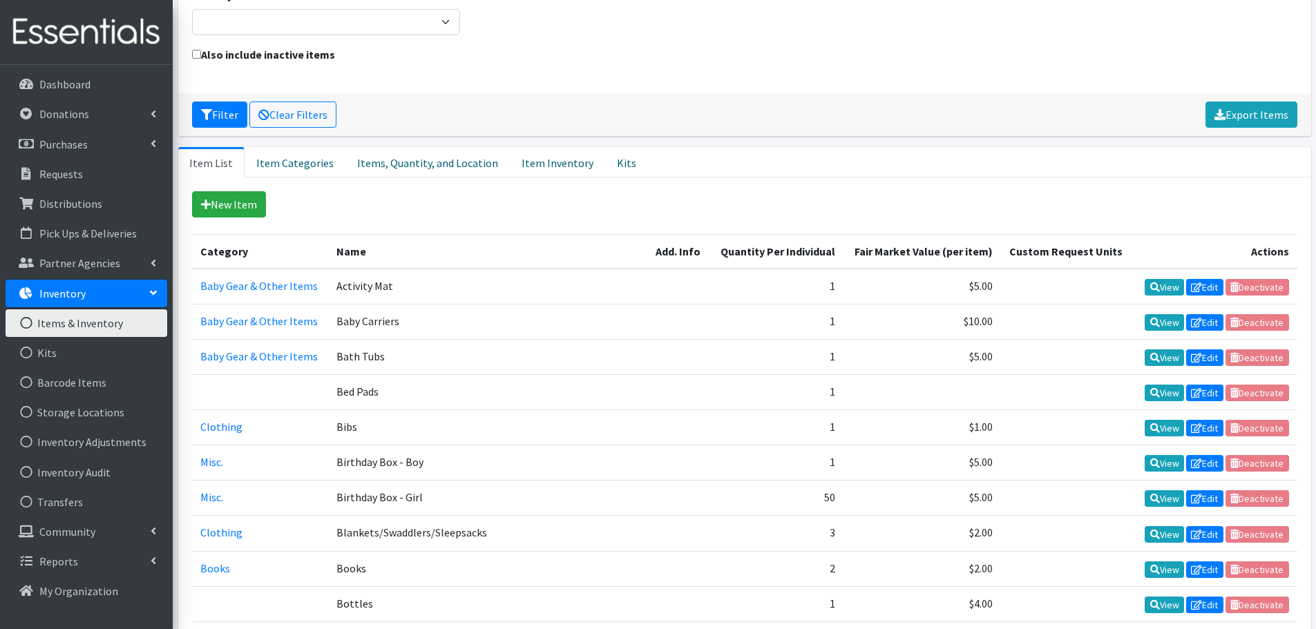
scroll to position [138, 0]
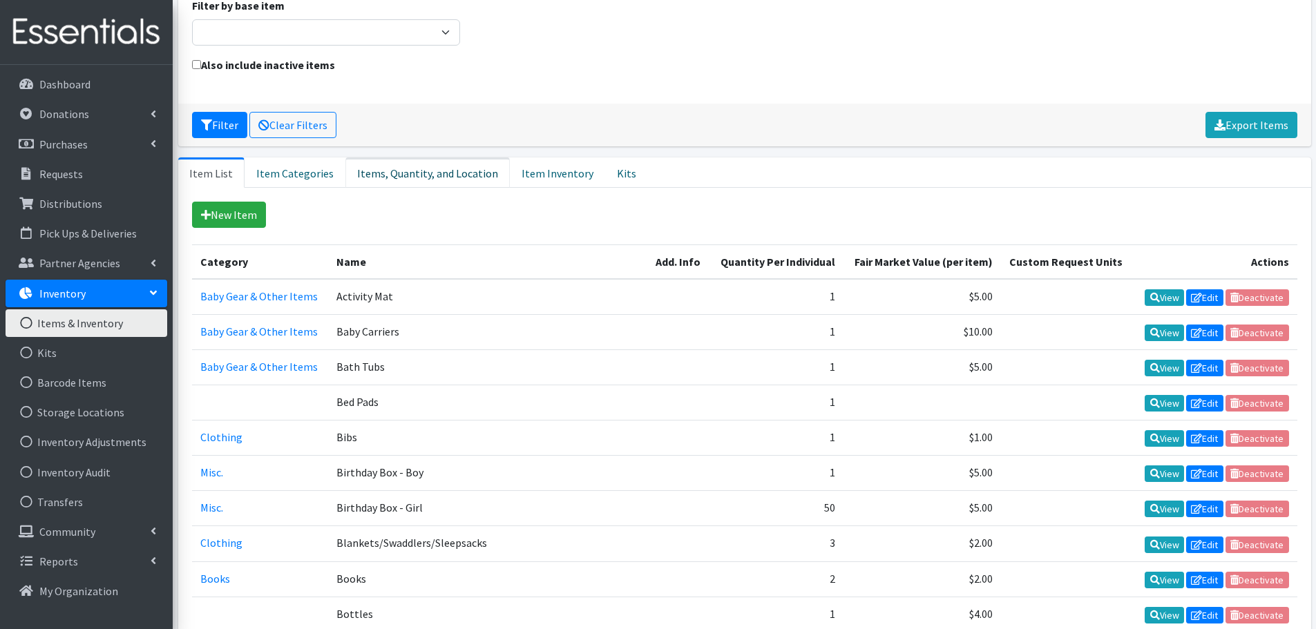
click at [441, 174] on link "Items, Quantity, and Location" at bounding box center [427, 172] width 164 height 30
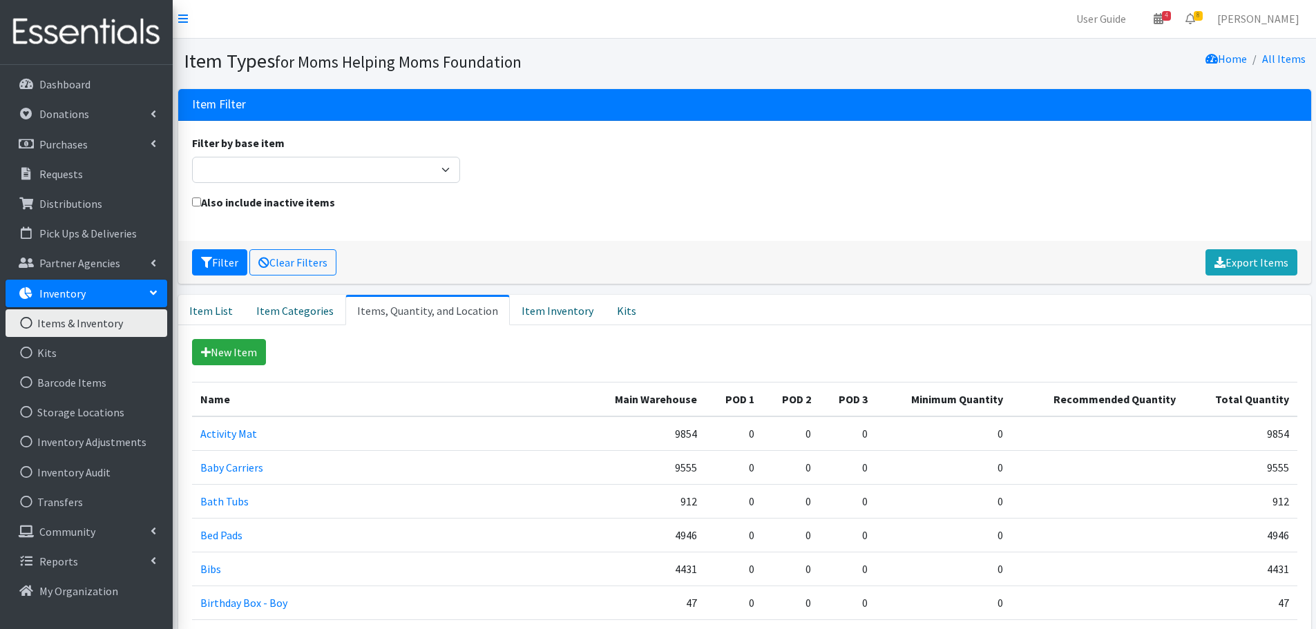
scroll to position [0, 0]
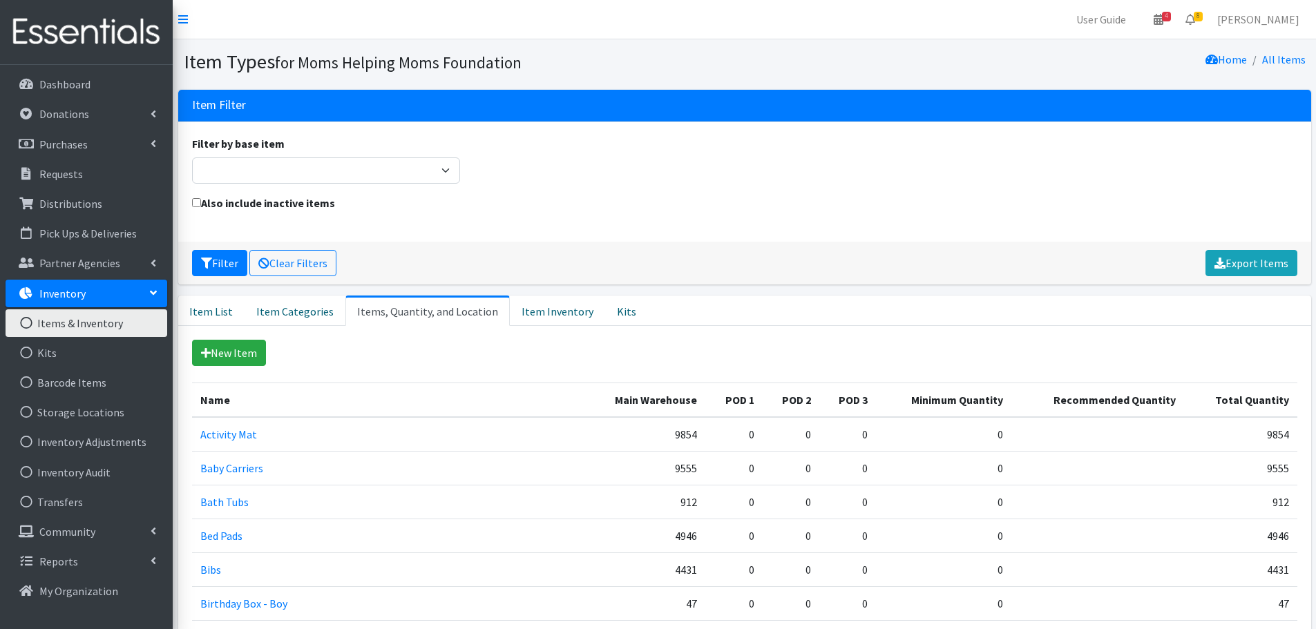
click at [588, 251] on div "Filter Clear Filters Export Items" at bounding box center [744, 263] width 1133 height 43
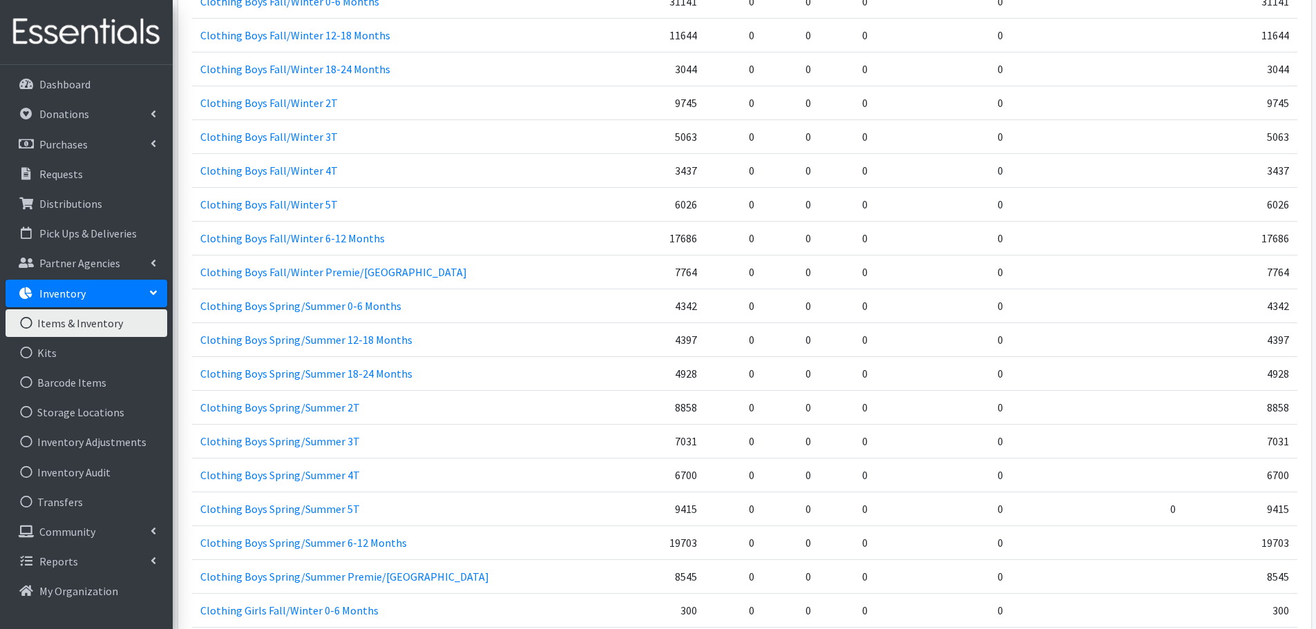
scroll to position [1105, 0]
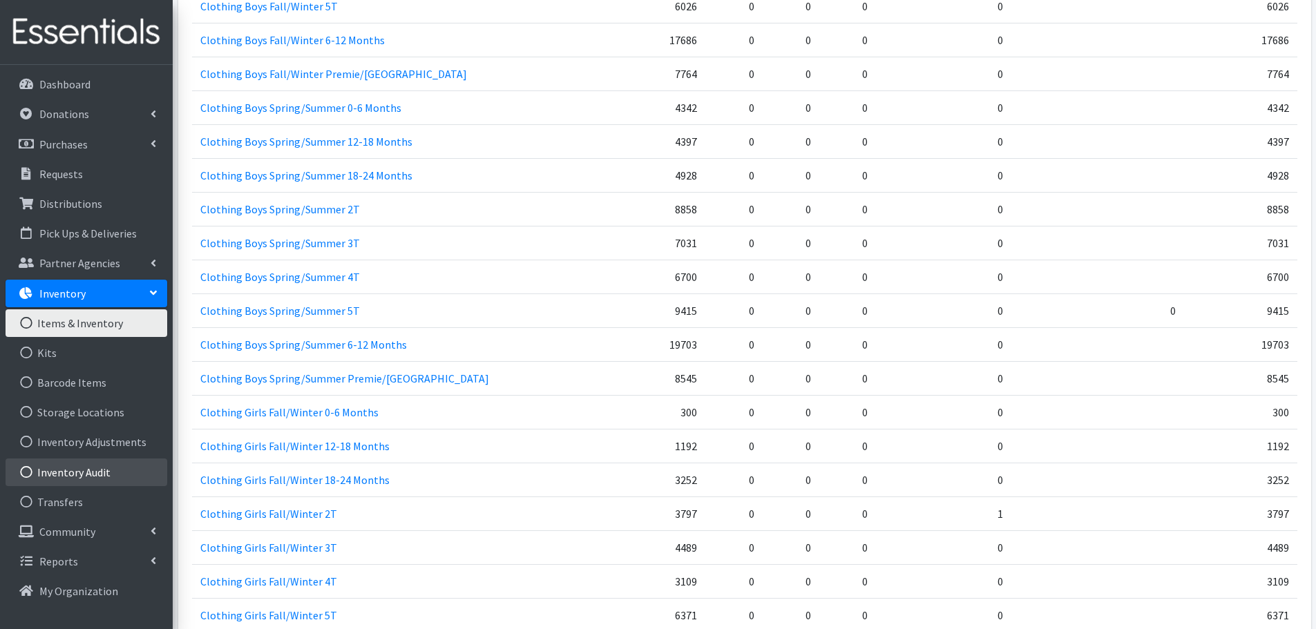
click at [94, 467] on link "Inventory Audit" at bounding box center [87, 473] width 162 height 28
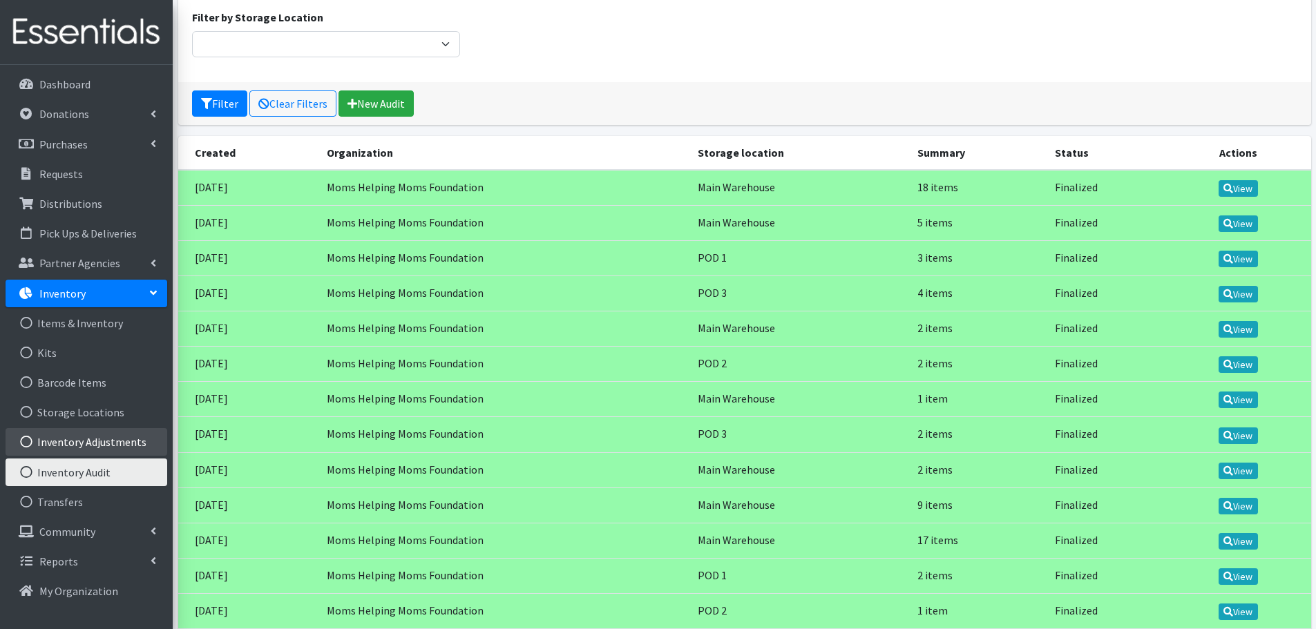
scroll to position [138, 0]
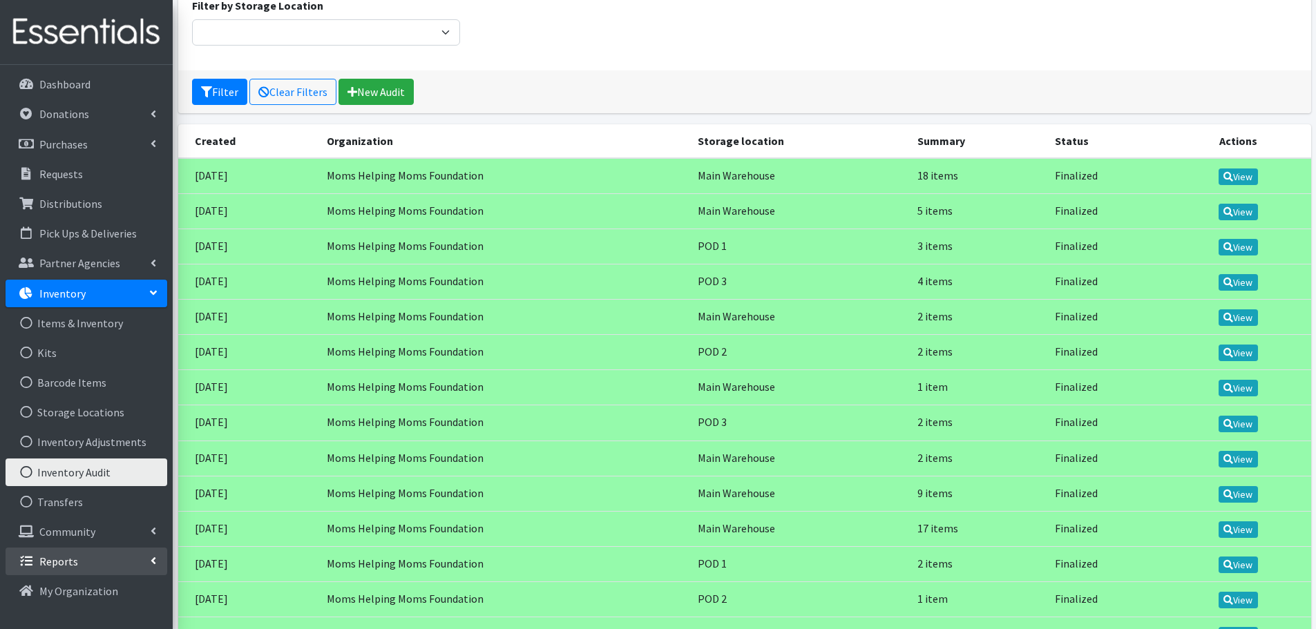
click at [60, 557] on p "Reports" at bounding box center [58, 562] width 39 height 14
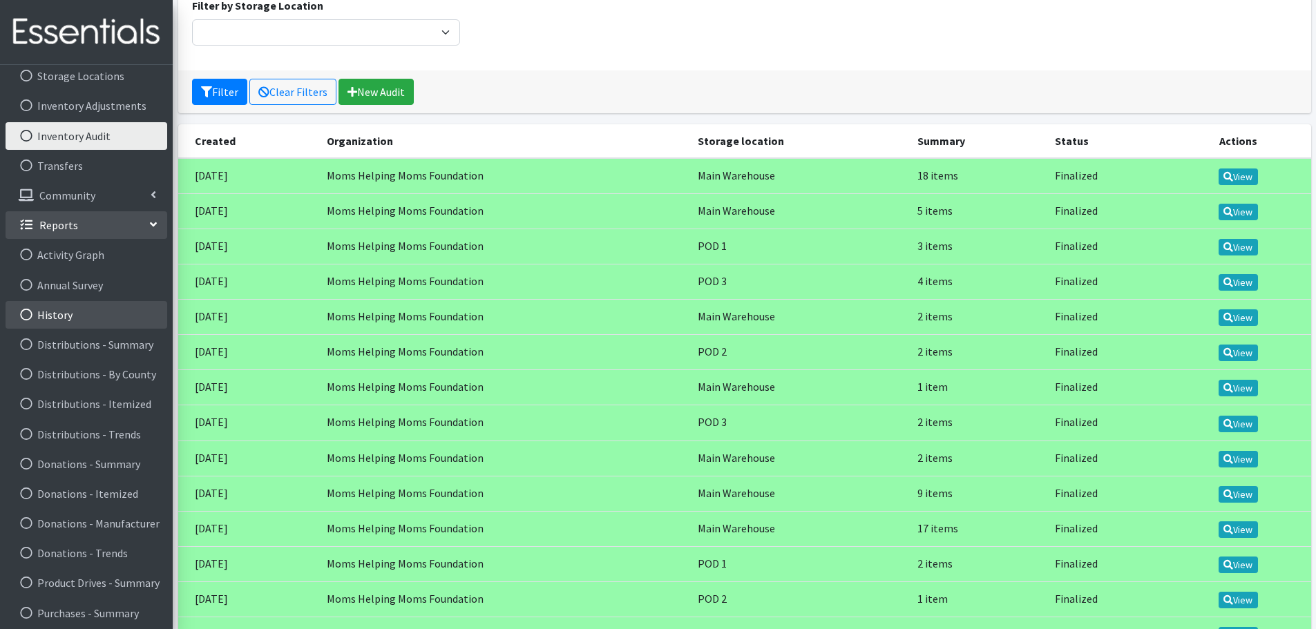
scroll to position [345, 0]
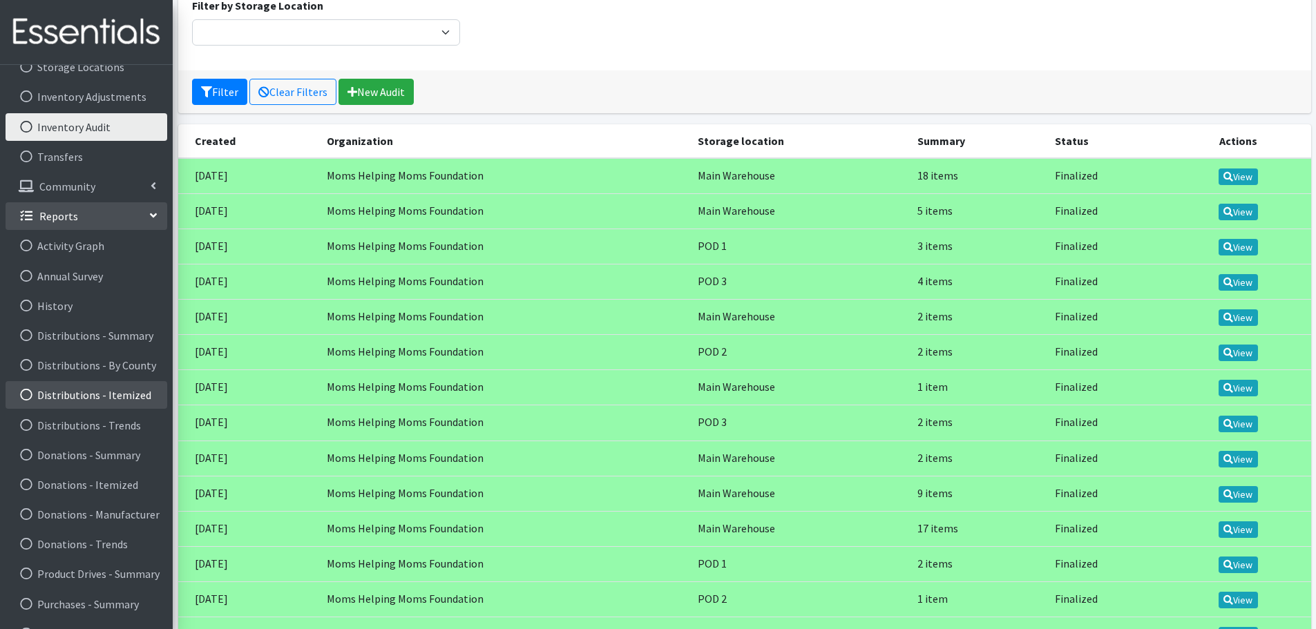
click at [89, 394] on link "Distributions - Itemized" at bounding box center [87, 395] width 162 height 28
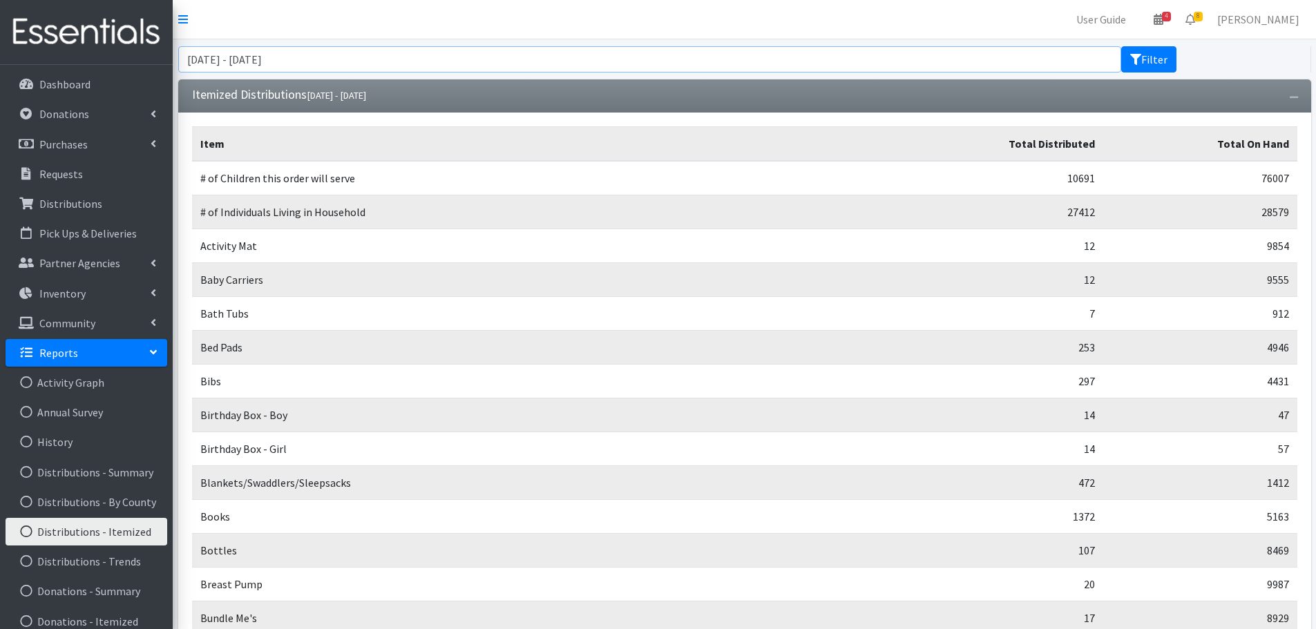
click at [219, 61] on input "[DATE] - [DATE]" at bounding box center [649, 59] width 943 height 26
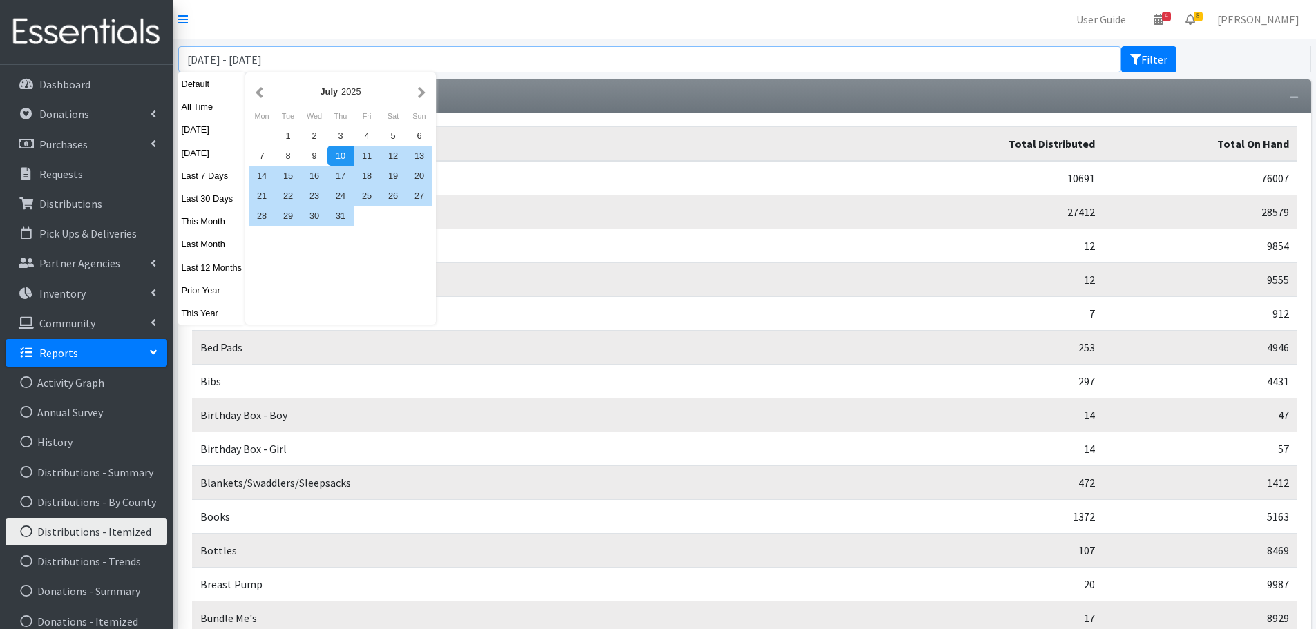
type input "[DATE] - [DATE]"
click at [637, 57] on input "[DATE] - [DATE]" at bounding box center [649, 59] width 943 height 26
click at [1162, 51] on button "Filter" at bounding box center [1148, 59] width 55 height 26
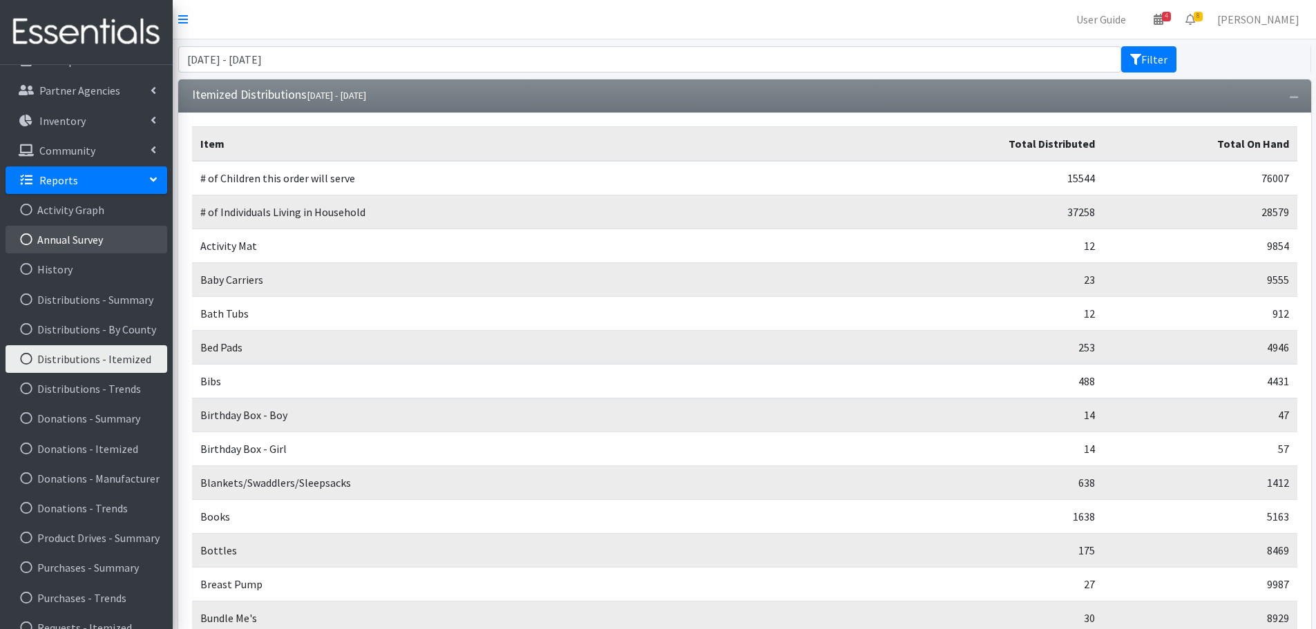
scroll to position [191, 0]
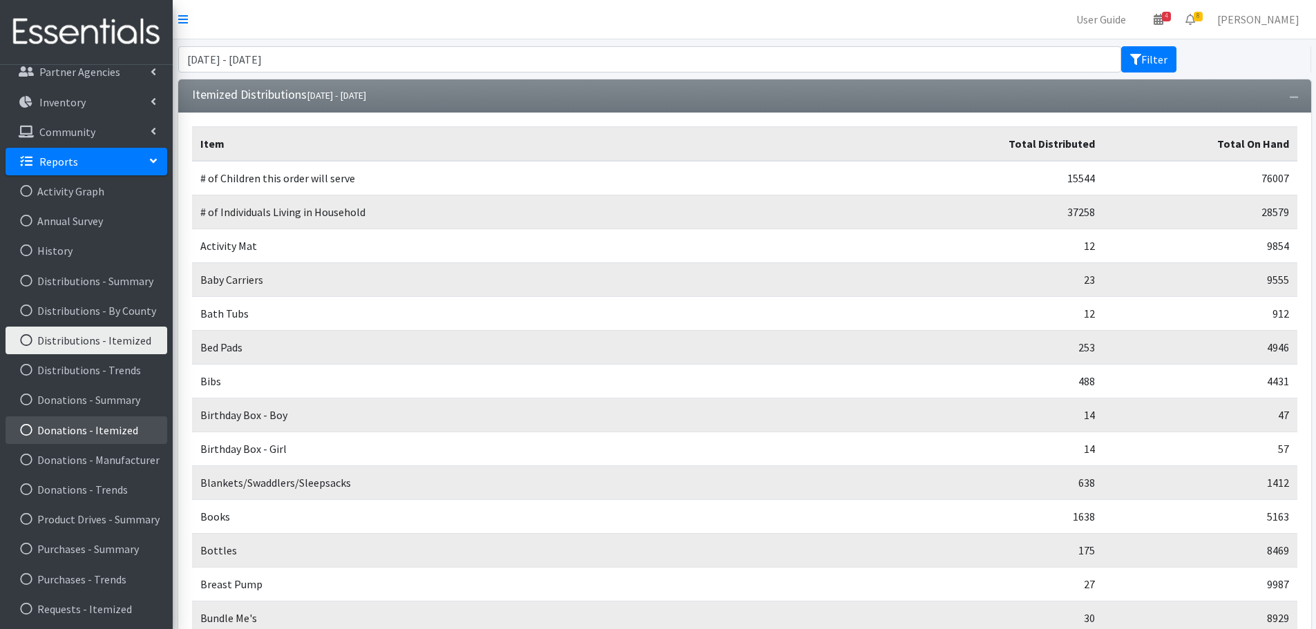
click at [93, 432] on link "Donations - Itemized" at bounding box center [87, 430] width 162 height 28
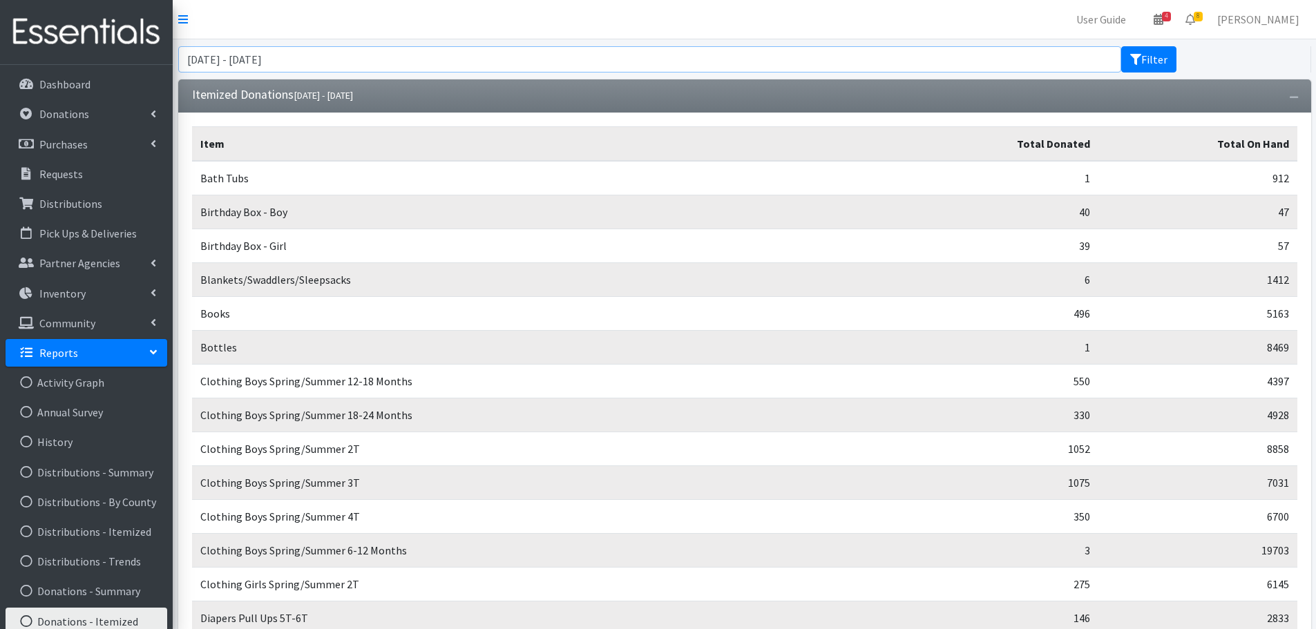
click at [213, 57] on input "[DATE] - [DATE]" at bounding box center [649, 59] width 943 height 26
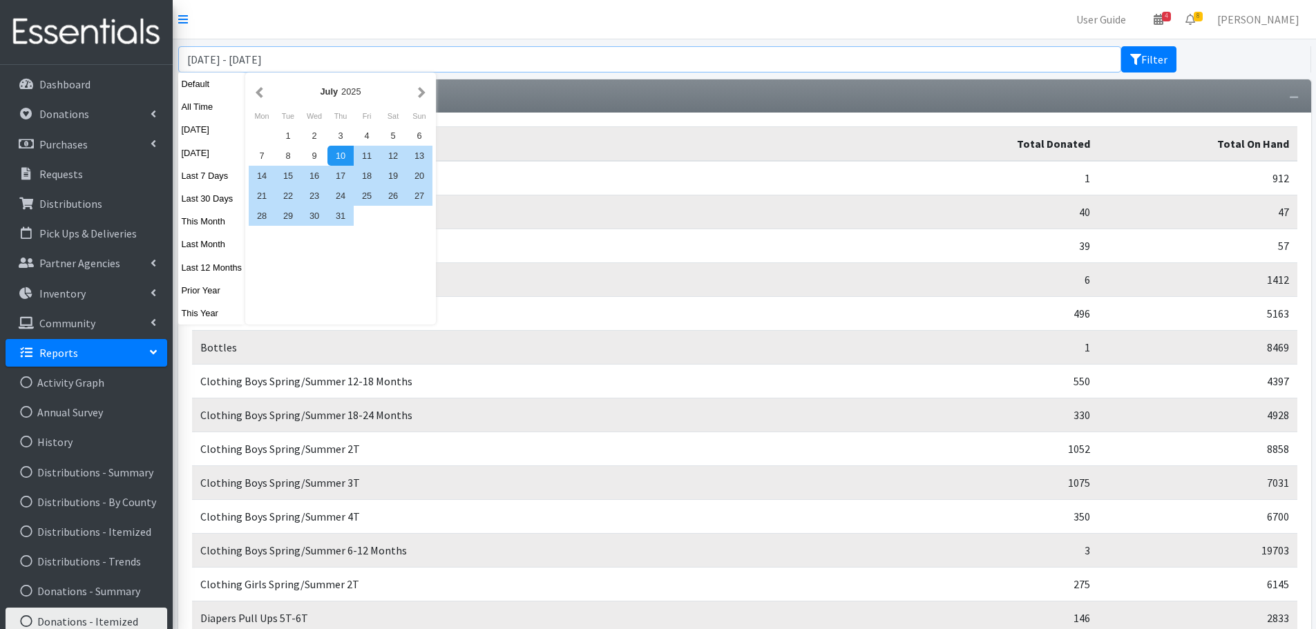
type input "[DATE] - [DATE]"
click at [1155, 58] on button "Filter" at bounding box center [1148, 59] width 55 height 26
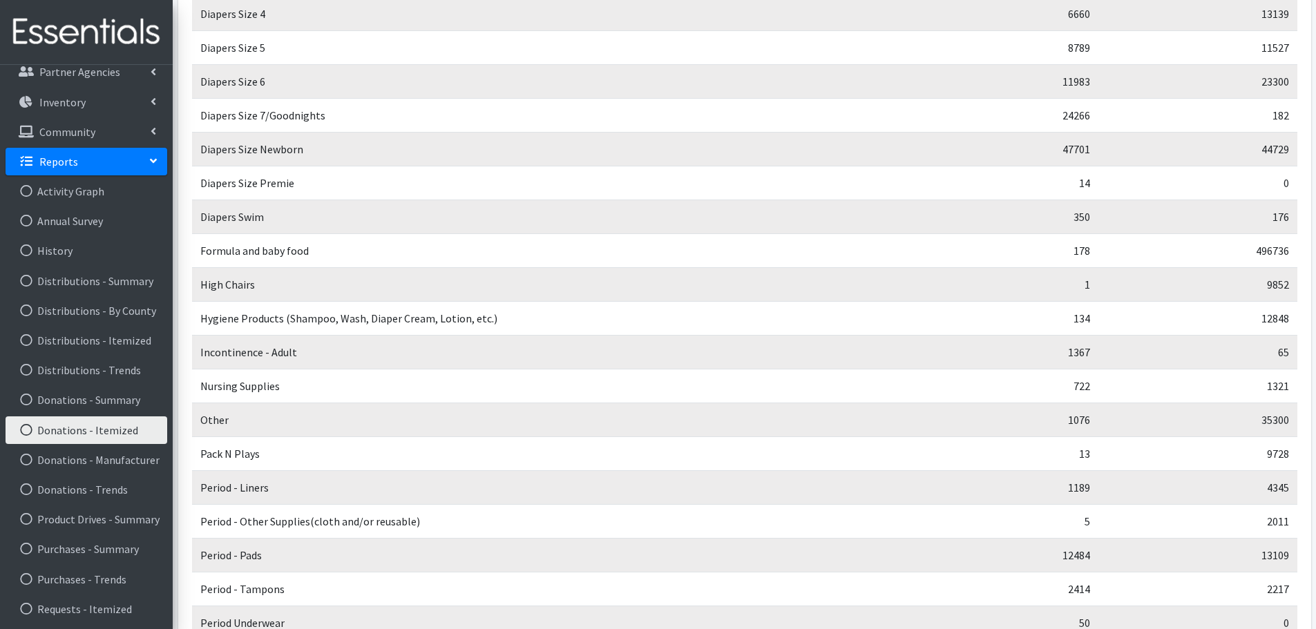
scroll to position [967, 0]
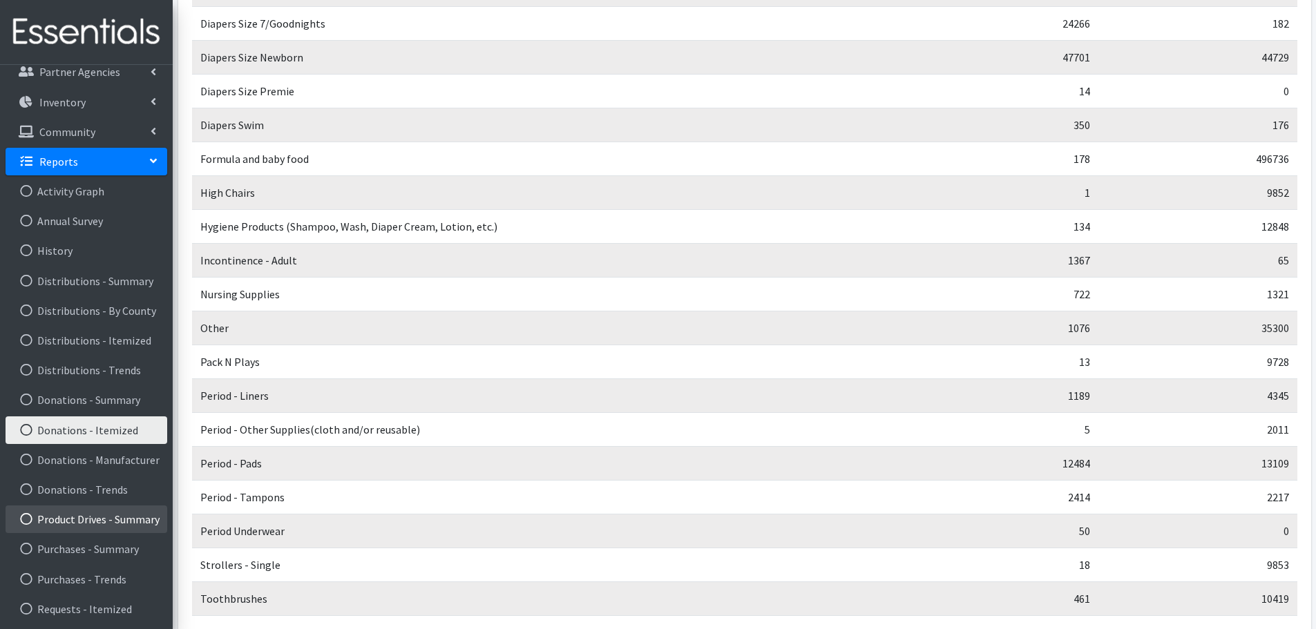
click at [93, 517] on link "Product Drives - Summary" at bounding box center [87, 520] width 162 height 28
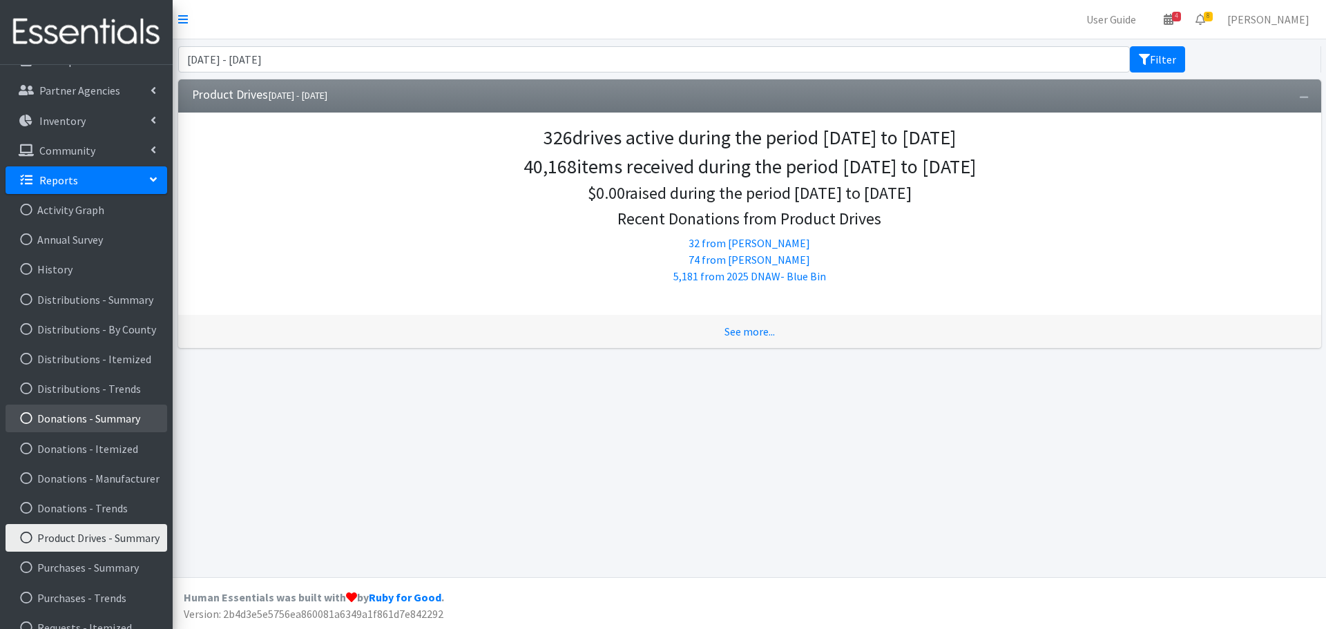
scroll to position [191, 0]
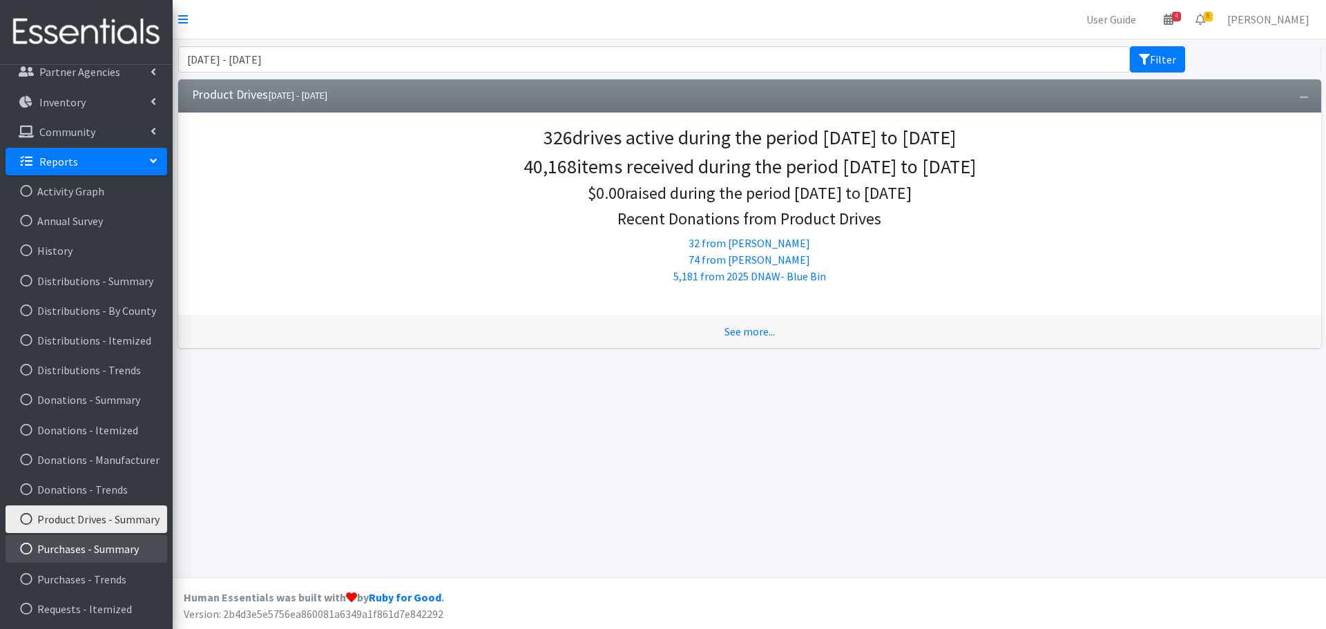
click at [118, 546] on link "Purchases - Summary" at bounding box center [87, 549] width 162 height 28
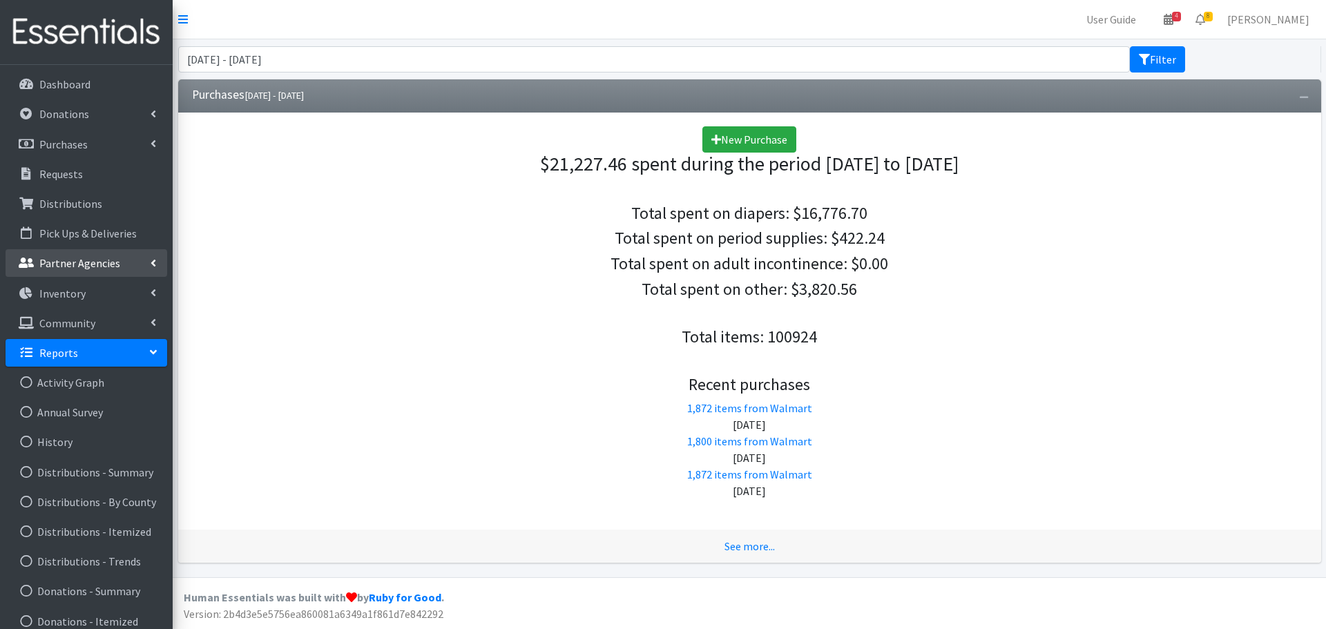
click at [76, 262] on p "Partner Agencies" at bounding box center [79, 263] width 81 height 14
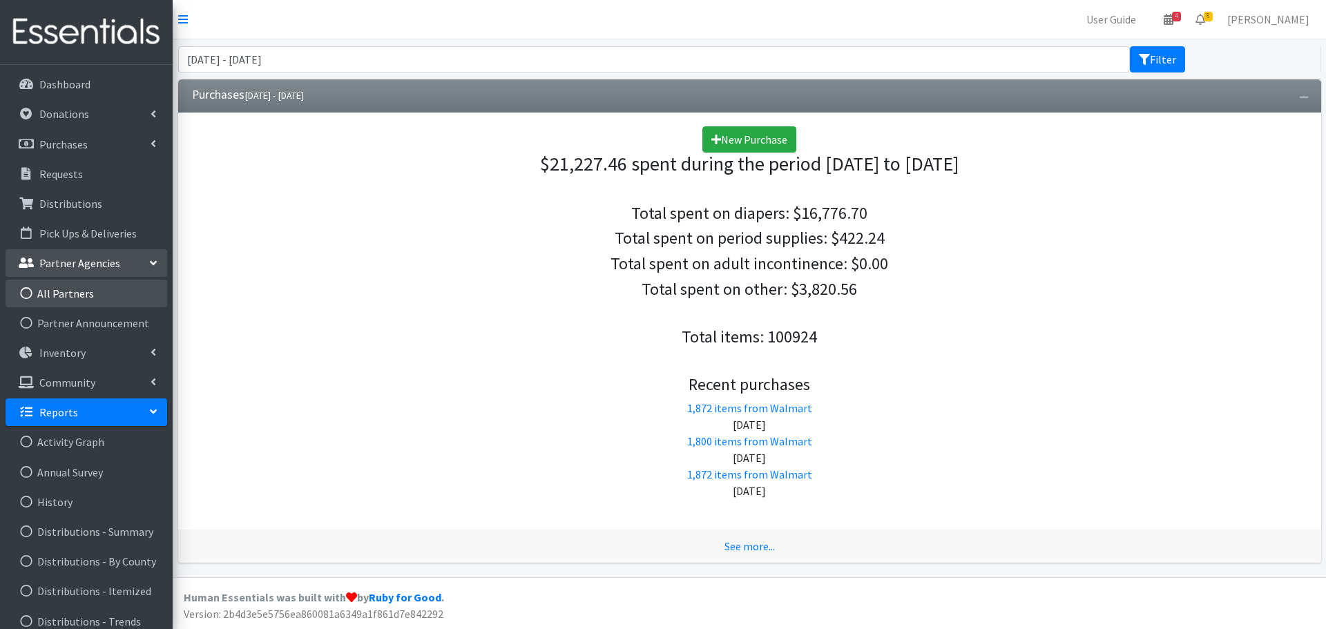
click at [75, 291] on link "All Partners" at bounding box center [87, 294] width 162 height 28
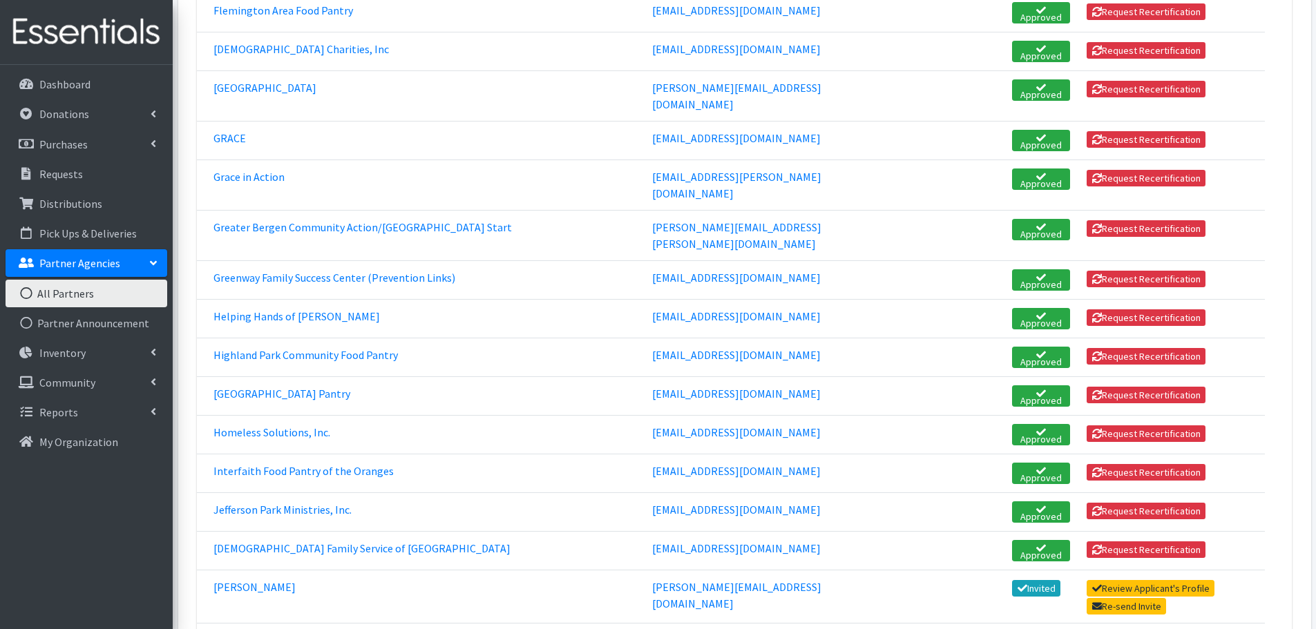
scroll to position [1312, 0]
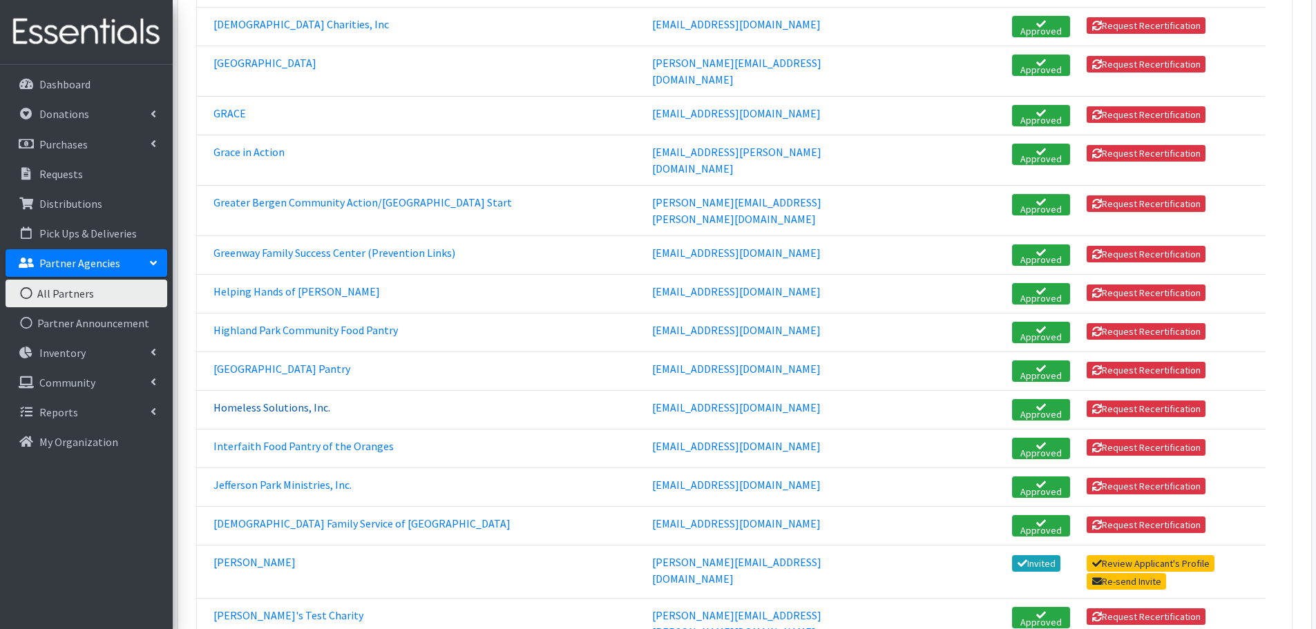
click at [281, 401] on link "Homeless Solutions, Inc." at bounding box center [271, 408] width 117 height 14
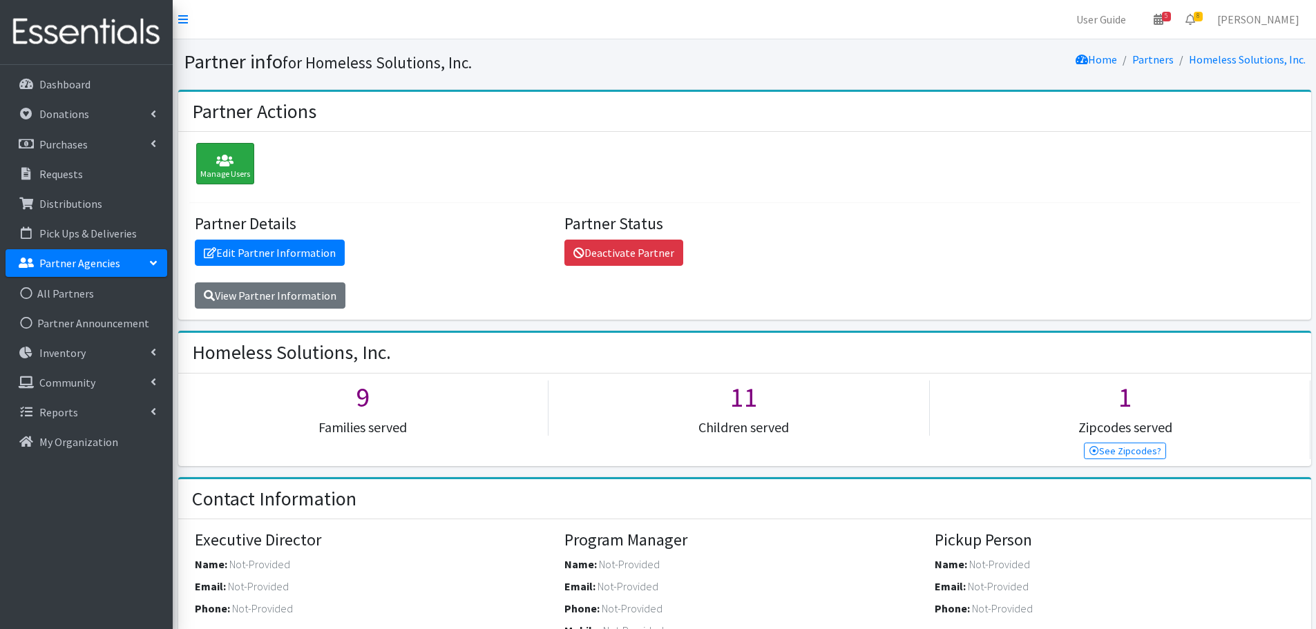
click at [200, 143] on div "Manage Users" at bounding box center [225, 163] width 58 height 41
